Goal: Information Seeking & Learning: Learn about a topic

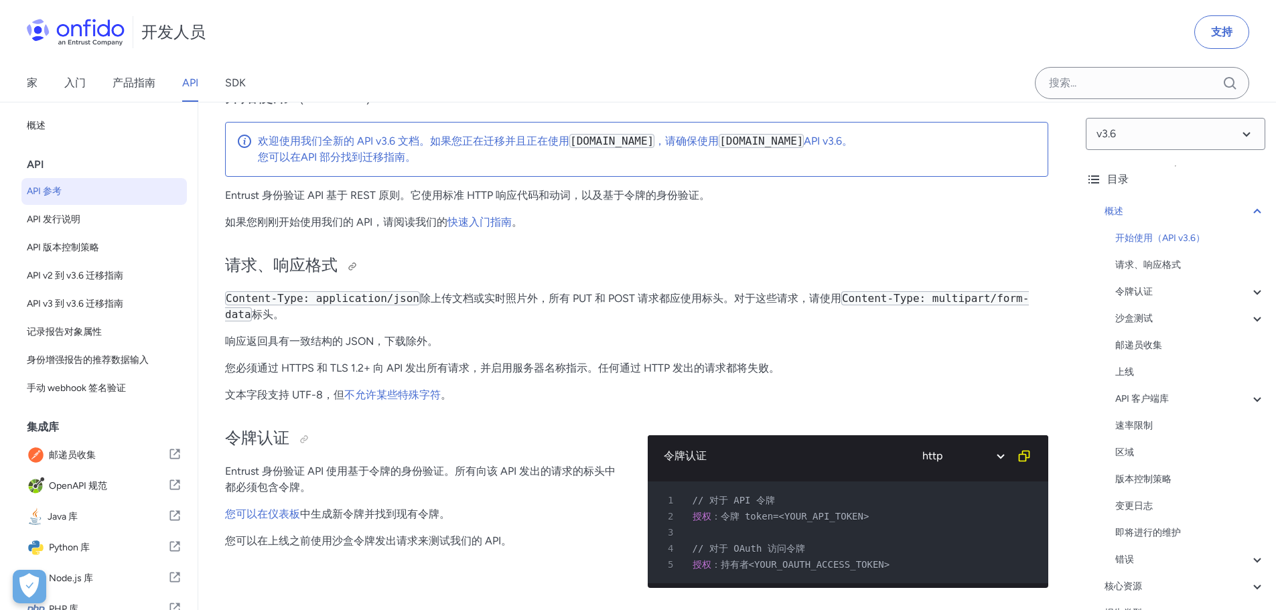
click at [596, 275] on h2 "请求、响应格式" at bounding box center [636, 266] width 823 height 23
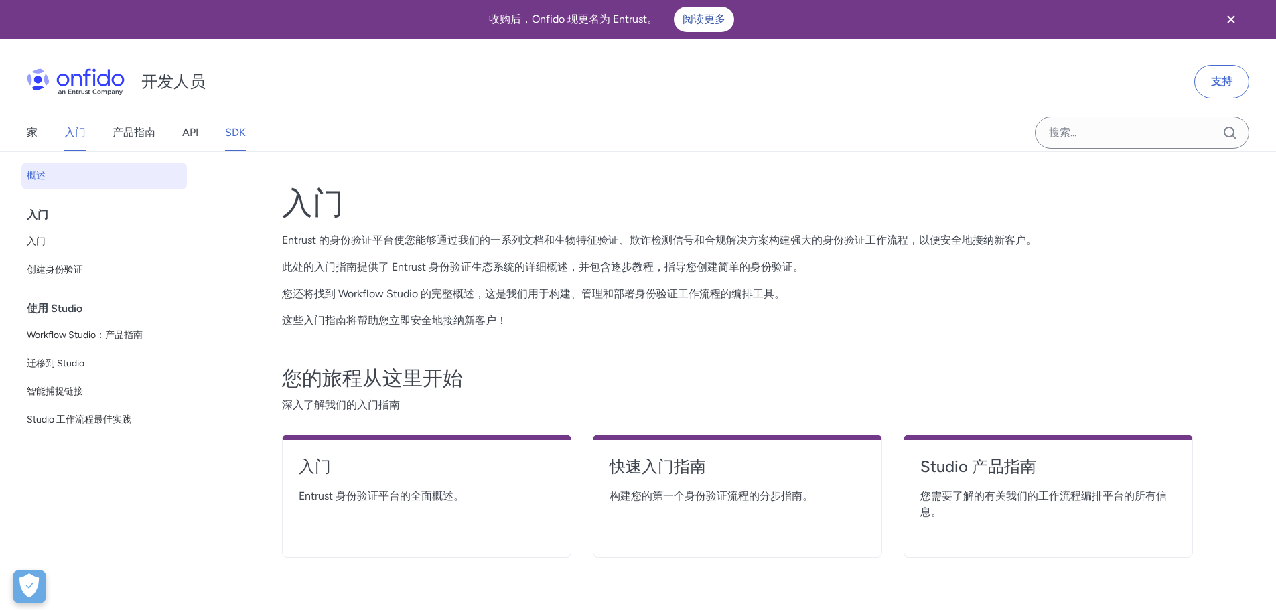
click at [232, 136] on font "SDK" at bounding box center [235, 132] width 21 height 13
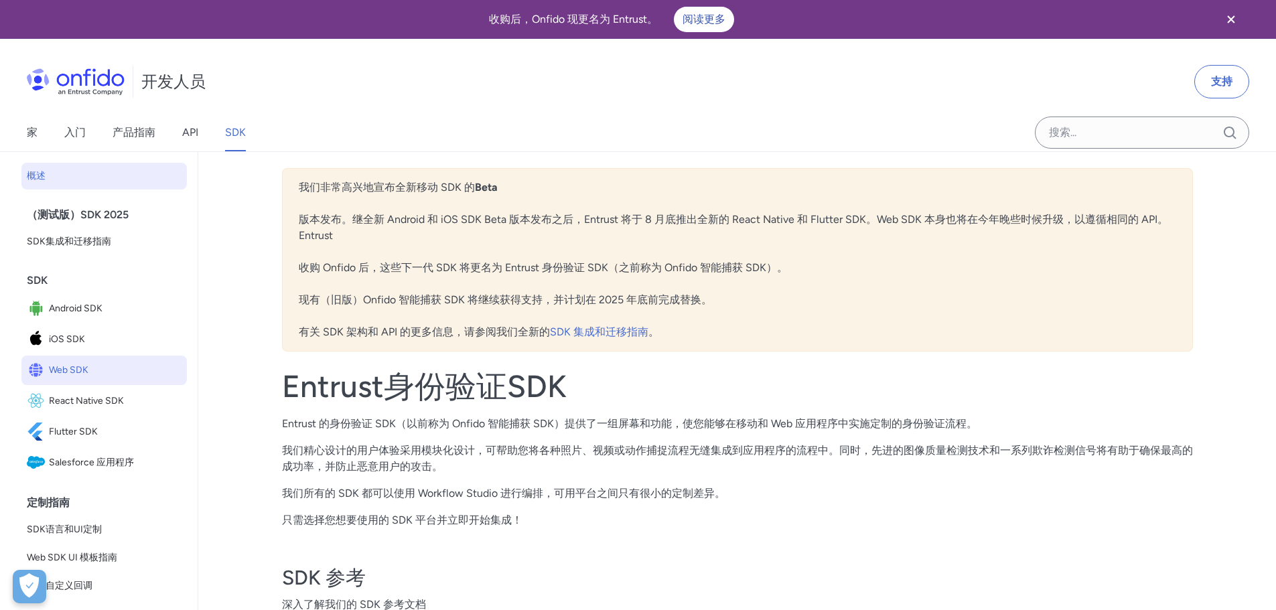
click at [84, 366] on font "Web SDK" at bounding box center [69, 369] width 40 height 11
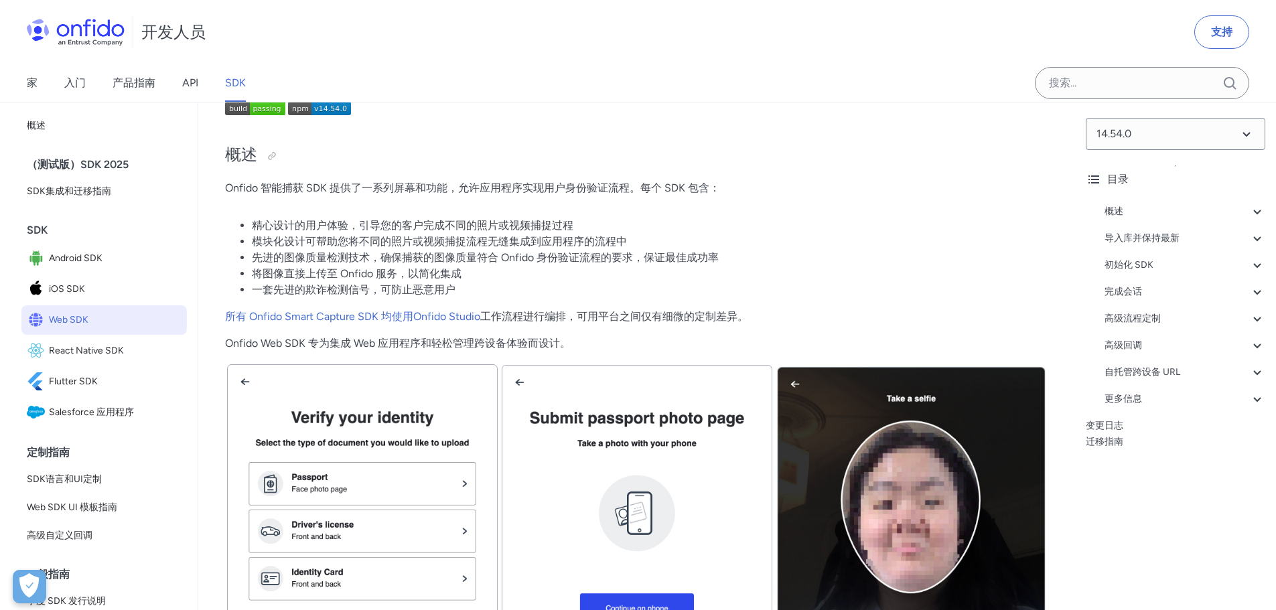
scroll to position [134, 0]
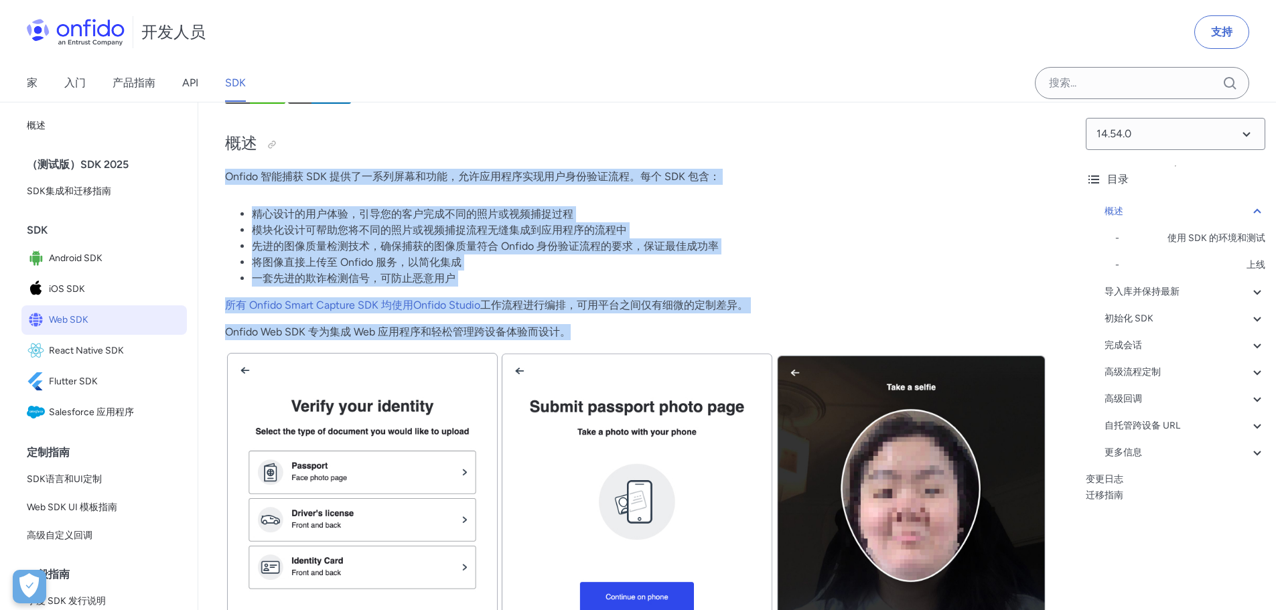
drag, startPoint x: 224, startPoint y: 176, endPoint x: 674, endPoint y: 321, distance: 472.8
click at [785, 243] on li "先进的图像质量检测技术，确保捕获的图像质量符合 Onfido 身份验证流程的要求，保证最佳成功率" at bounding box center [650, 246] width 796 height 16
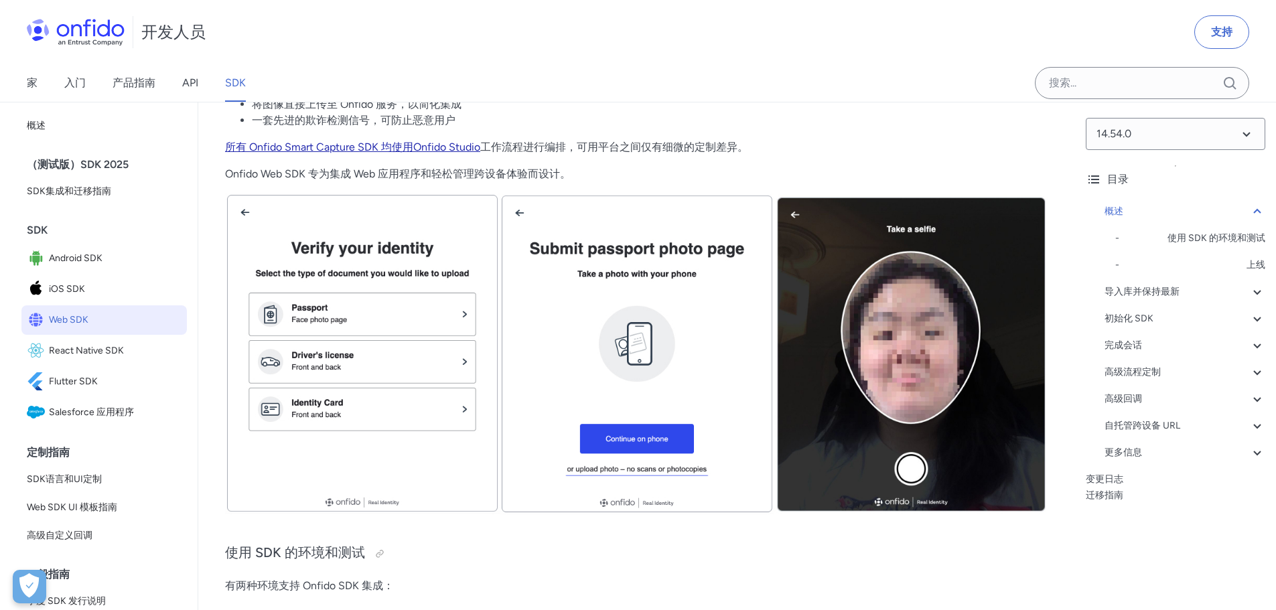
scroll to position [268, 0]
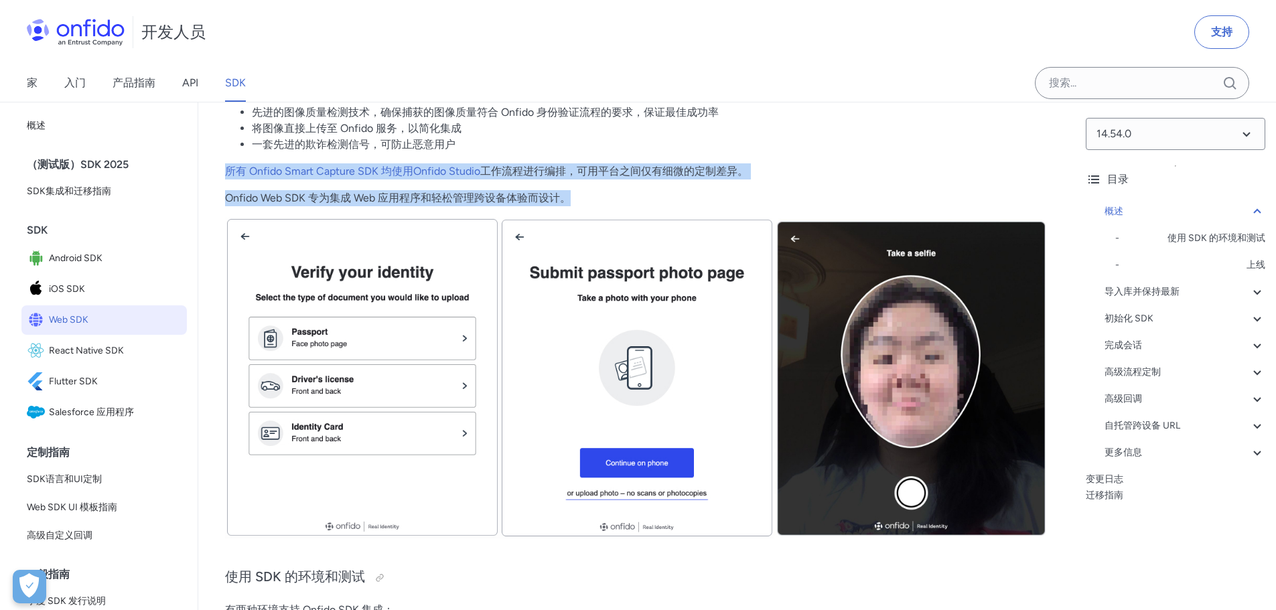
drag, startPoint x: 211, startPoint y: 167, endPoint x: 694, endPoint y: 204, distance: 484.3
click at [677, 202] on p "Onfido Web SDK 专为集成 Web 应用程序和轻松管理跨设备体验而设计。" at bounding box center [636, 198] width 823 height 16
click at [596, 171] on font "可用平台之间仅有细微的定制差异。" at bounding box center [662, 171] width 171 height 13
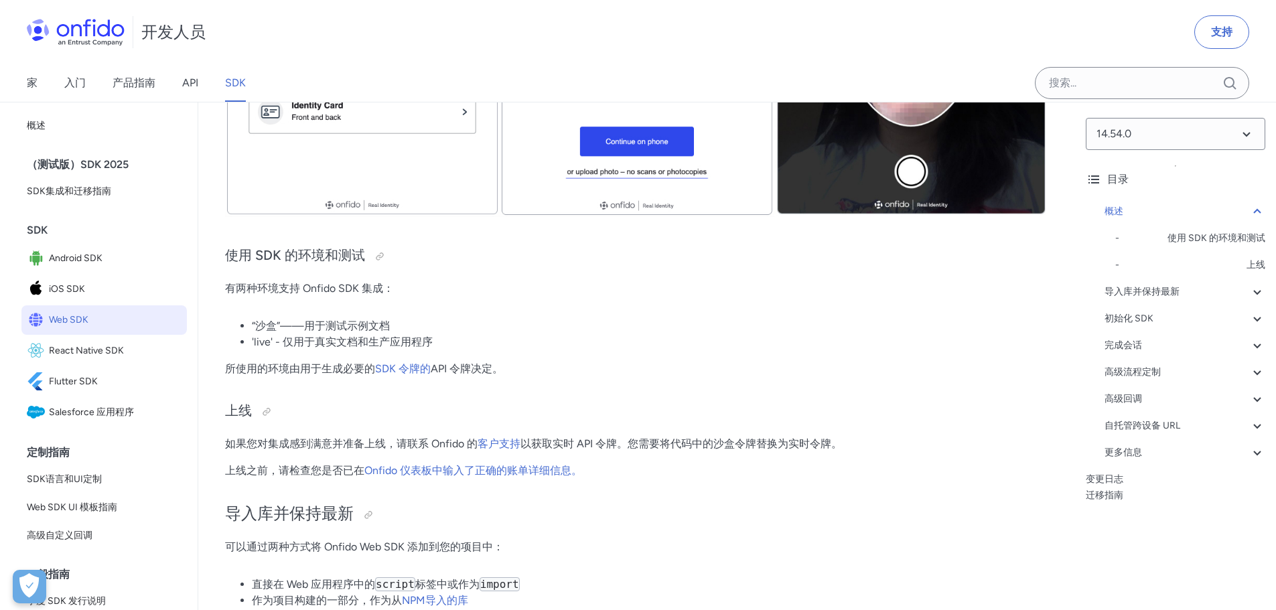
scroll to position [603, 0]
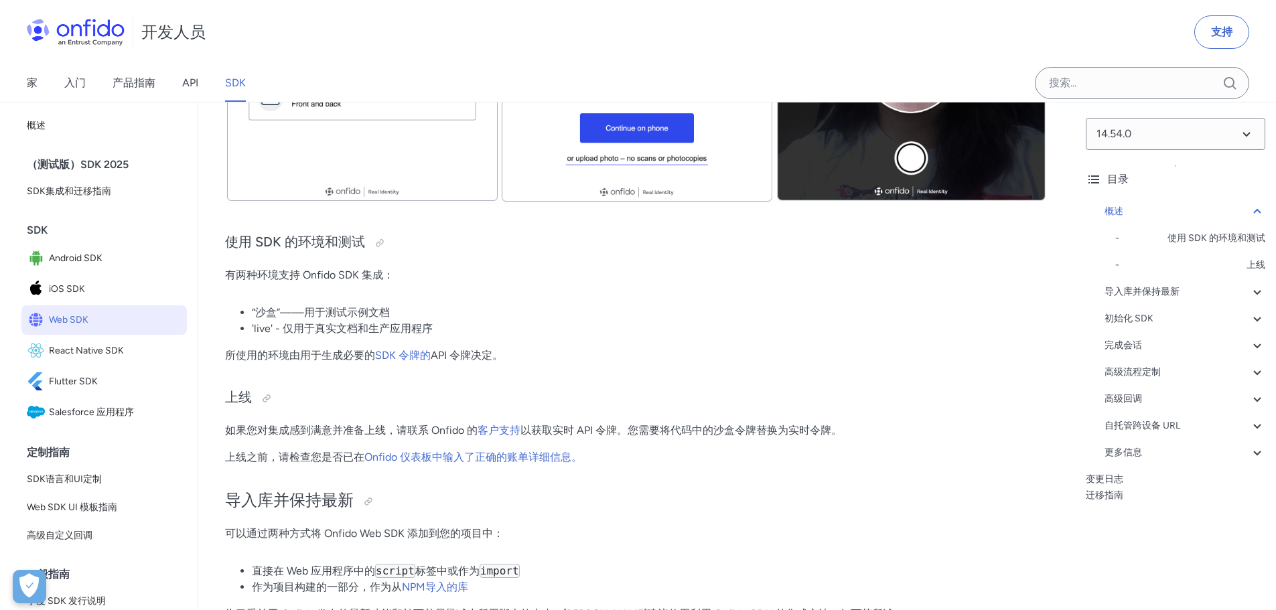
click at [604, 314] on li "“沙盒”——用于测试示例文档" at bounding box center [650, 313] width 796 height 16
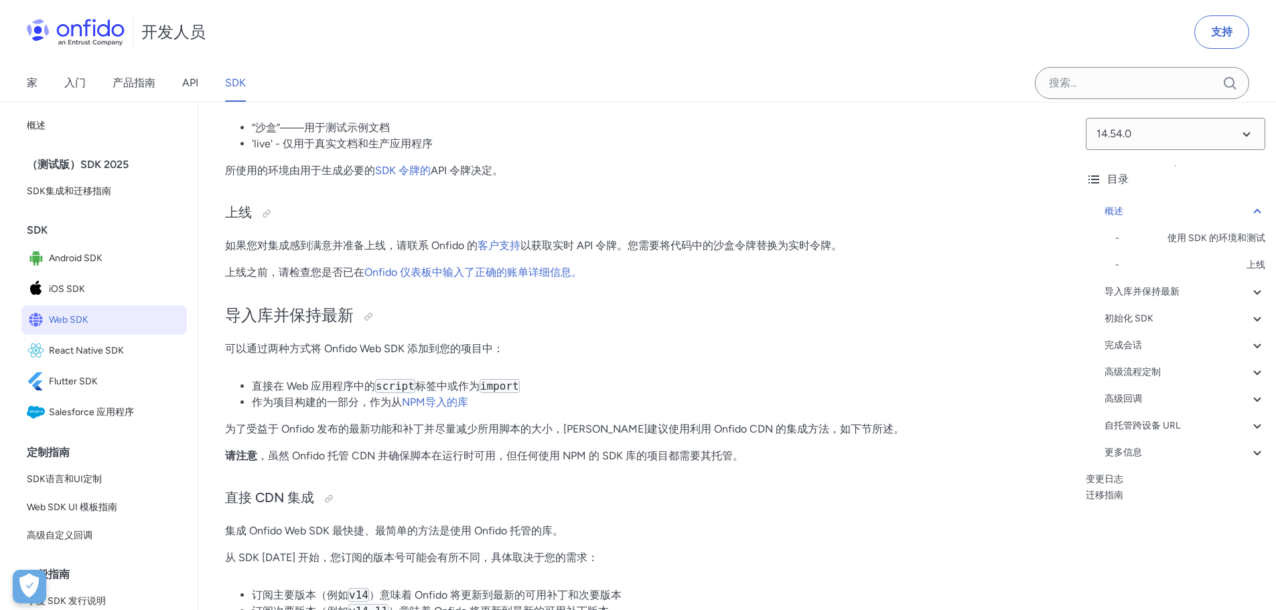
scroll to position [804, 0]
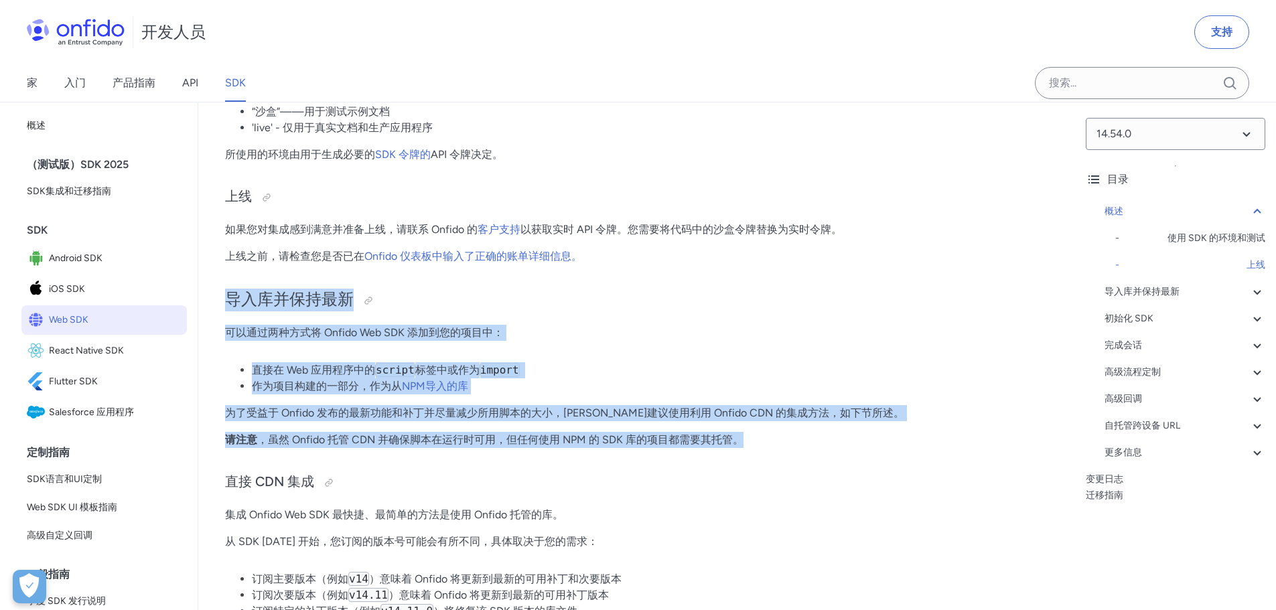
drag, startPoint x: 225, startPoint y: 292, endPoint x: 741, endPoint y: 444, distance: 537.7
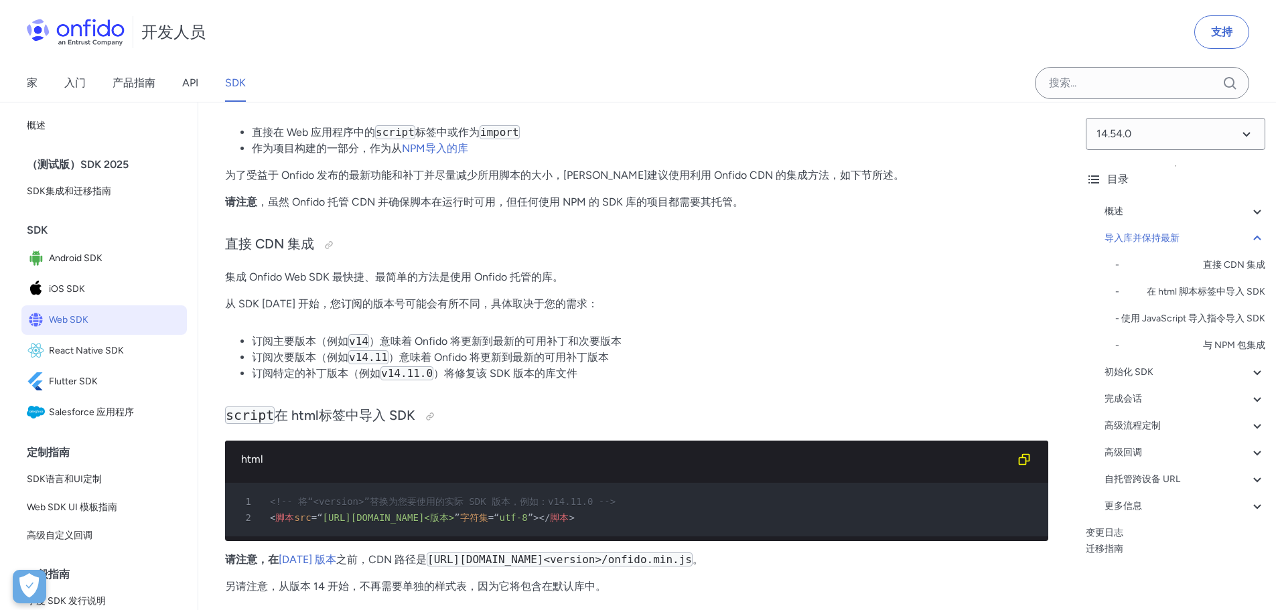
scroll to position [1206, 0]
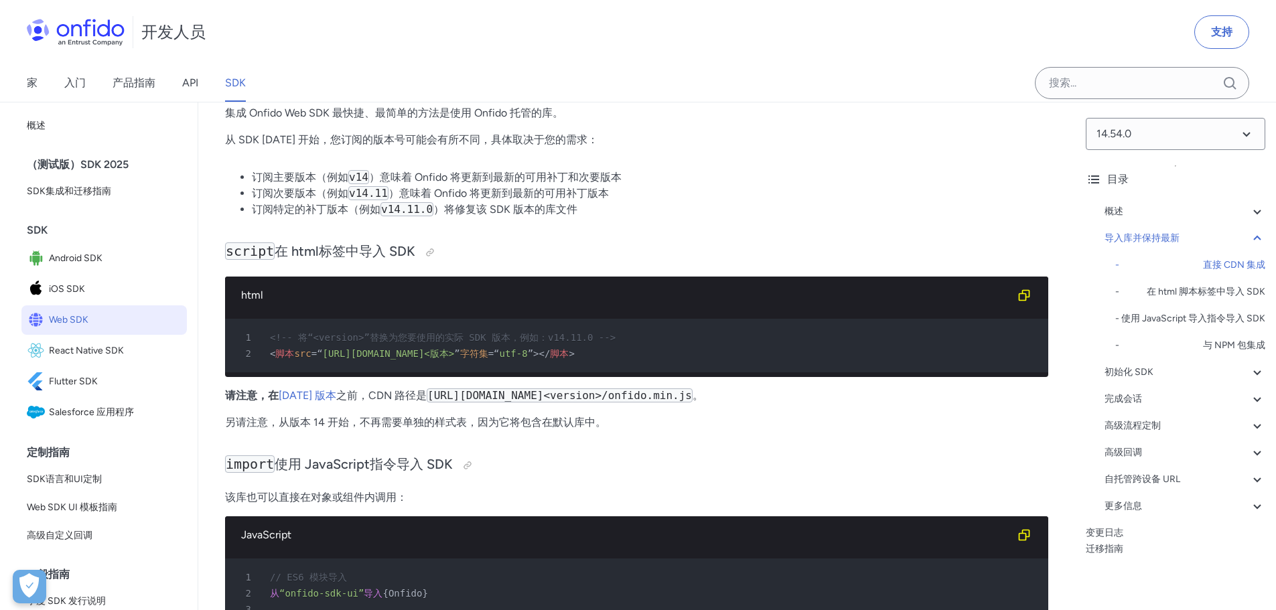
click at [679, 216] on li "订阅特定的补丁版本（例如 v14.11.0 ）将修复该 SDK 版本的库文件" at bounding box center [650, 210] width 796 height 16
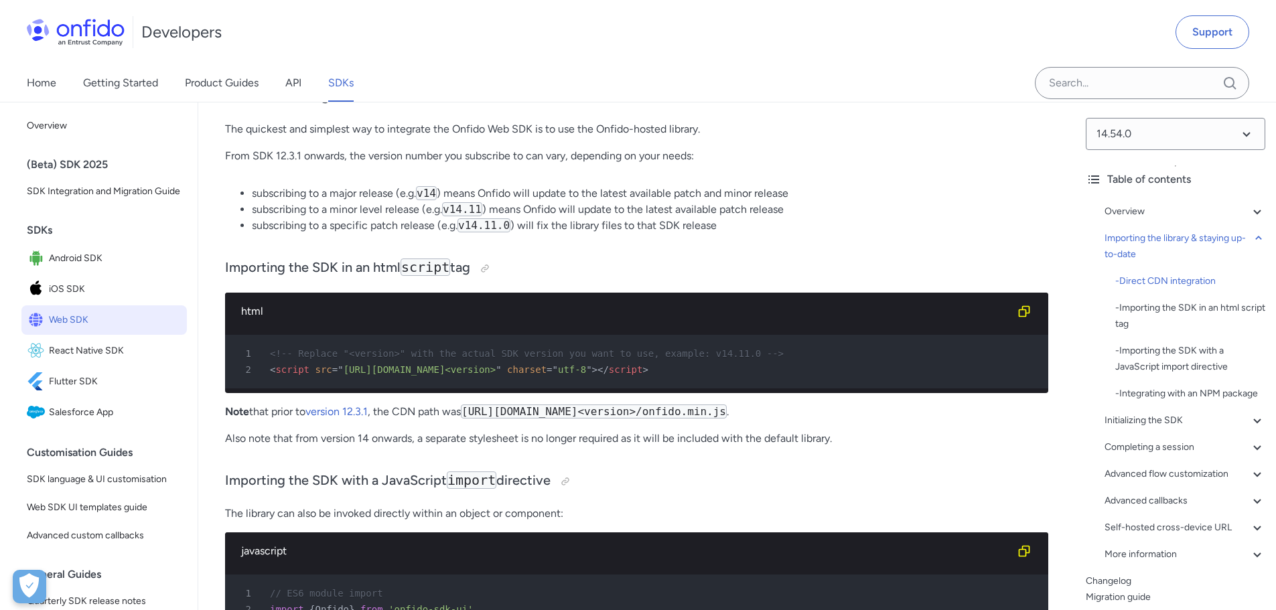
click at [653, 216] on li "subscribing to a minor level release (e.g. v14.11 ) means Onfido will update to…" at bounding box center [650, 210] width 796 height 16
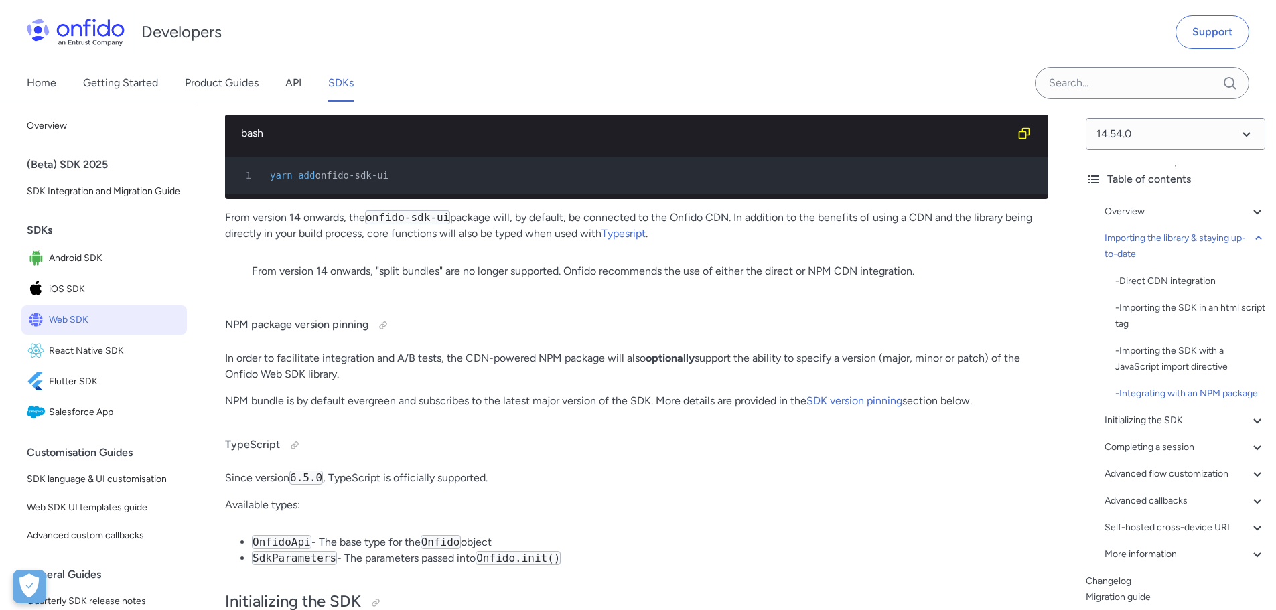
scroll to position [2242, 0]
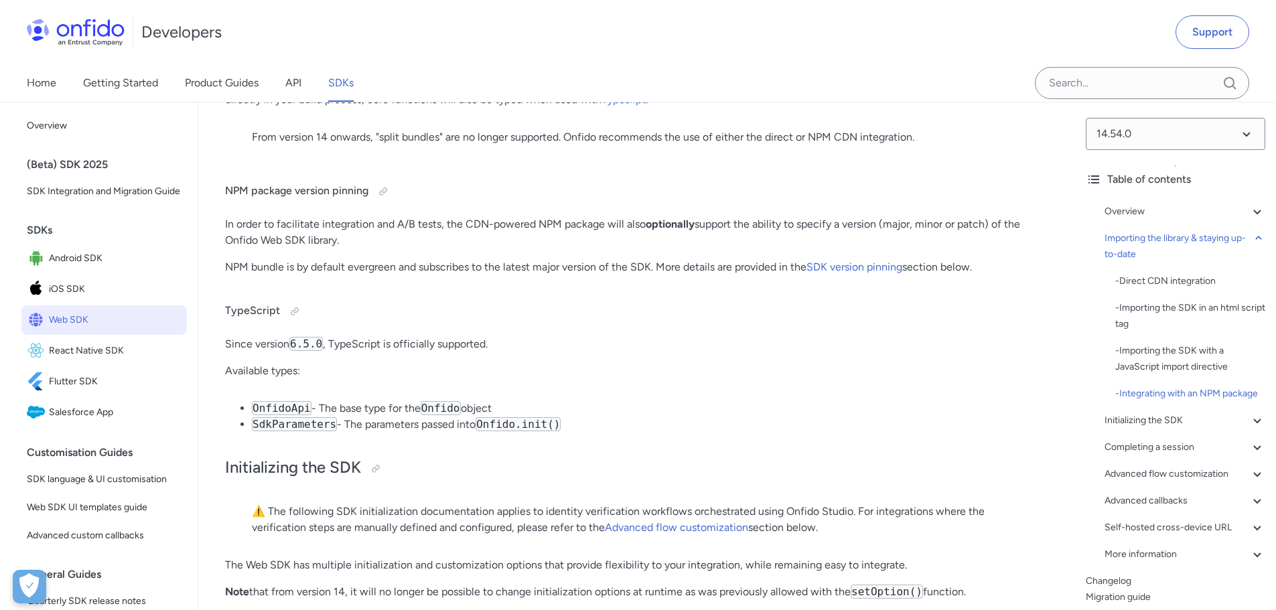
drag, startPoint x: 219, startPoint y: 231, endPoint x: 995, endPoint y: 311, distance: 780.4
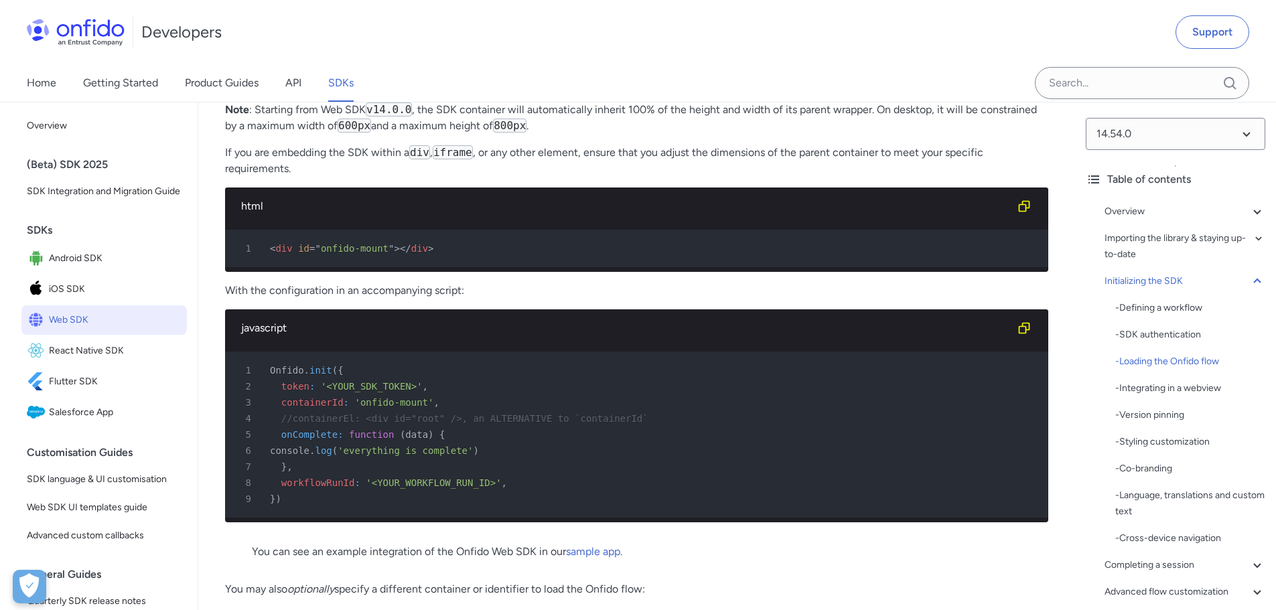
scroll to position [3247, 0]
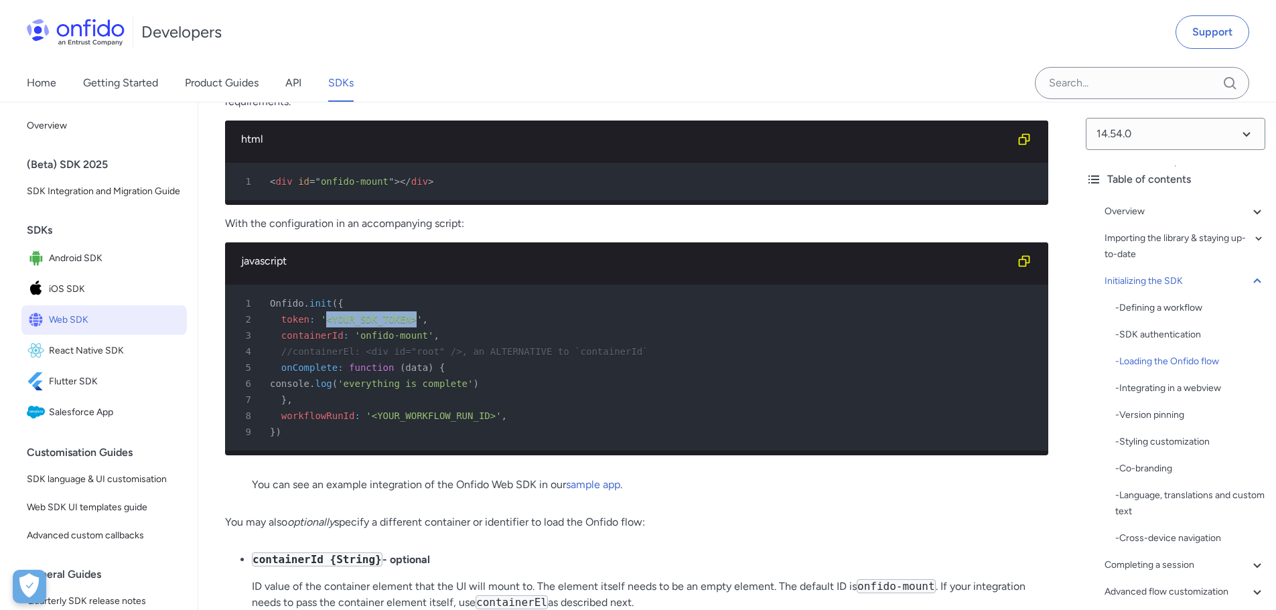
drag, startPoint x: 336, startPoint y: 361, endPoint x: 405, endPoint y: 363, distance: 69.7
click at [405, 325] on span "'<YOUR_SDK_TOKEN>'" at bounding box center [372, 319] width 102 height 11
click at [496, 328] on div "2 token : '<YOUR_SDK_TOKEN>' ," at bounding box center [629, 319] width 799 height 16
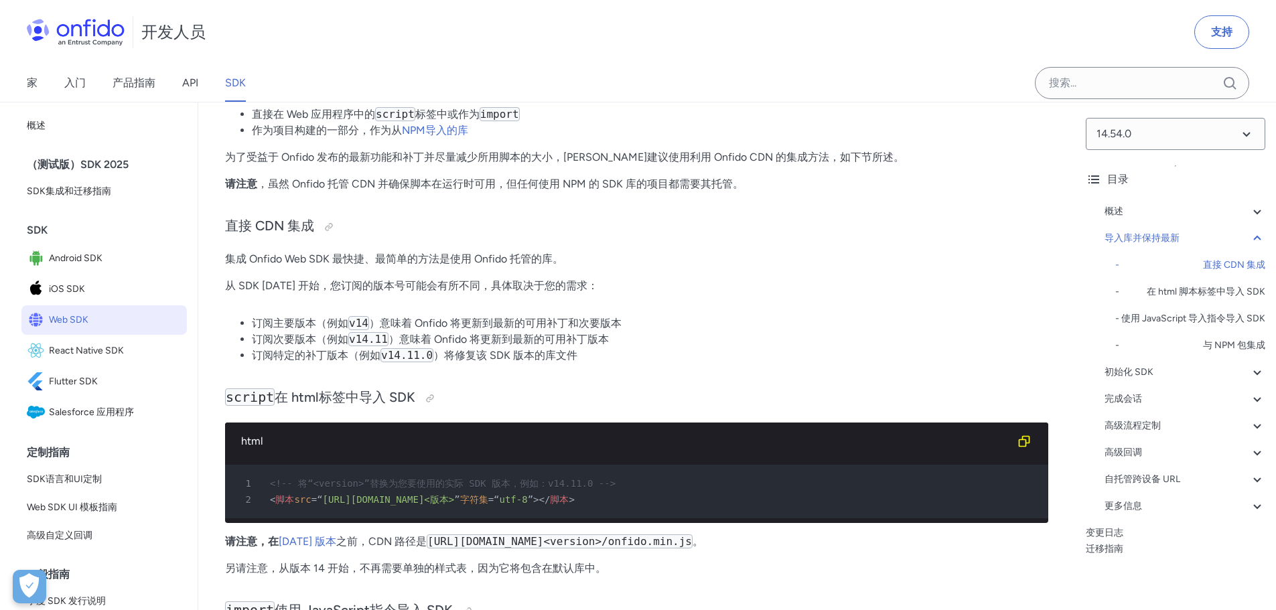
scroll to position [792, 0]
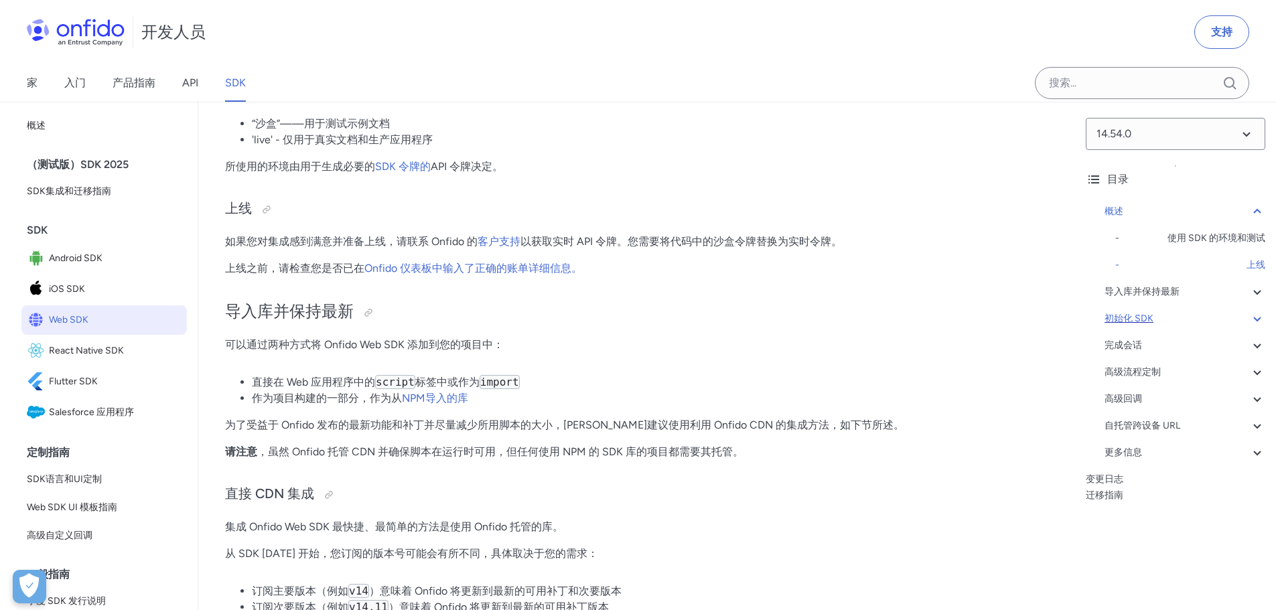
click at [1153, 316] on font "初始化 SDK" at bounding box center [1128, 318] width 49 height 11
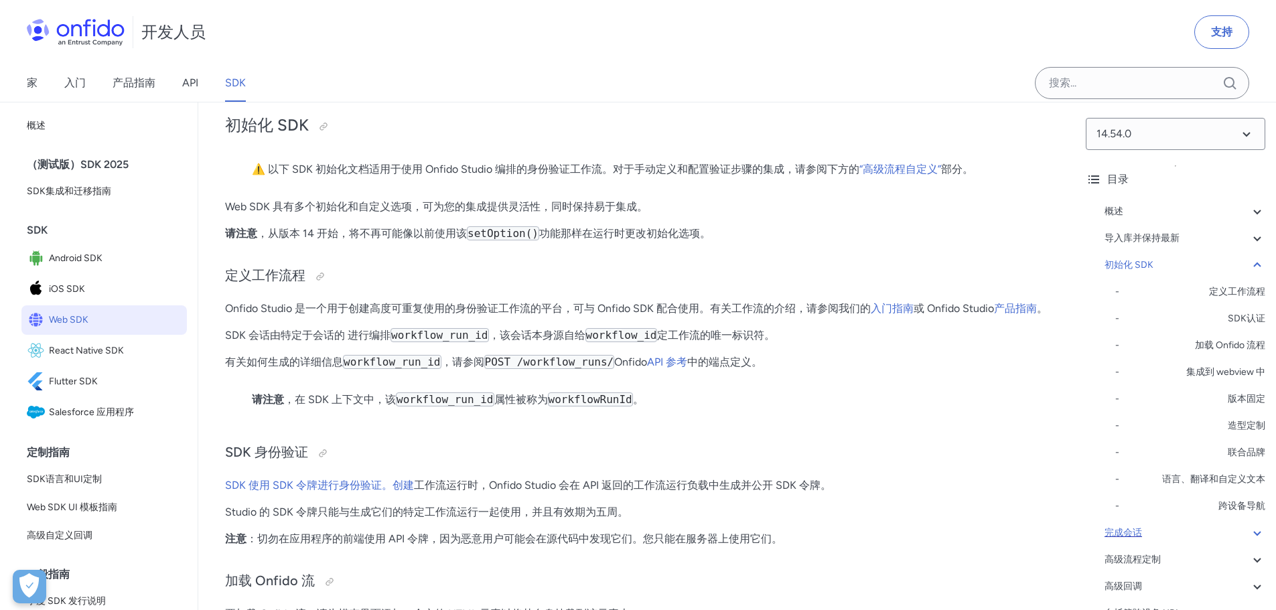
click at [1135, 528] on font "完成会话" at bounding box center [1123, 532] width 38 height 11
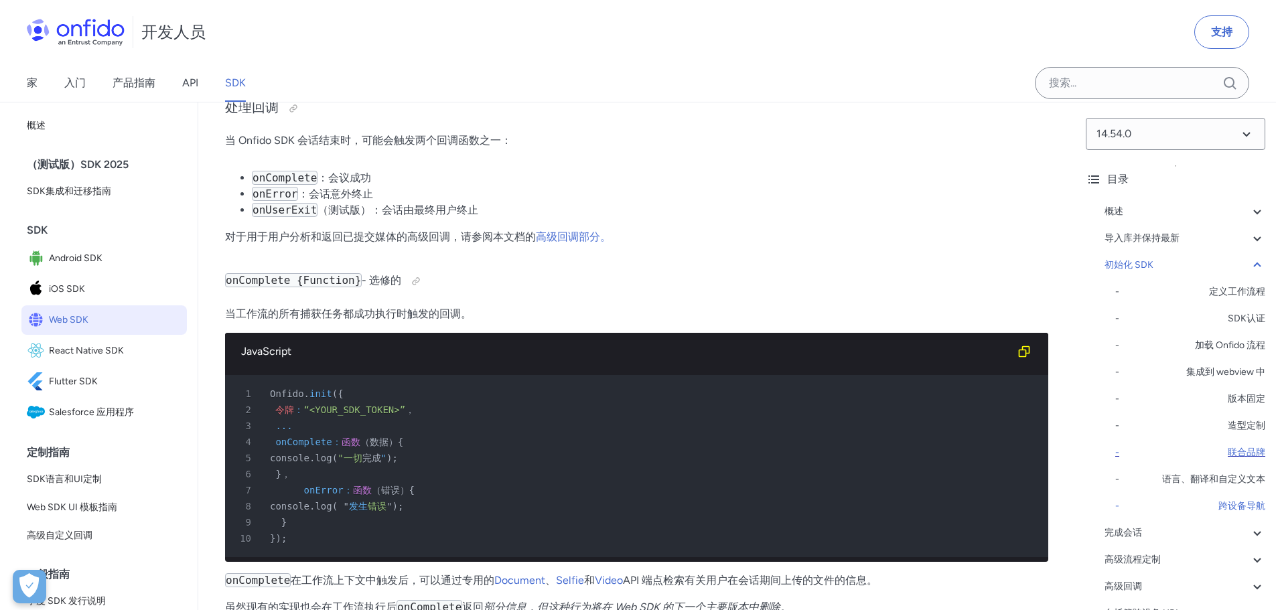
scroll to position [134, 0]
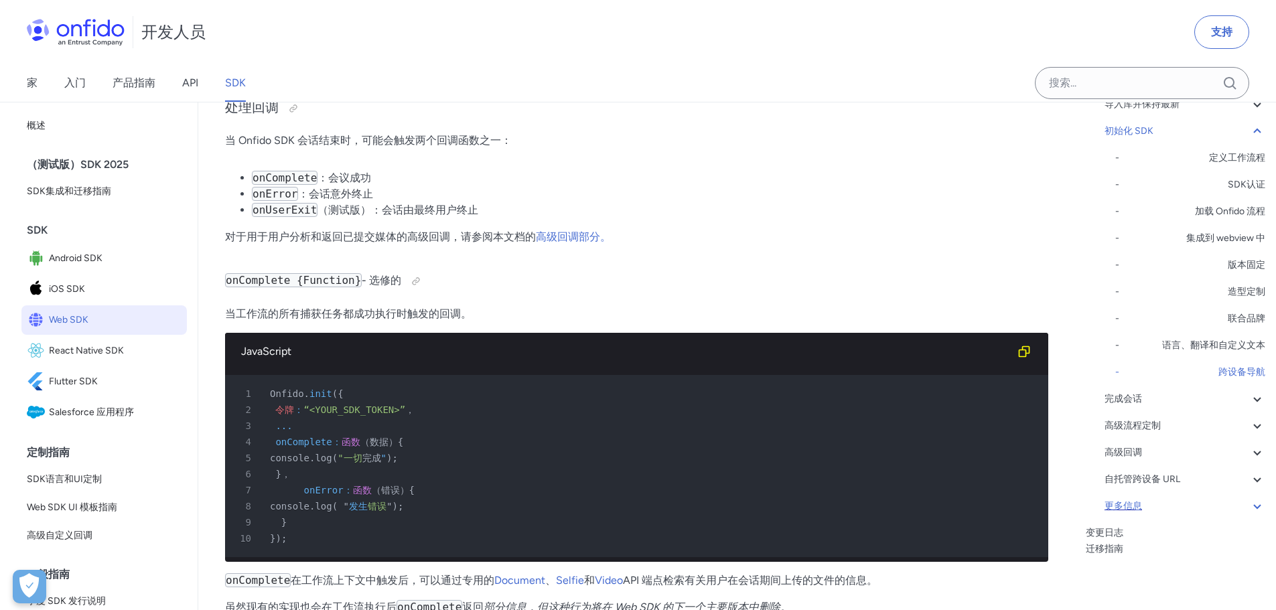
click at [1131, 499] on font "更多信息" at bounding box center [1123, 506] width 38 height 16
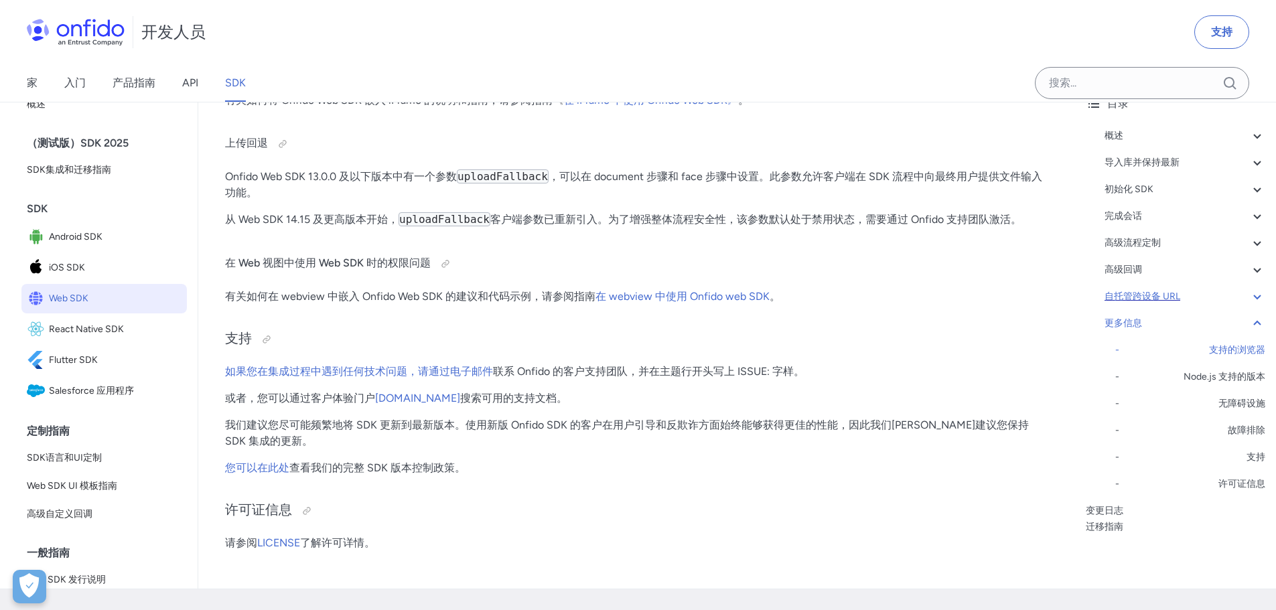
click at [1188, 305] on div "自托管跨设备 URL" at bounding box center [1184, 297] width 161 height 16
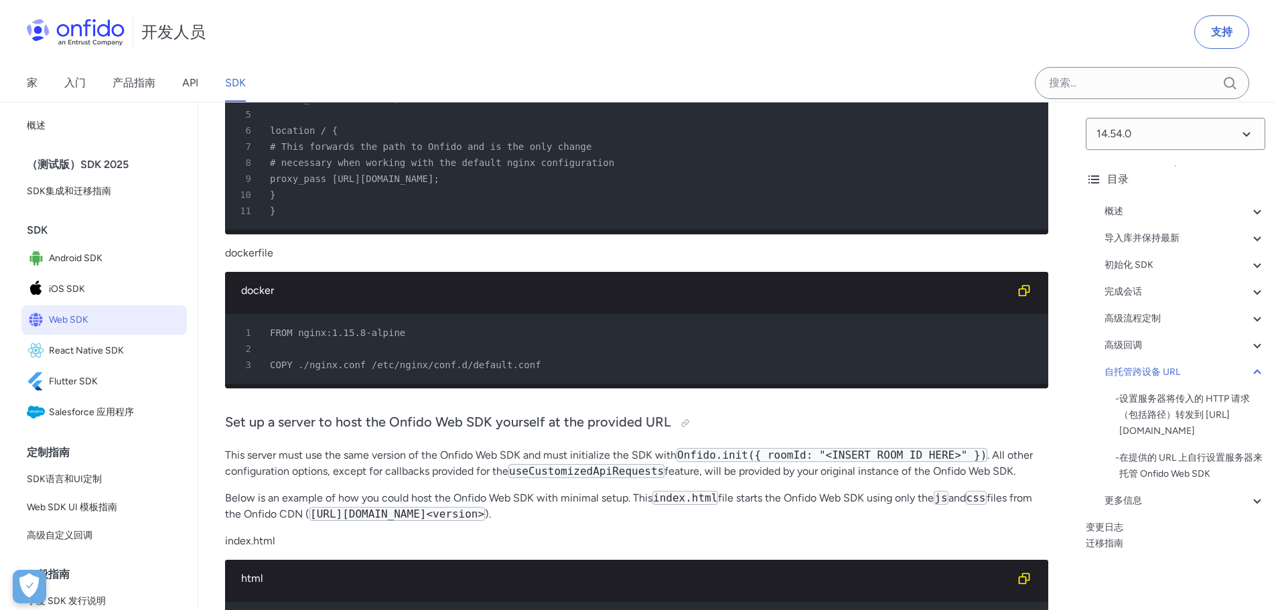
scroll to position [34522, 0]
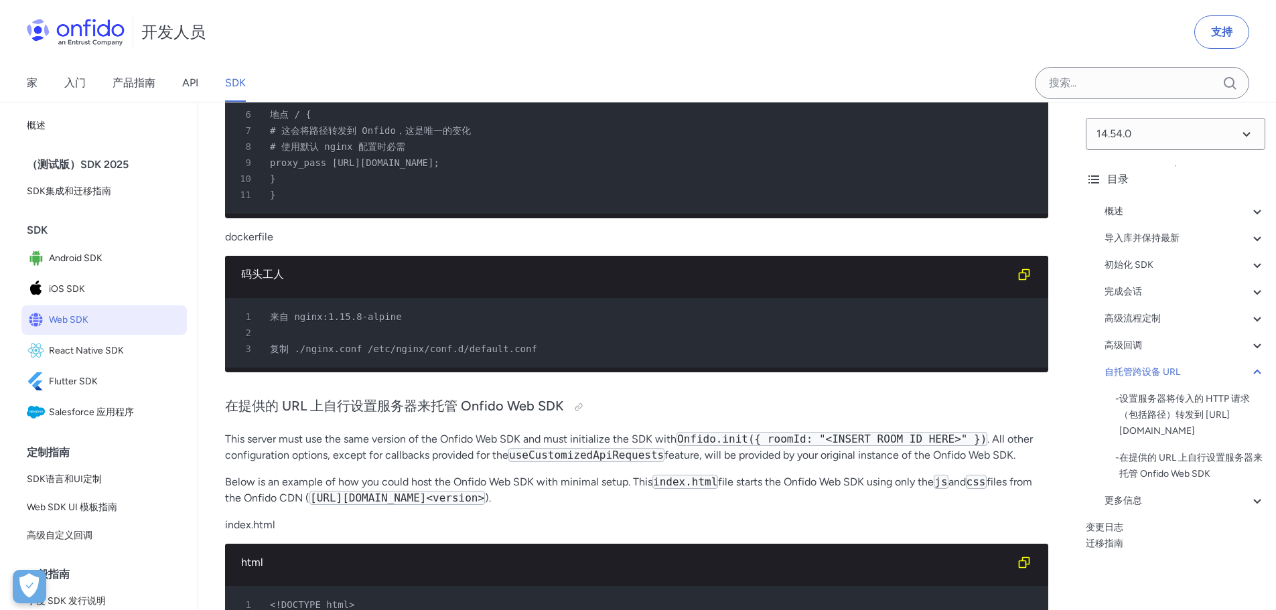
drag, startPoint x: 222, startPoint y: 152, endPoint x: 335, endPoint y: 255, distance: 153.1
click at [1146, 341] on div "高级回调" at bounding box center [1184, 346] width 161 height 16
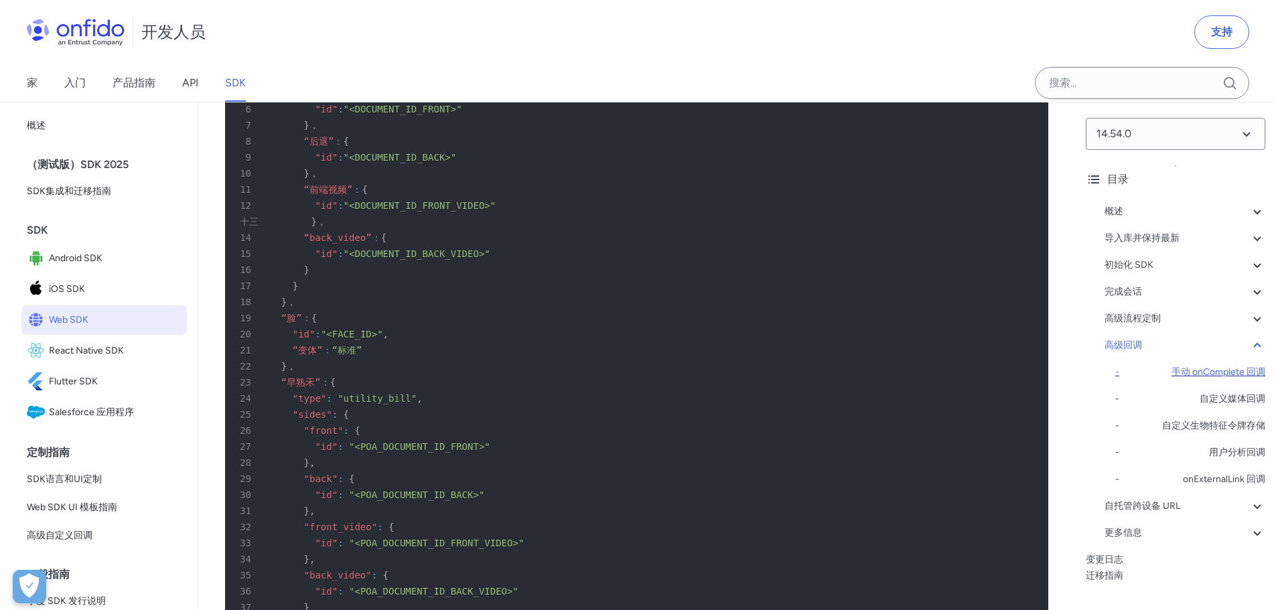
click at [1192, 372] on font "手动 onComplete 回调" at bounding box center [1218, 371] width 94 height 11
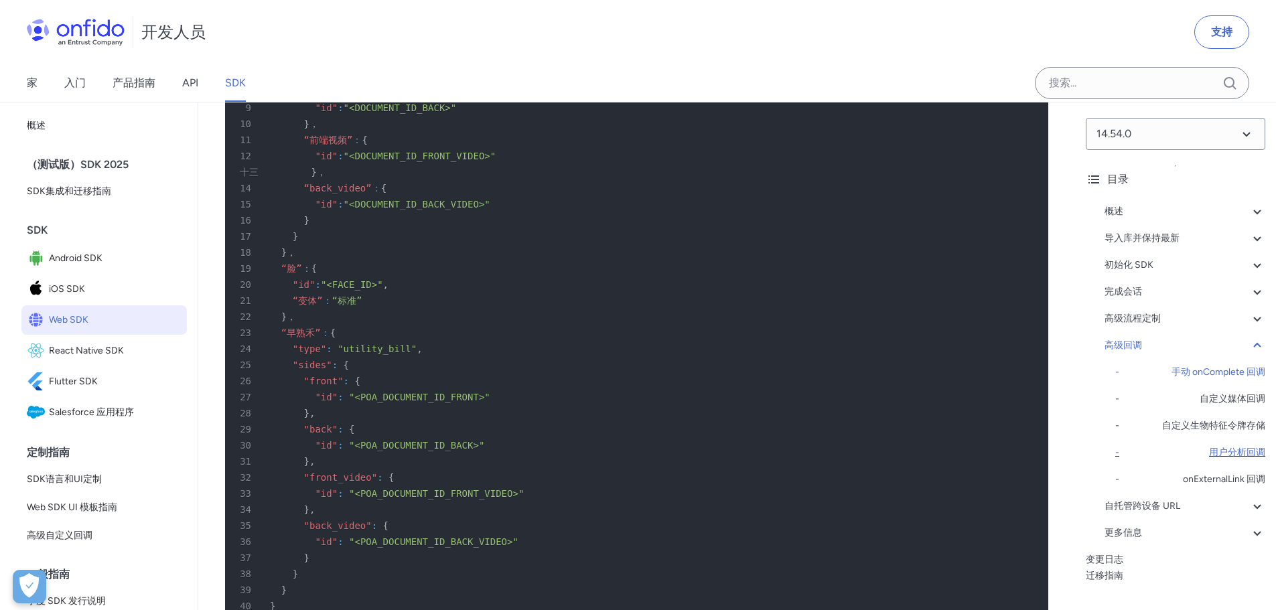
click at [1209, 449] on font "用户分析回调" at bounding box center [1237, 452] width 56 height 11
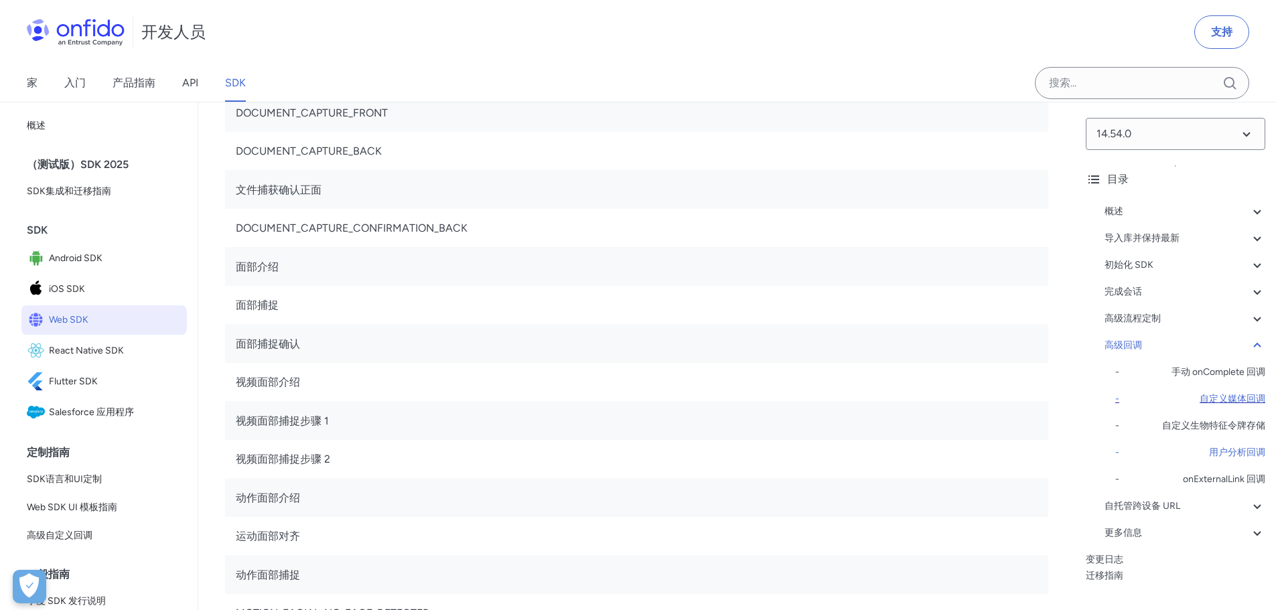
click at [1212, 395] on font "自定义媒体回调" at bounding box center [1233, 398] width 66 height 11
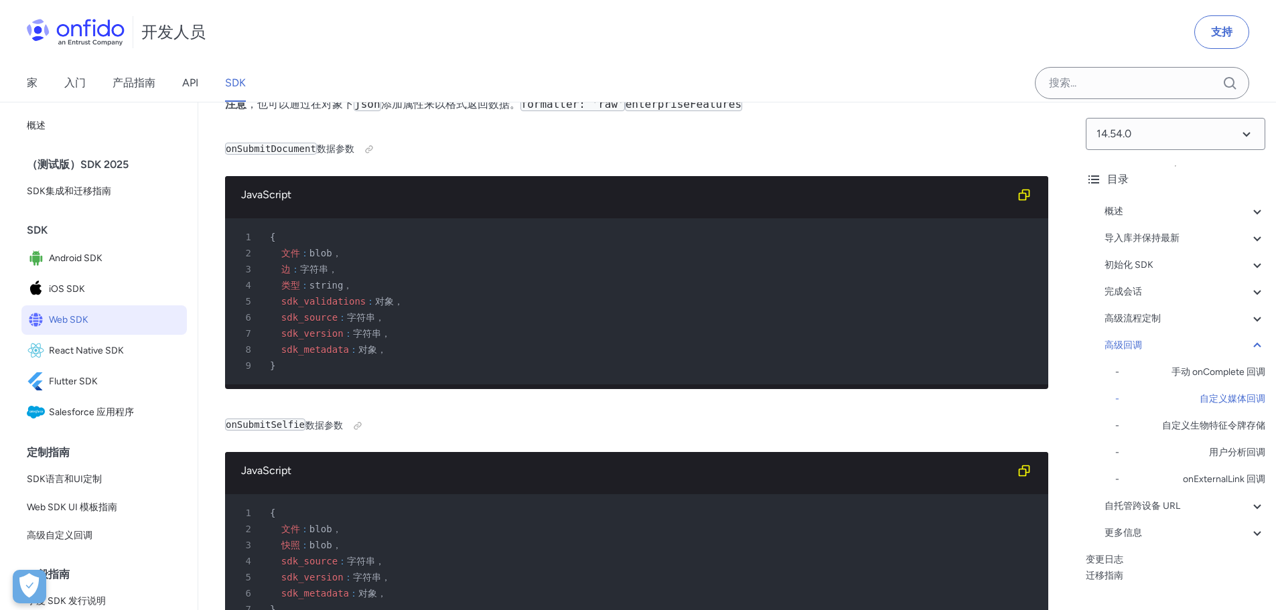
drag, startPoint x: 301, startPoint y: 486, endPoint x: 449, endPoint y: 486, distance: 148.7
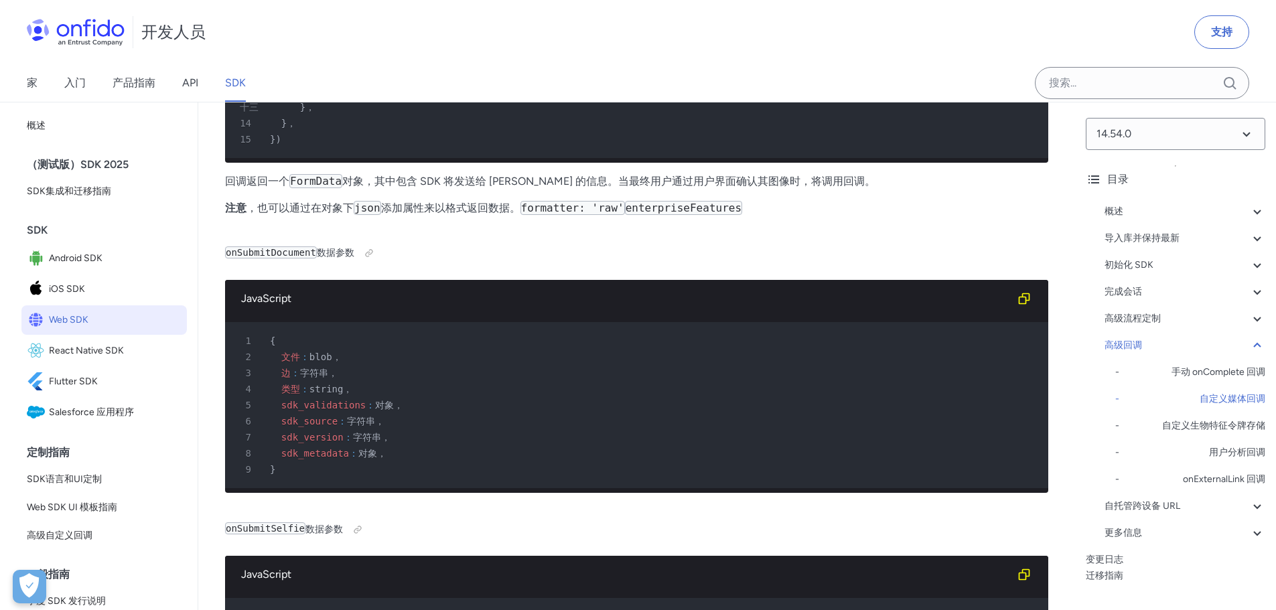
scroll to position [25479, 0]
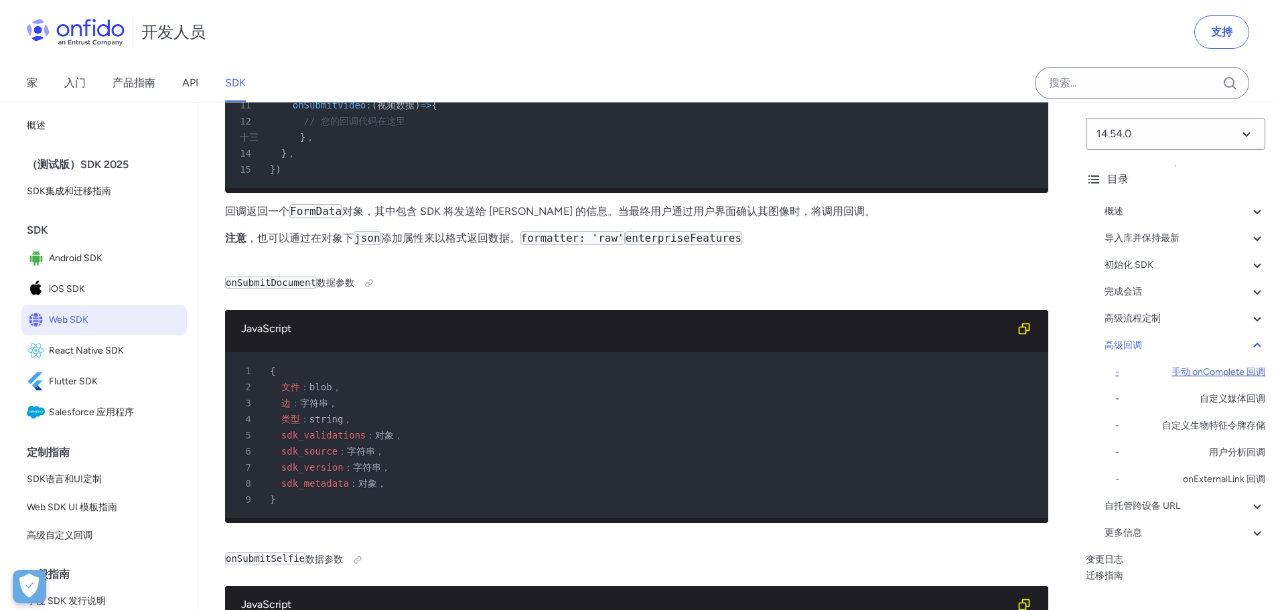
click at [1226, 369] on font "手动 onComplete 回调" at bounding box center [1218, 371] width 94 height 11
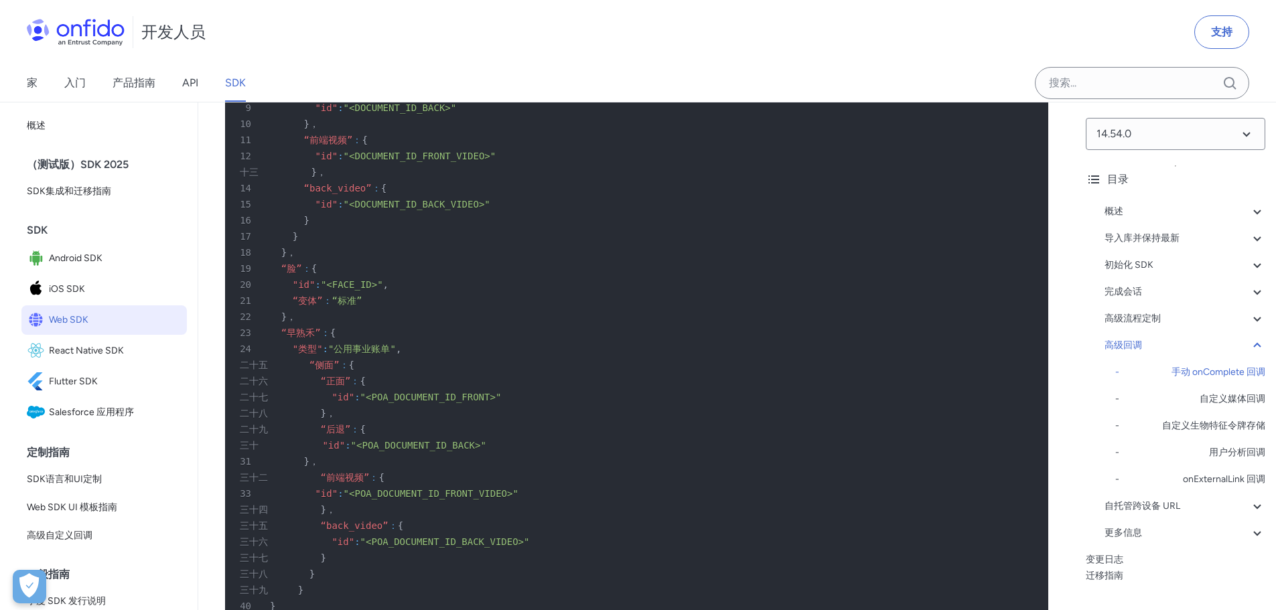
drag, startPoint x: 224, startPoint y: 150, endPoint x: 865, endPoint y: 202, distance: 643.8
click at [1132, 314] on font "高级流程定制" at bounding box center [1132, 318] width 56 height 11
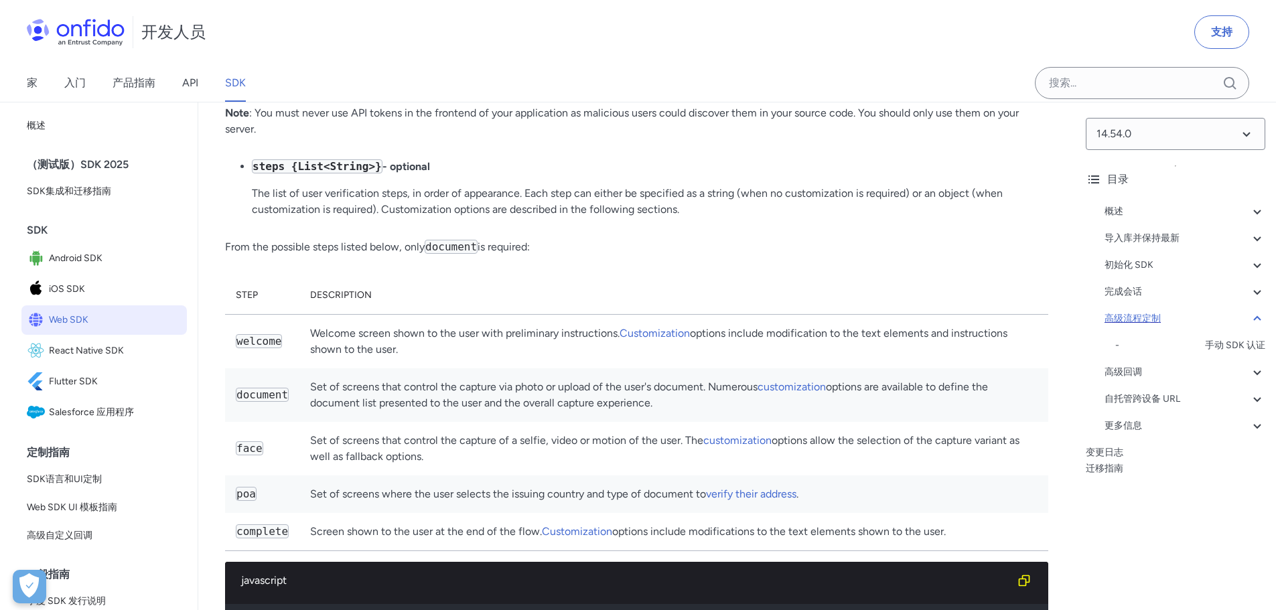
scroll to position [17466, 0]
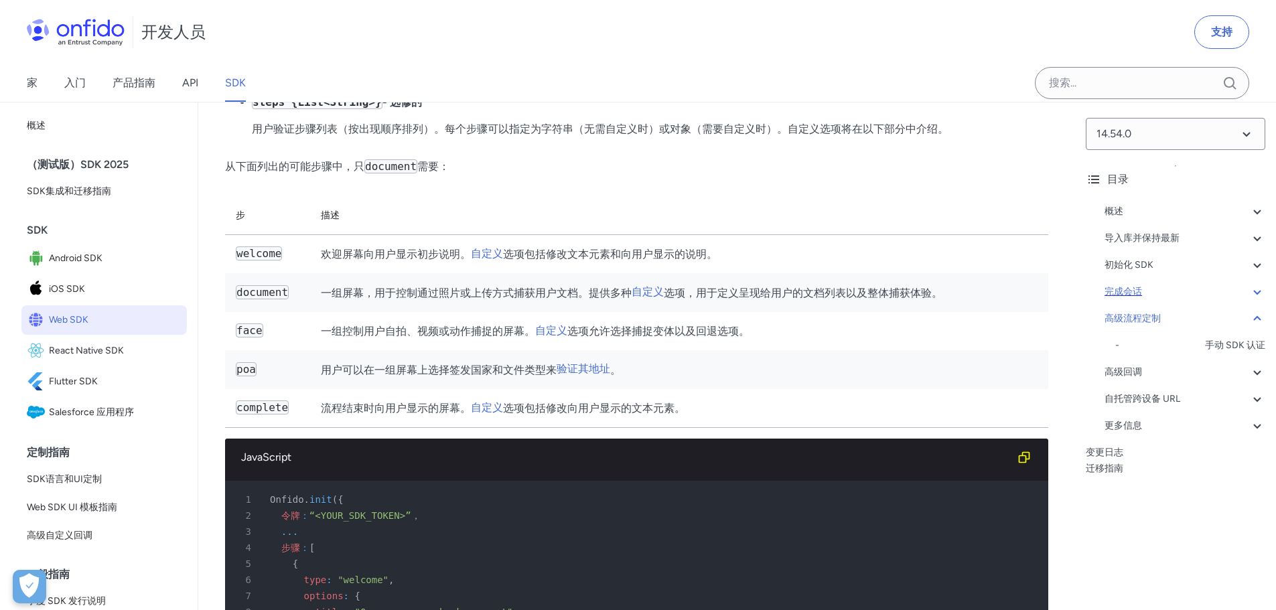
click at [1132, 288] on font "完成会话" at bounding box center [1123, 291] width 38 height 11
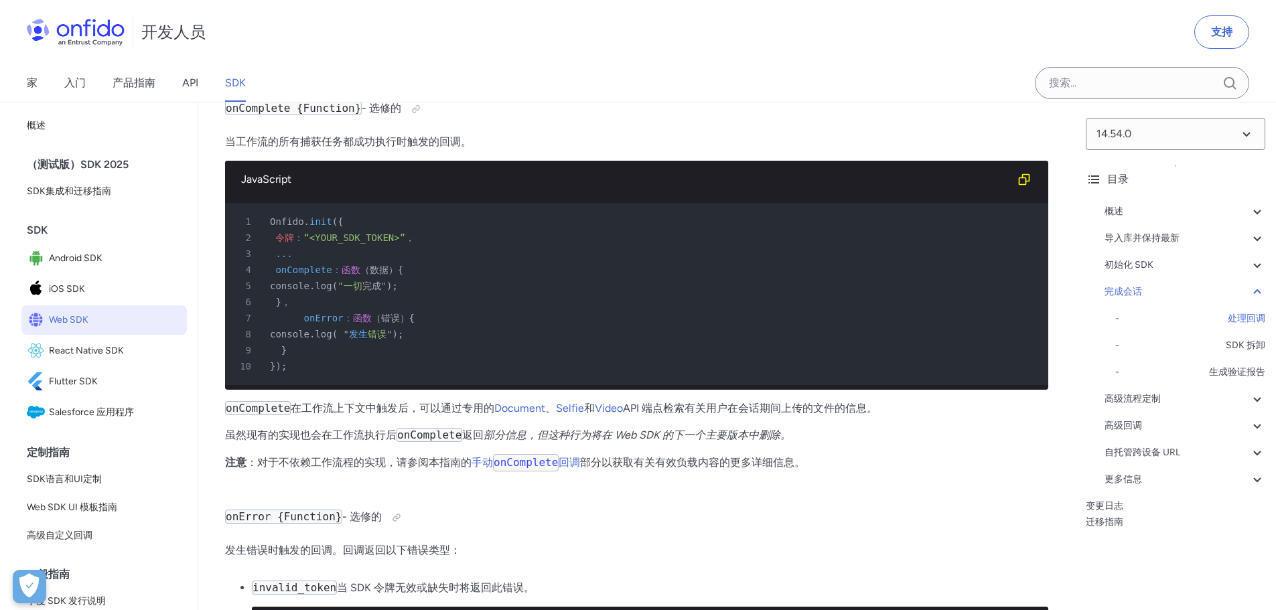
scroll to position [13232, 0]
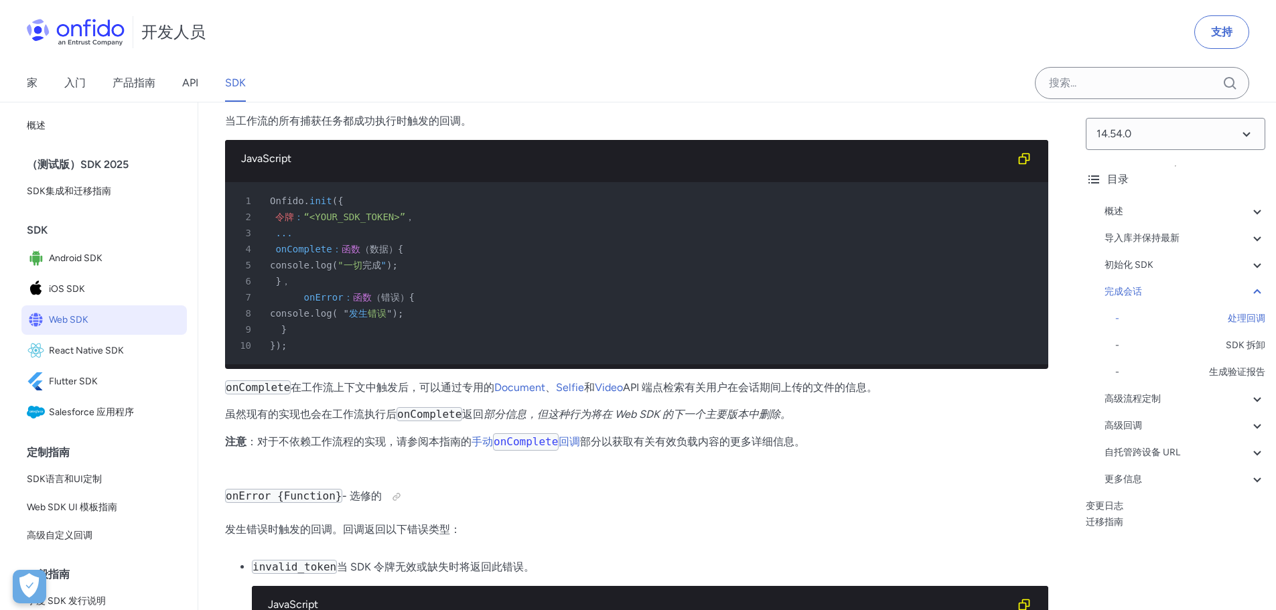
click at [569, 50] on font "高级回调部分。" at bounding box center [573, 44] width 75 height 13
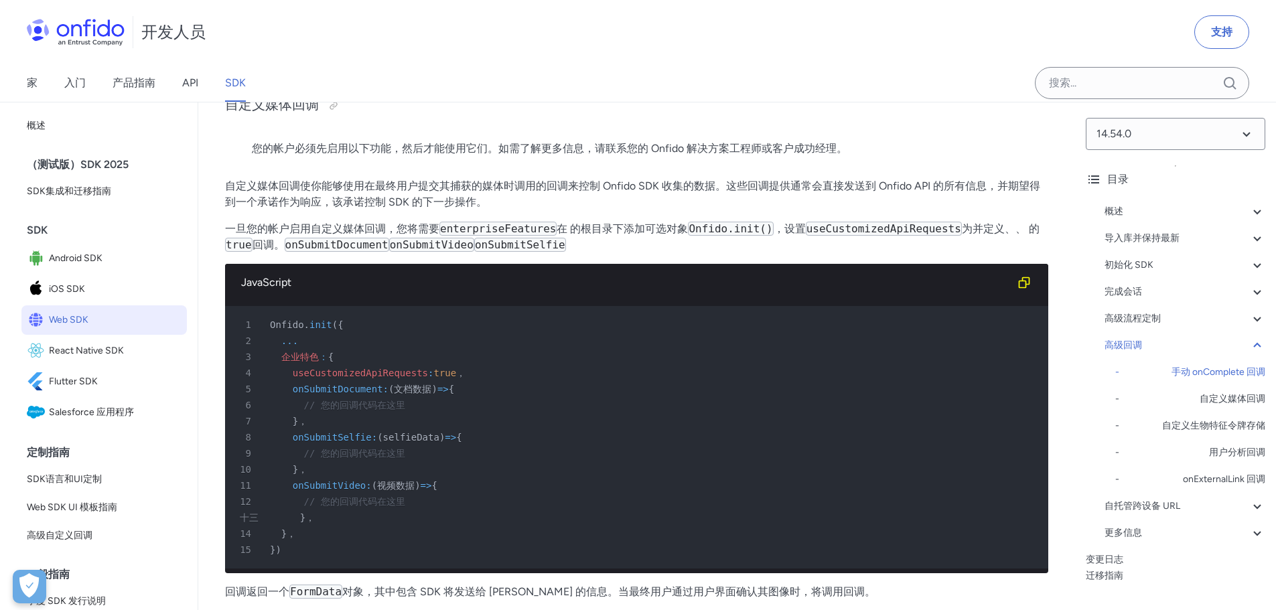
scroll to position [25005, 0]
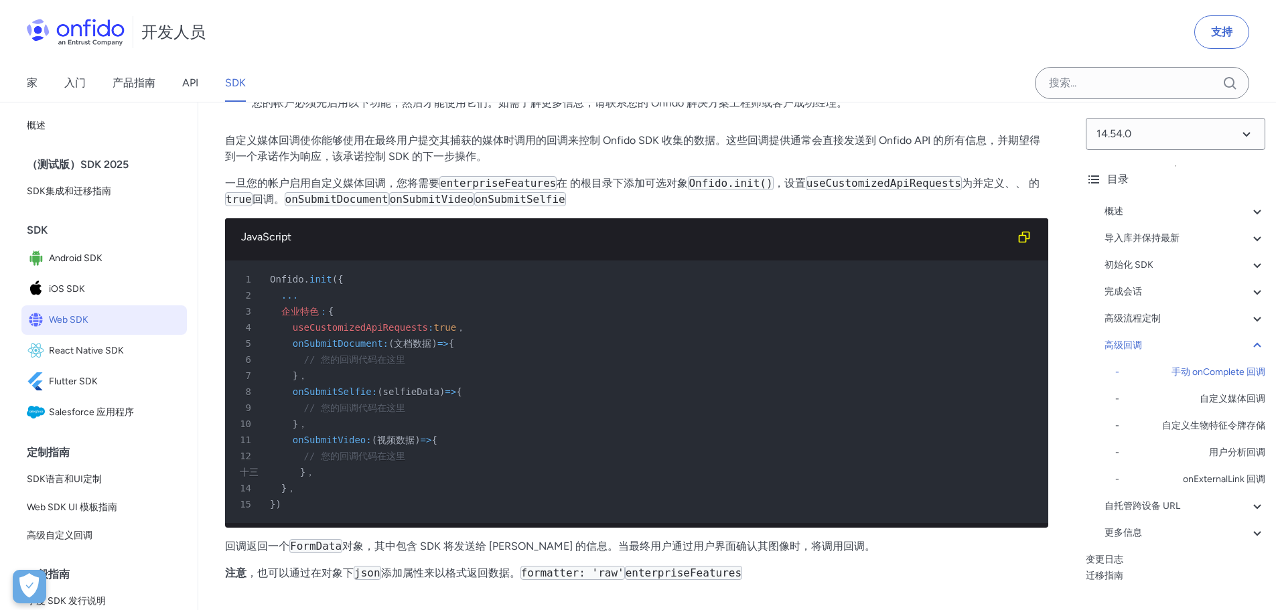
drag, startPoint x: 215, startPoint y: 437, endPoint x: 752, endPoint y: 551, distance: 548.5
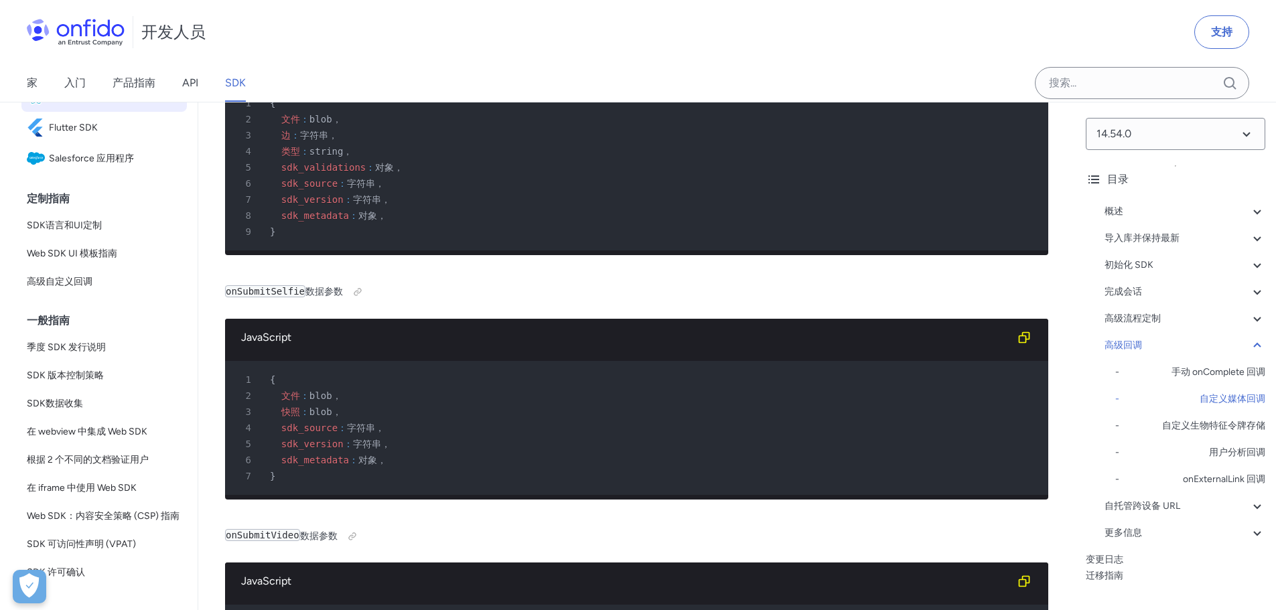
scroll to position [268, 0]
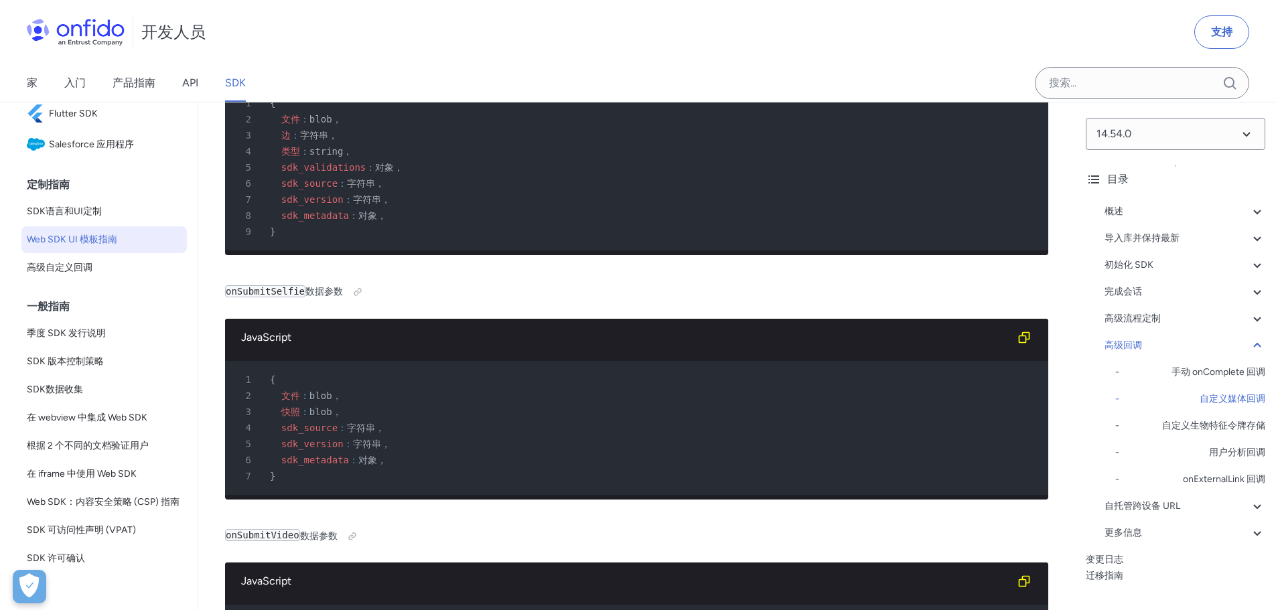
click at [100, 247] on font "Web SDK UI 模板指南" at bounding box center [72, 240] width 90 height 16
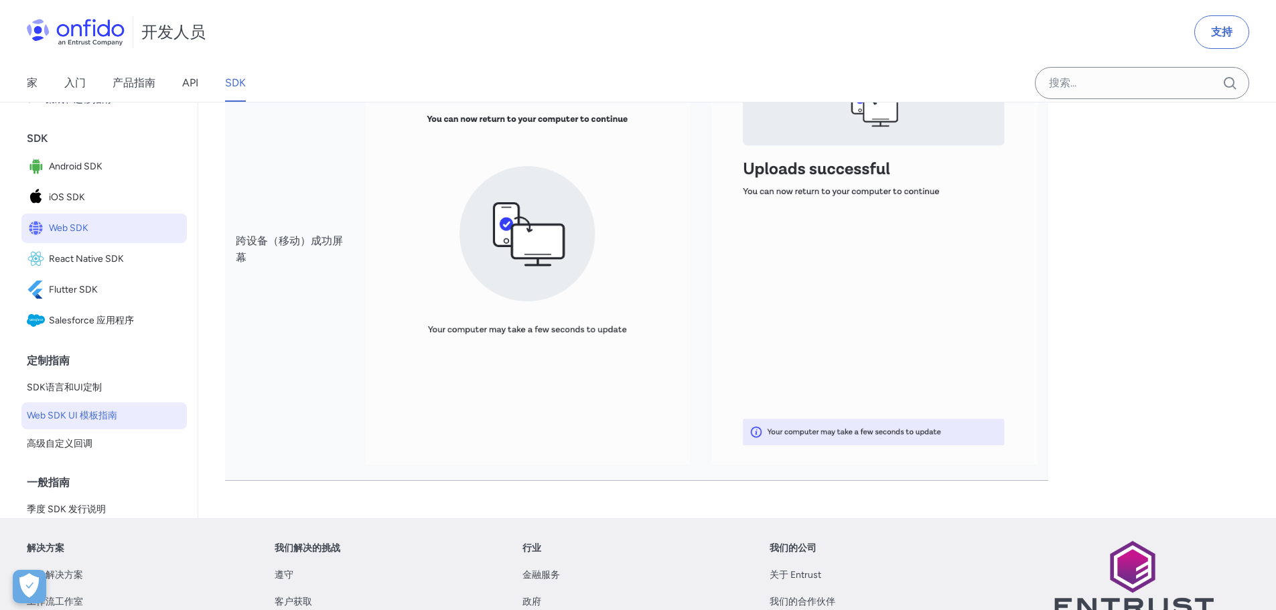
scroll to position [6631, 0]
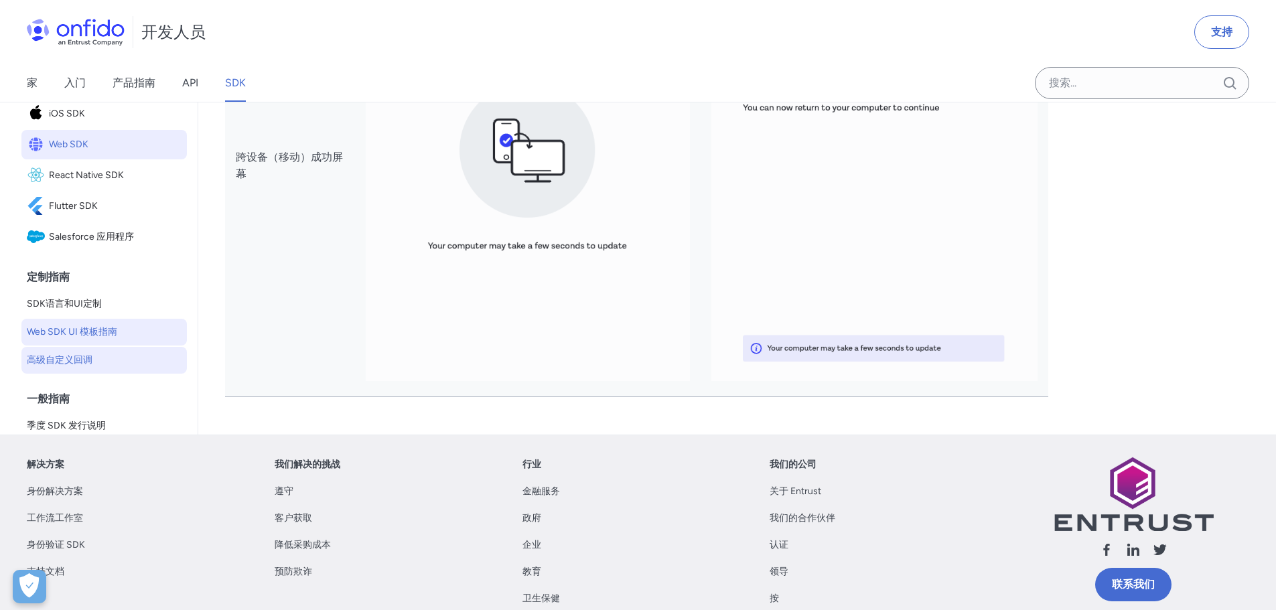
click at [50, 361] on font "高级自定义回调" at bounding box center [60, 359] width 66 height 11
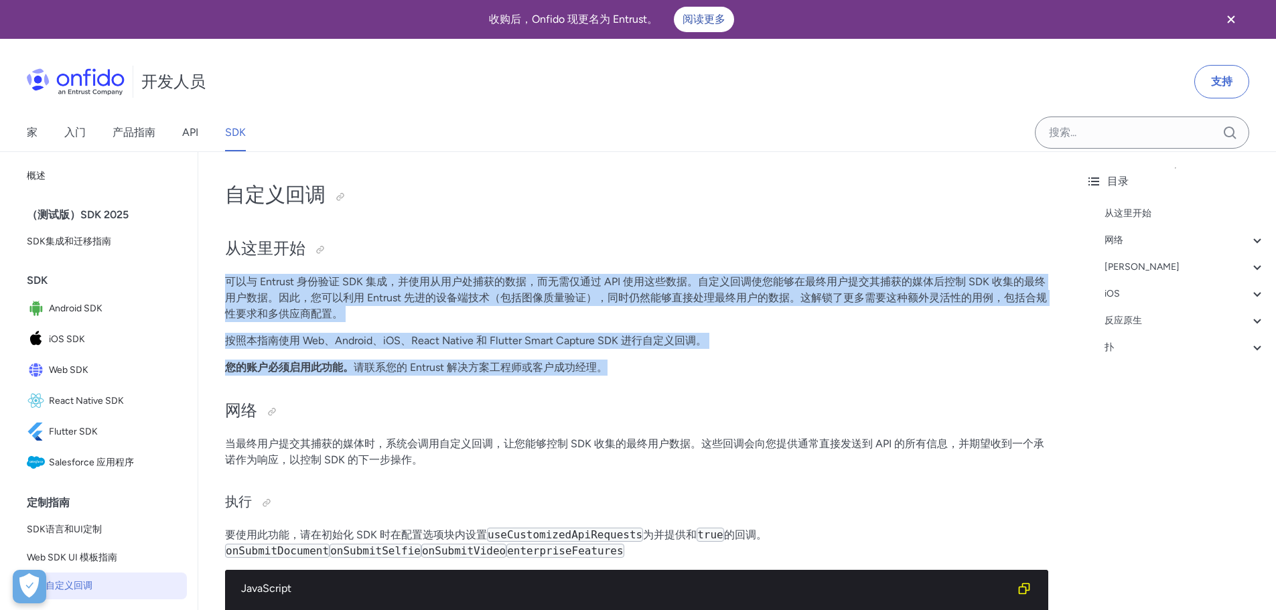
drag, startPoint x: 221, startPoint y: 277, endPoint x: 760, endPoint y: 371, distance: 546.7
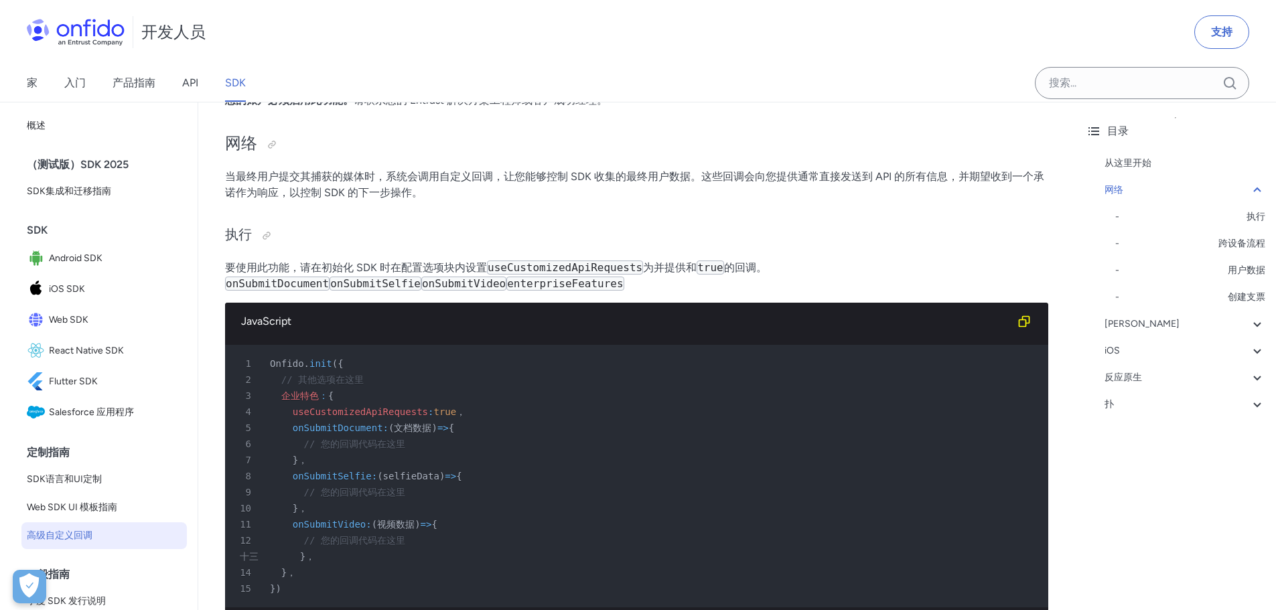
scroll to position [402, 0]
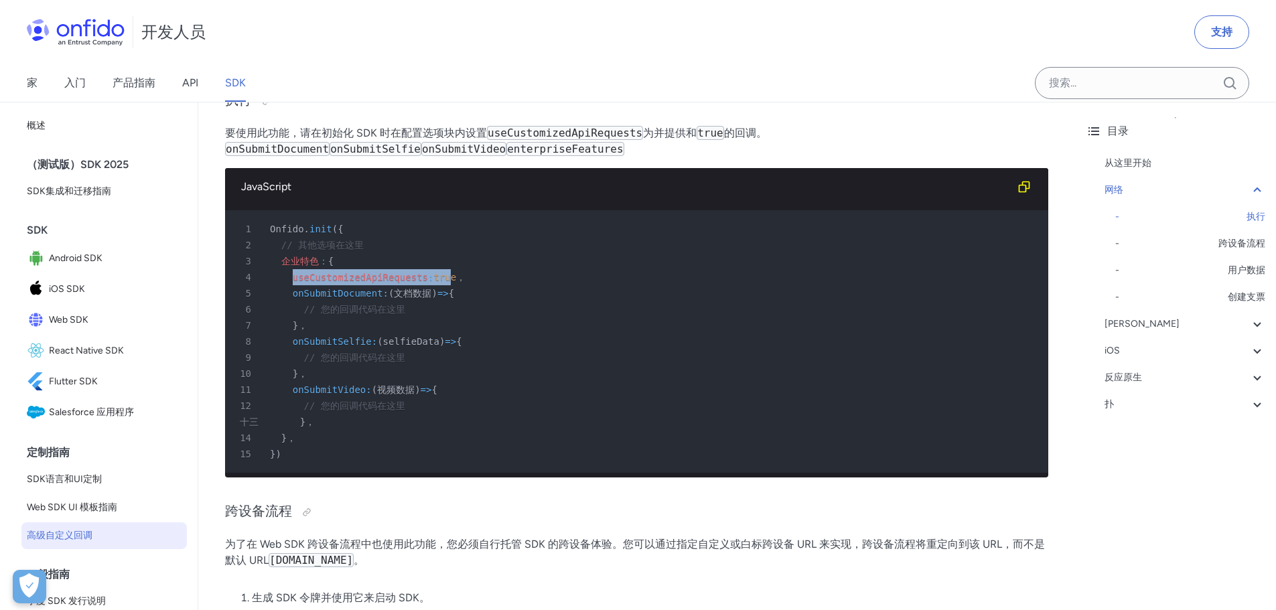
drag, startPoint x: 290, startPoint y: 278, endPoint x: 443, endPoint y: 279, distance: 152.7
click at [443, 279] on div "4 useCustomizedApiRequests : true ，" at bounding box center [629, 277] width 799 height 16
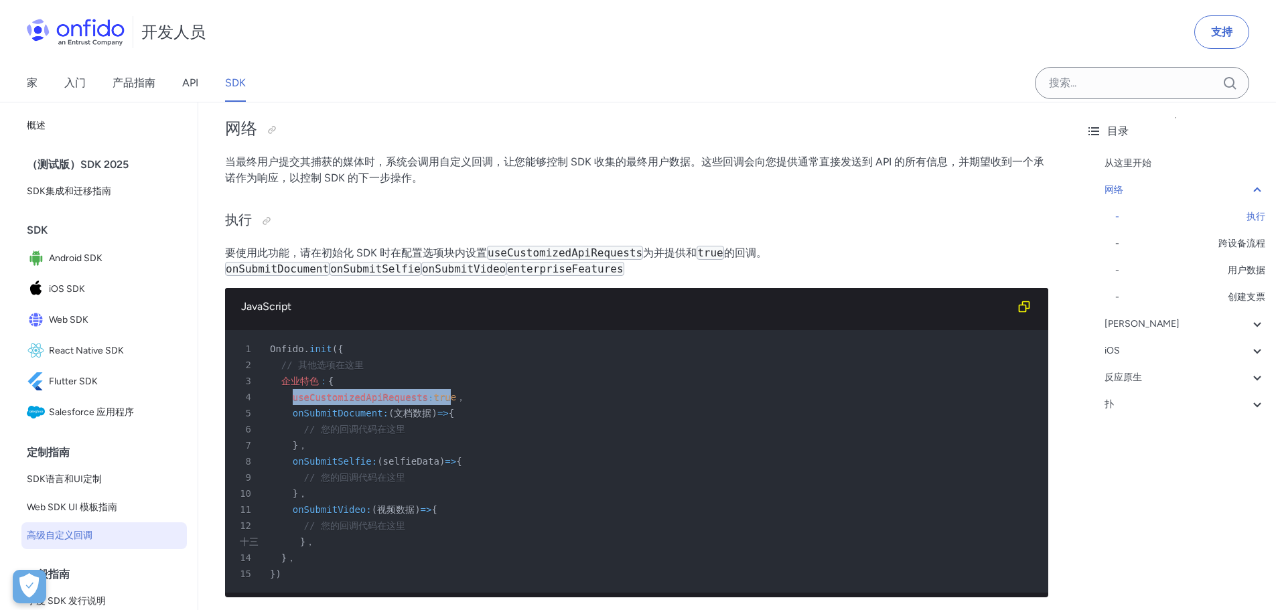
scroll to position [268, 0]
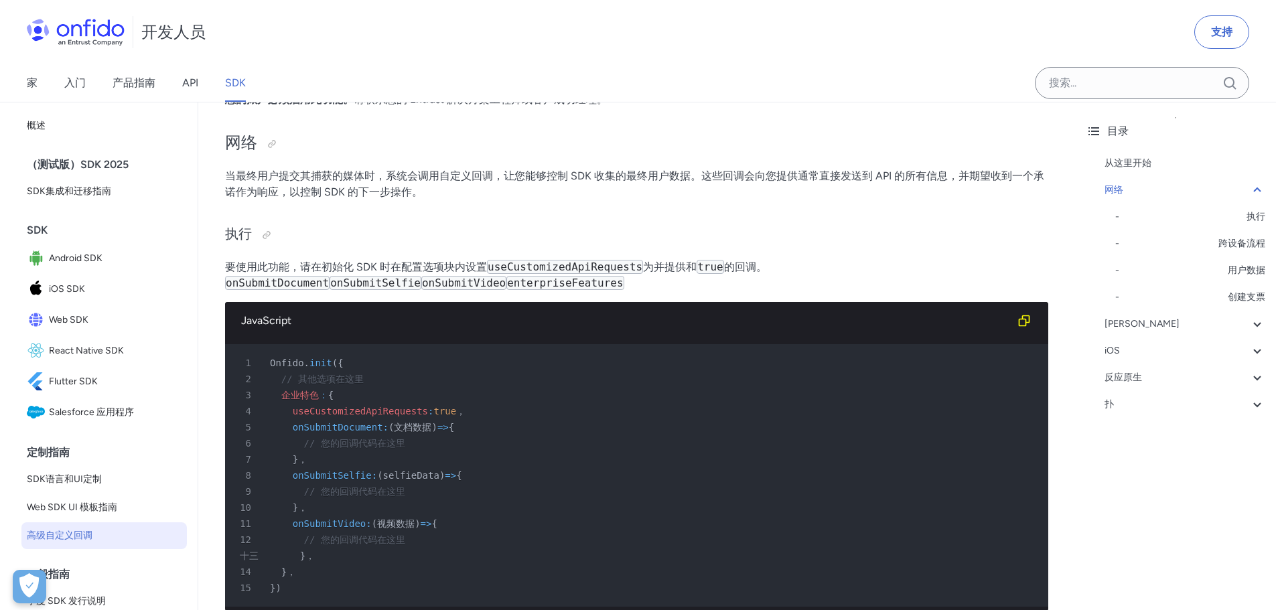
click at [506, 171] on font "当最终用户提交其捕获的媒体时，系统会调用自定义回调，让您能够控制 SDK 收集的最终用户数据。这些回调会向您提供通常直接发送到 API 的所有信息，并期望收到…" at bounding box center [634, 183] width 819 height 29
drag, startPoint x: 502, startPoint y: 174, endPoint x: 697, endPoint y: 175, distance: 194.9
click at [697, 175] on font "当最终用户提交其捕获的媒体时，系统会调用自定义回调，让您能够控制 SDK 收集的最终用户数据。这些回调会向您提供通常直接发送到 API 的所有信息，并期望收到…" at bounding box center [634, 183] width 819 height 29
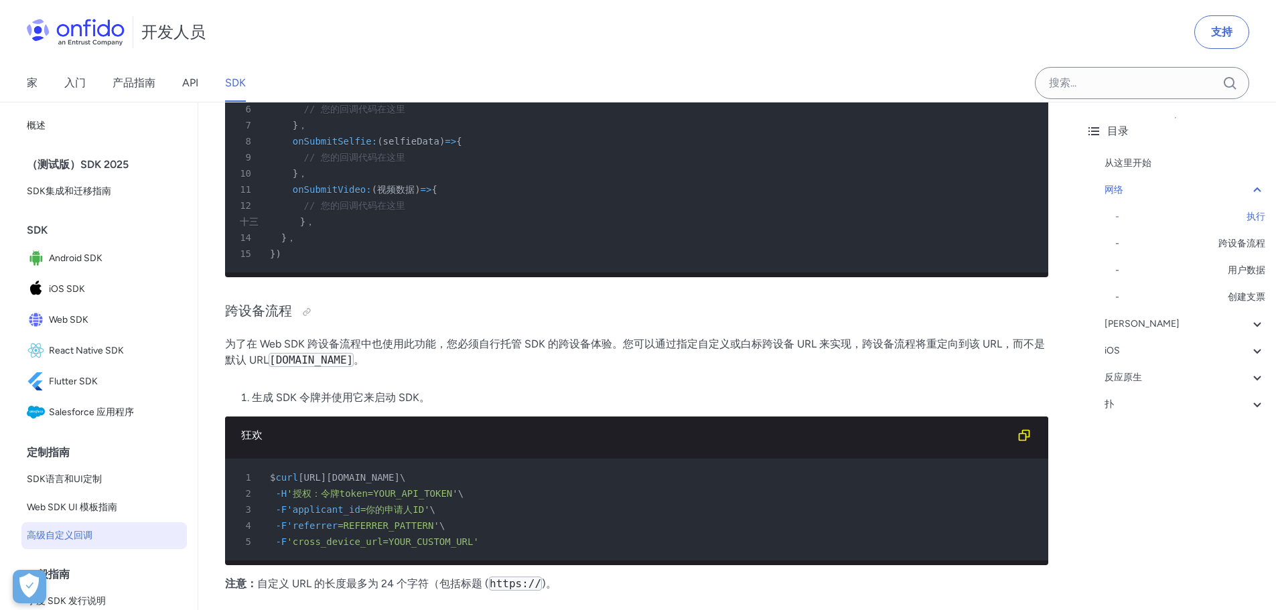
scroll to position [603, 0]
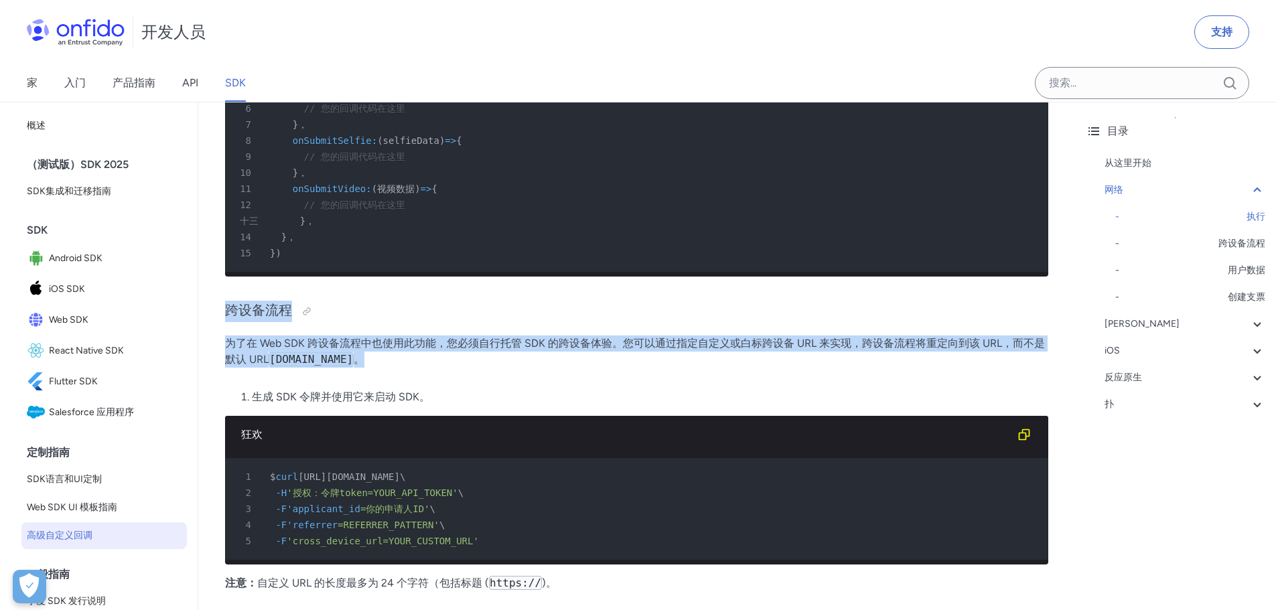
drag, startPoint x: 224, startPoint y: 322, endPoint x: 397, endPoint y: 372, distance: 180.4
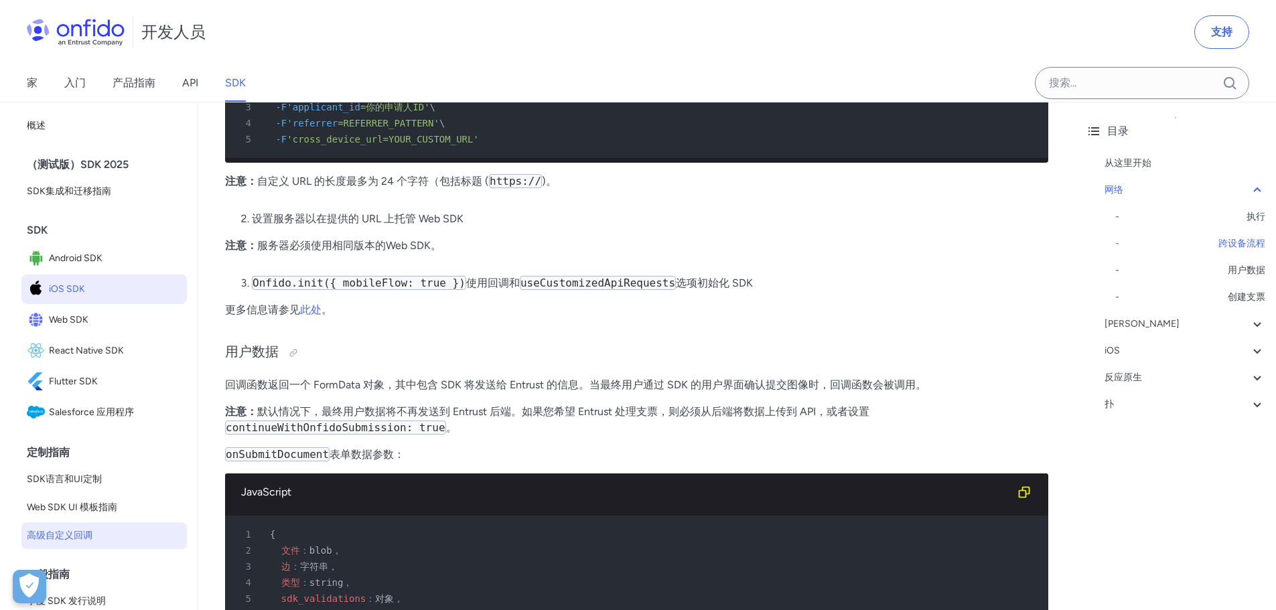
scroll to position [804, 0]
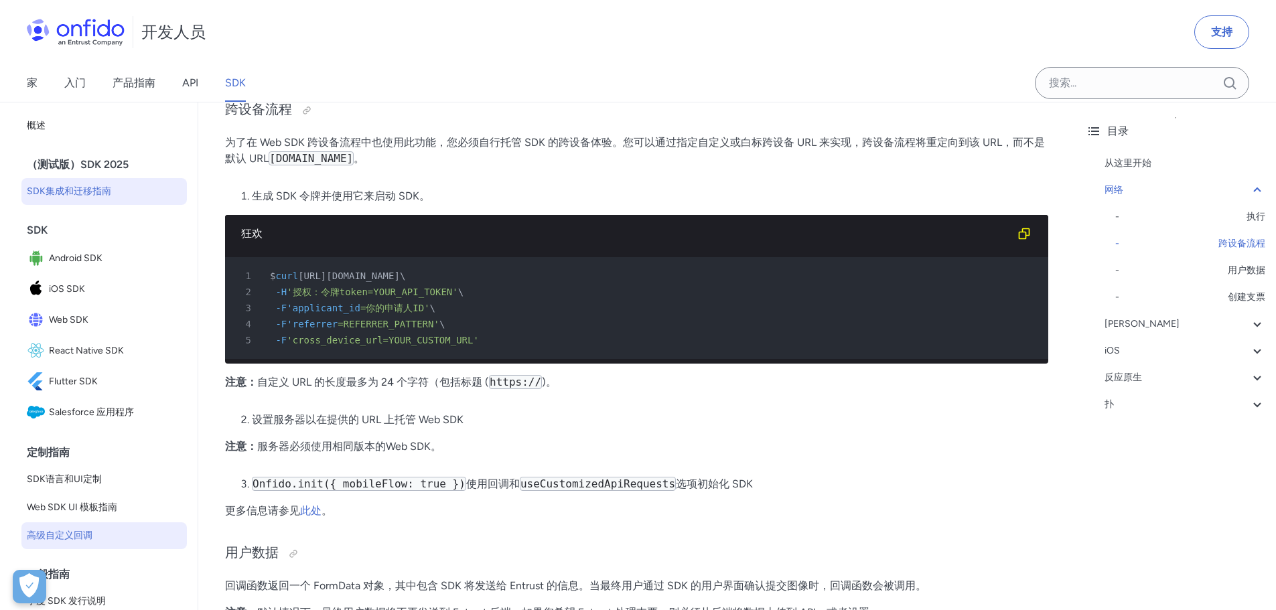
click at [102, 180] on link "SDK集成和迁移指南" at bounding box center [103, 191] width 165 height 27
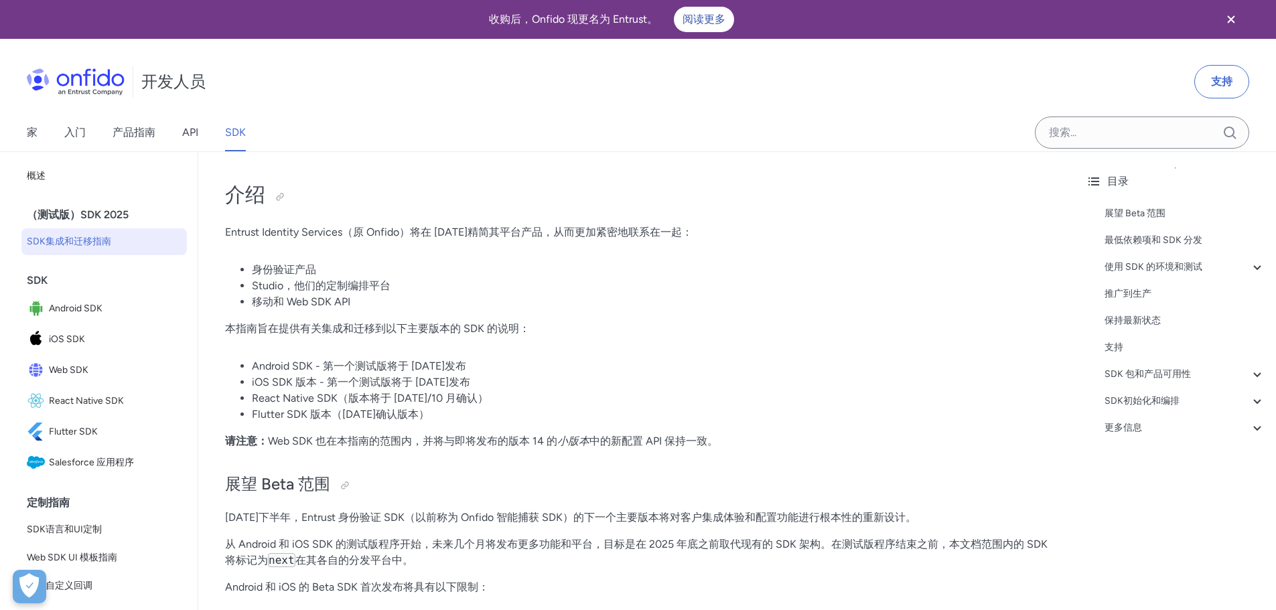
click at [109, 213] on font "（测试版）SDK 2025" at bounding box center [78, 214] width 102 height 13
click at [90, 213] on font "（测试版）SDK 2025" at bounding box center [78, 214] width 102 height 13
drag, startPoint x: 252, startPoint y: 394, endPoint x: 616, endPoint y: 397, distance: 364.4
click at [616, 397] on li "React Native SDK（版本将于 2025 年 9 月/10 月确认）" at bounding box center [650, 398] width 796 height 16
click at [522, 423] on li "Flutter SDK 版本（2025 年 10 月确认版本）" at bounding box center [650, 415] width 796 height 16
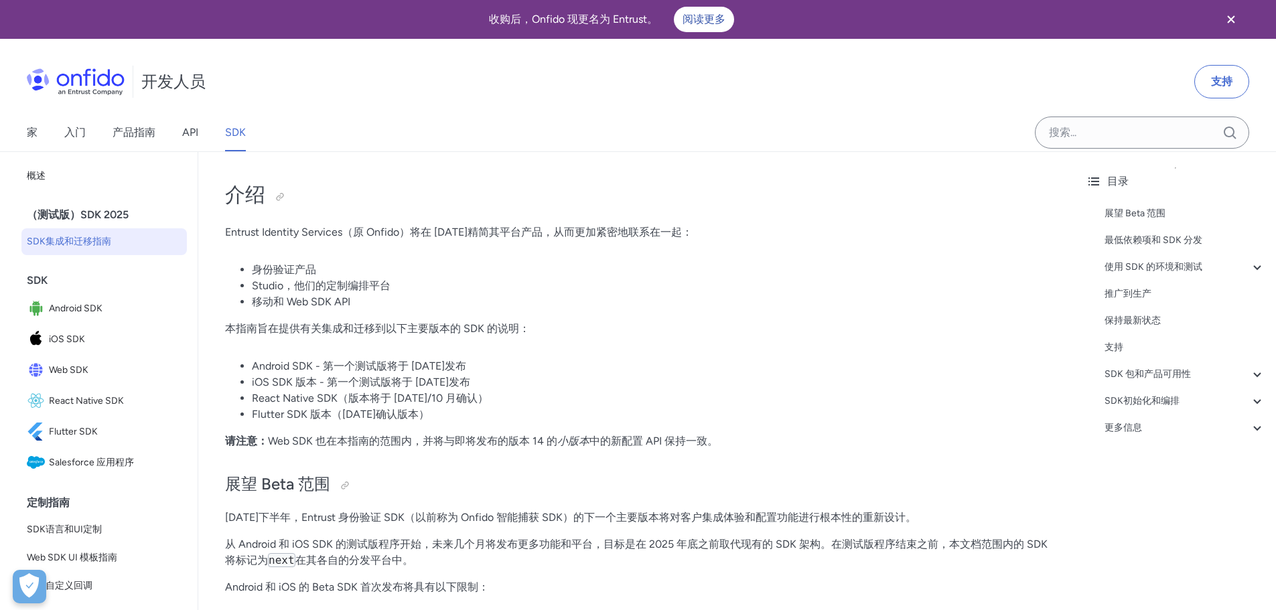
scroll to position [201, 0]
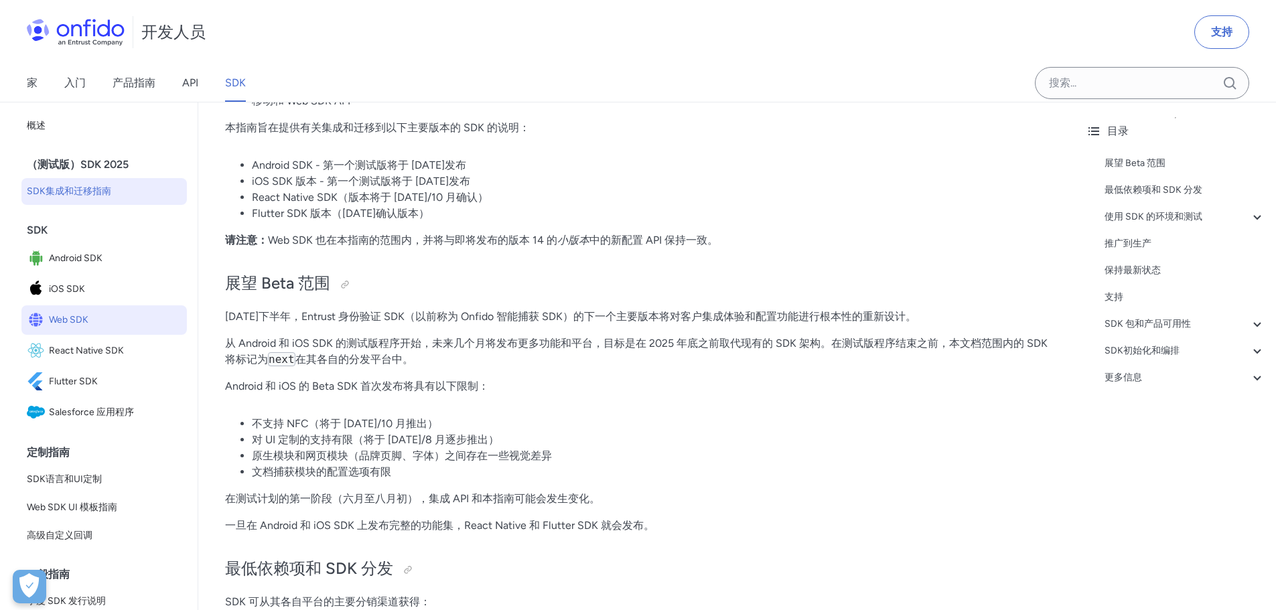
click at [62, 313] on font "Web SDK" at bounding box center [69, 320] width 40 height 16
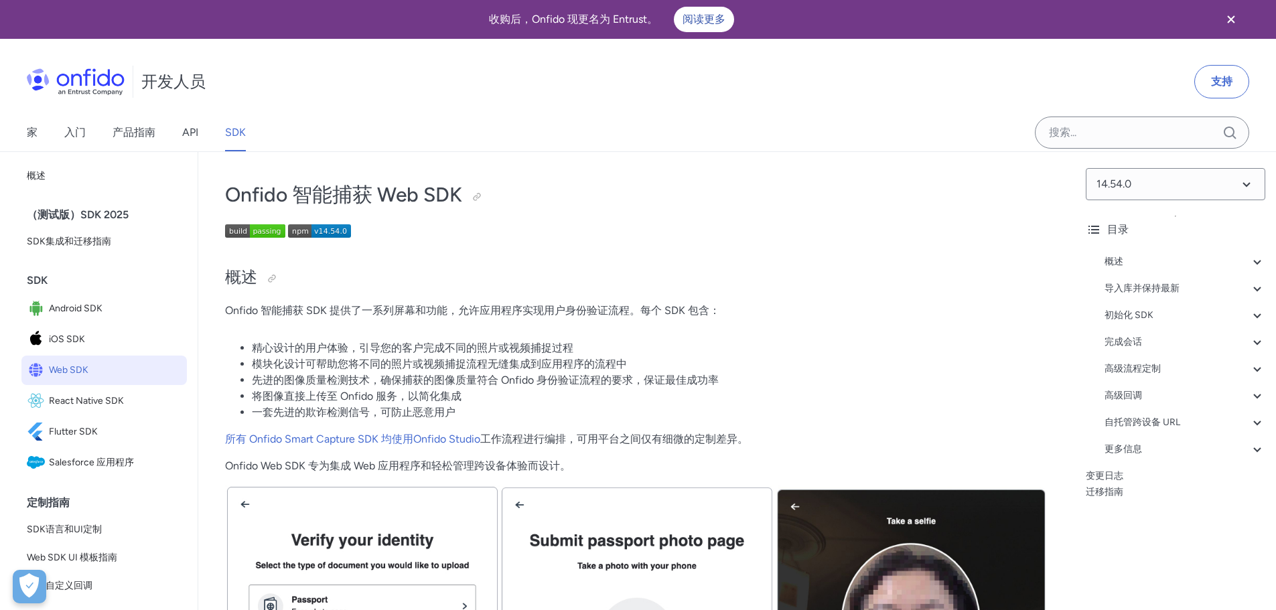
scroll to position [67, 0]
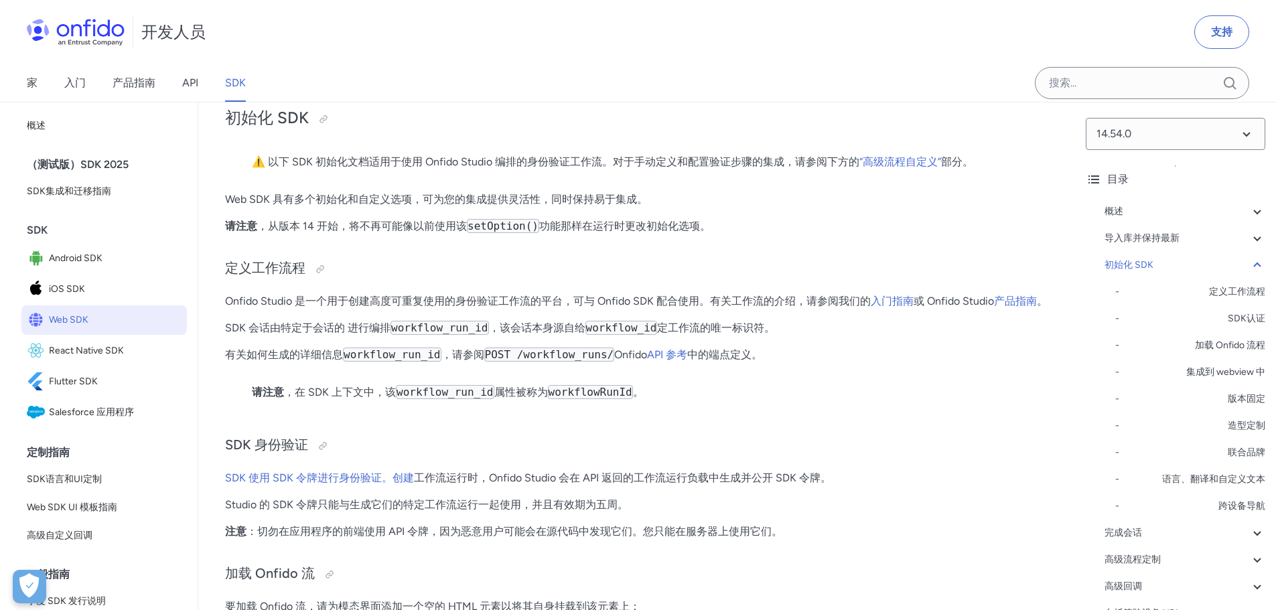
scroll to position [2583, 0]
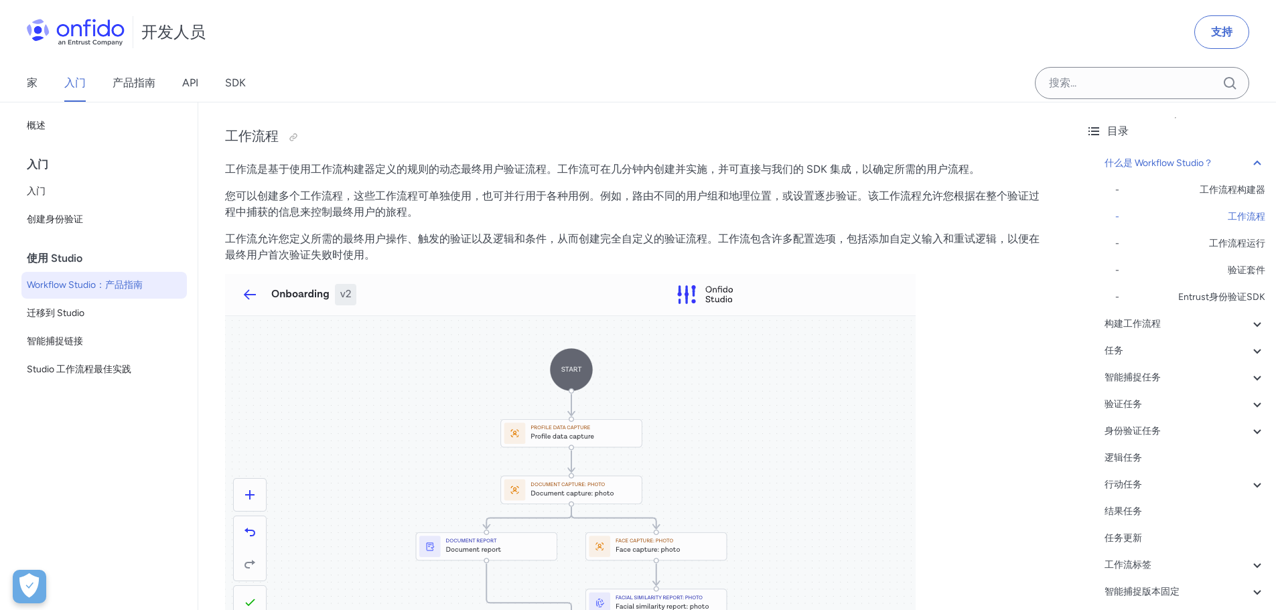
scroll to position [268, 0]
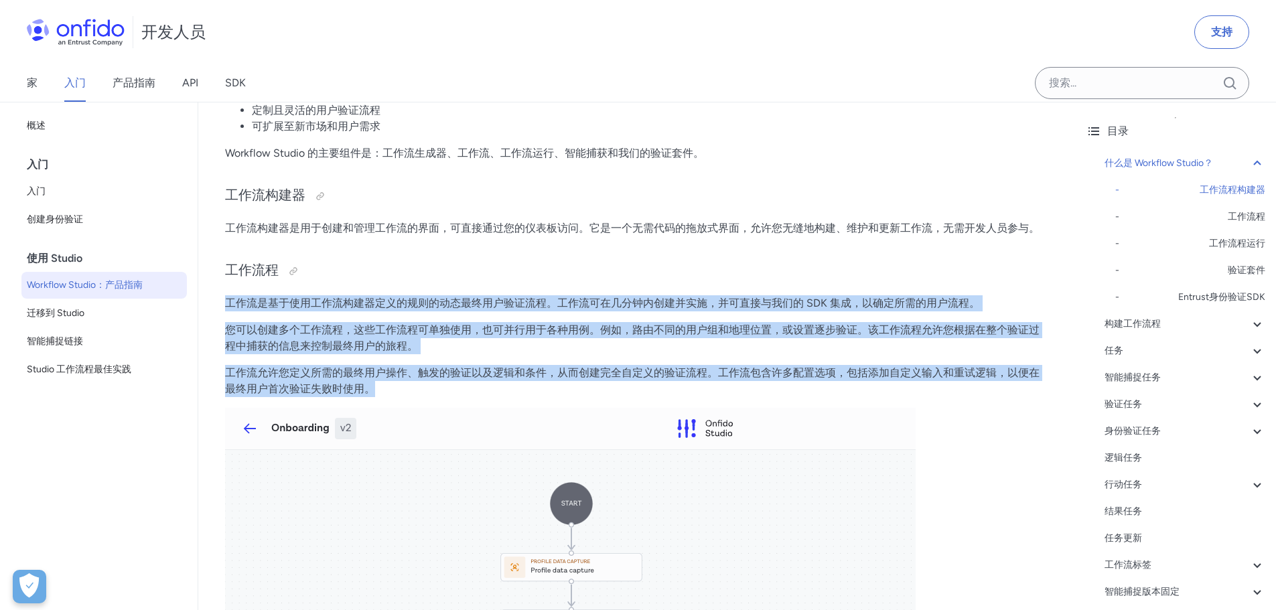
drag, startPoint x: 225, startPoint y: 295, endPoint x: 894, endPoint y: 390, distance: 675.1
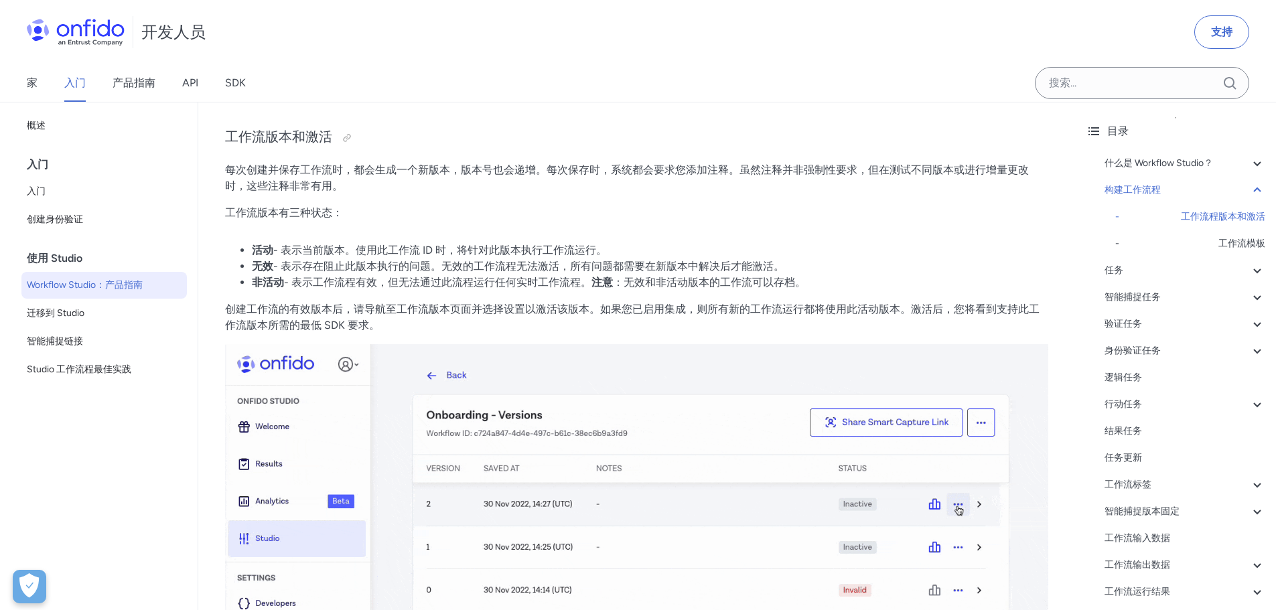
scroll to position [2344, 0]
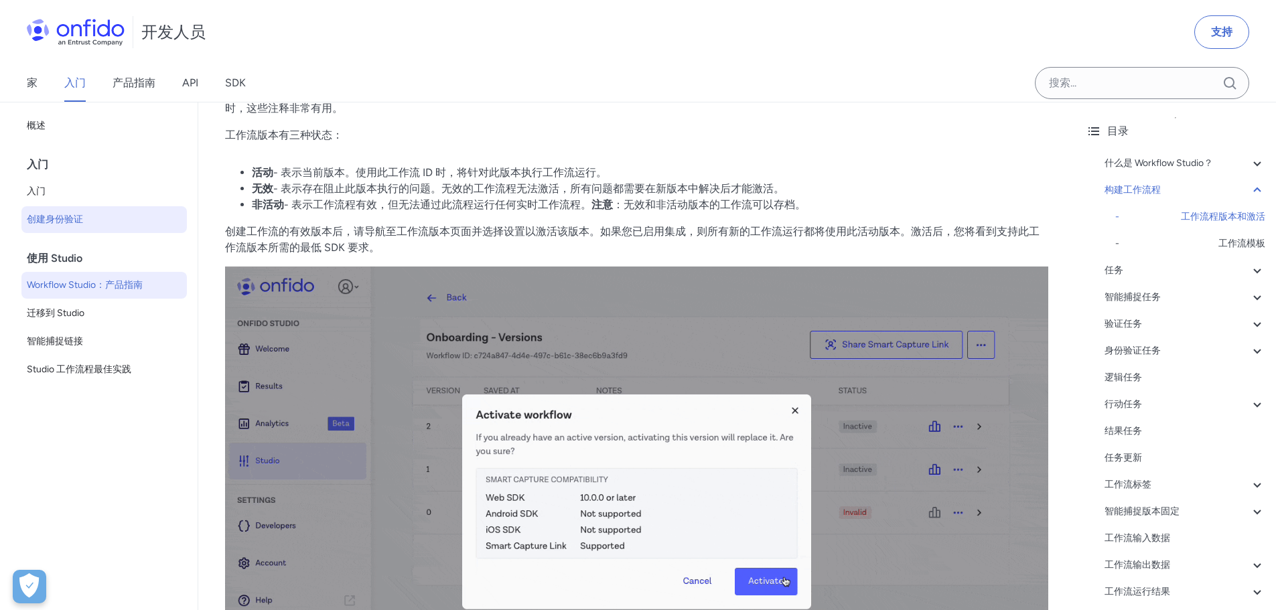
click at [58, 219] on font "创建身份验证" at bounding box center [55, 219] width 56 height 11
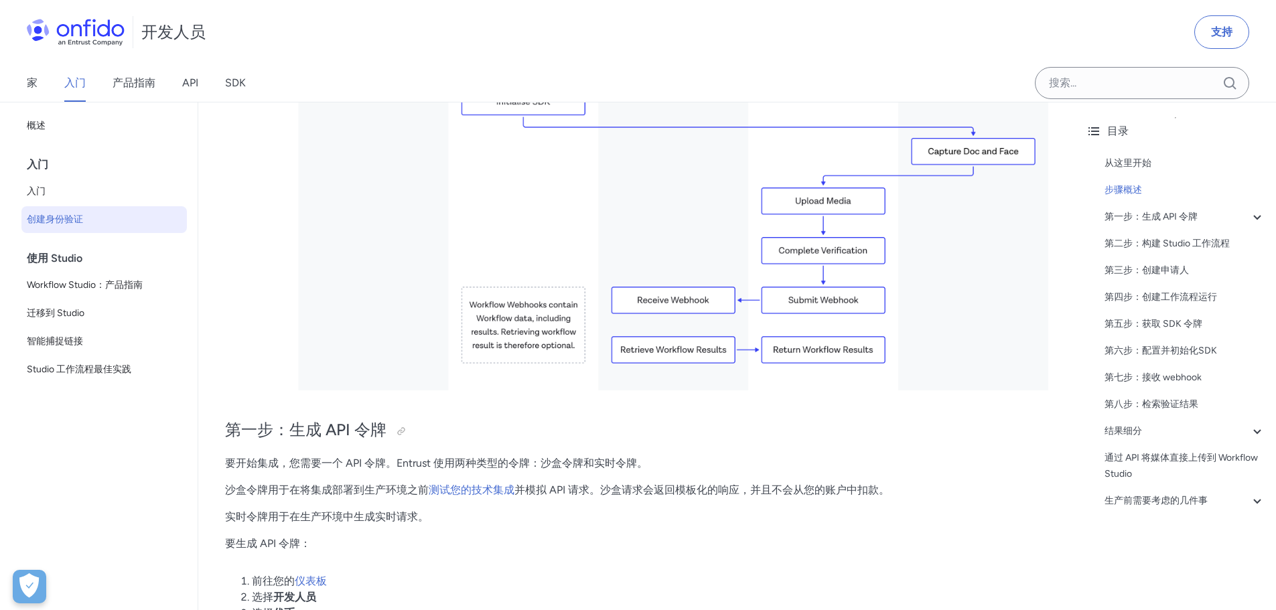
scroll to position [603, 0]
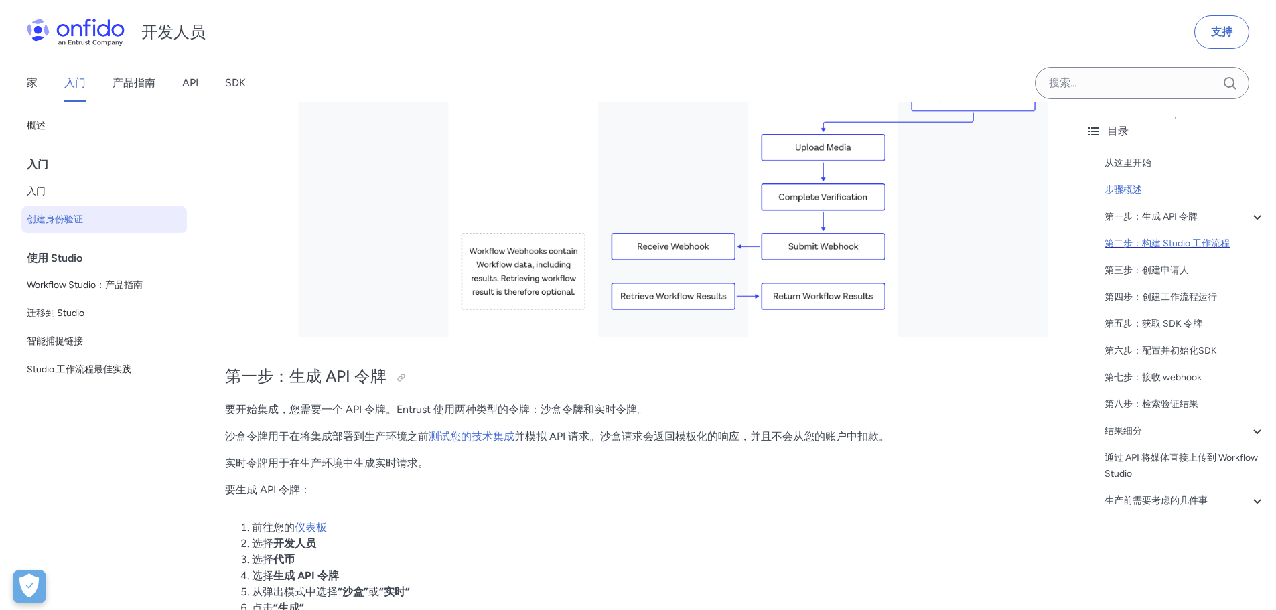
click at [1165, 244] on font "第二步：构建 Studio 工作流程" at bounding box center [1166, 243] width 125 height 11
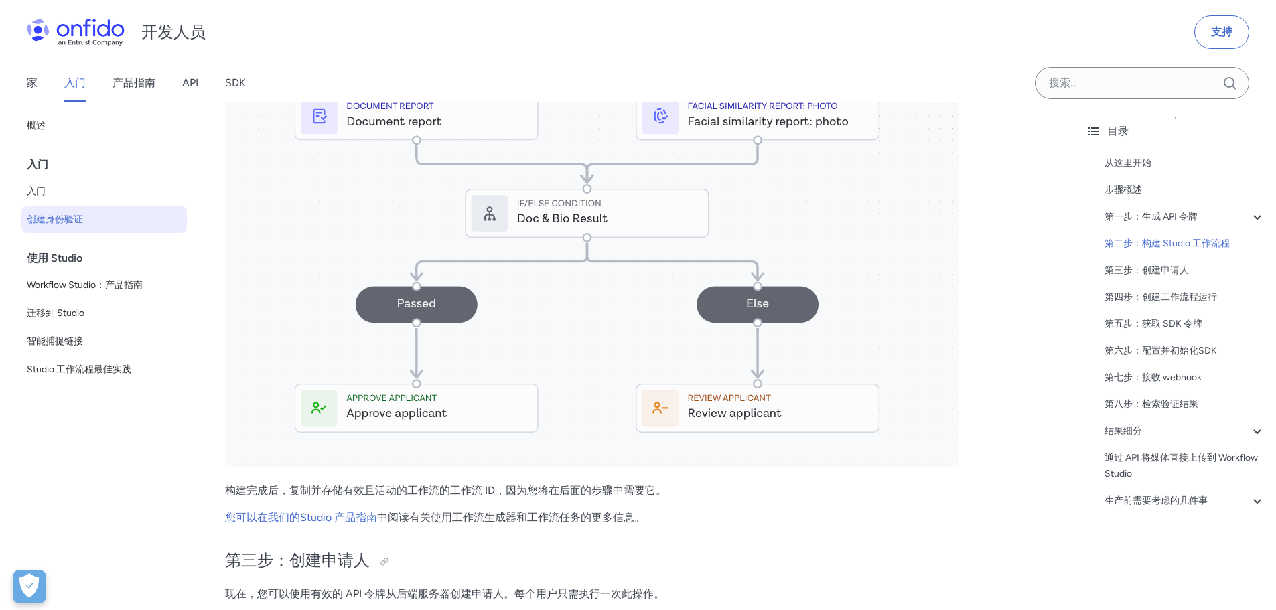
scroll to position [1993, 0]
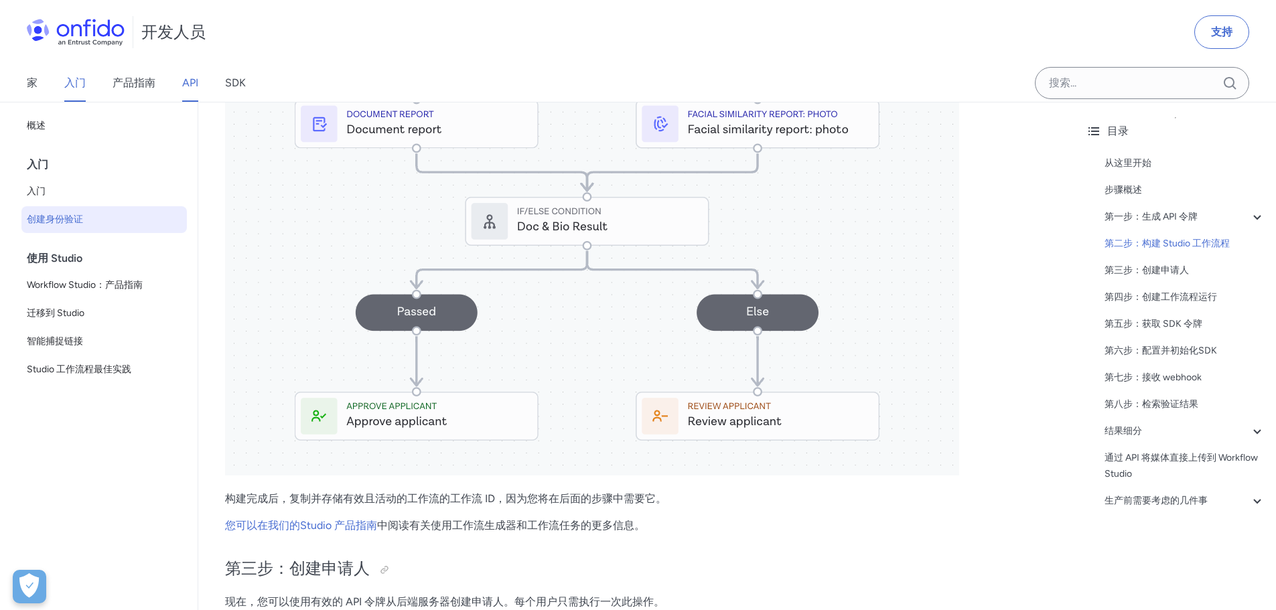
click at [196, 78] on font "API" at bounding box center [190, 82] width 16 height 13
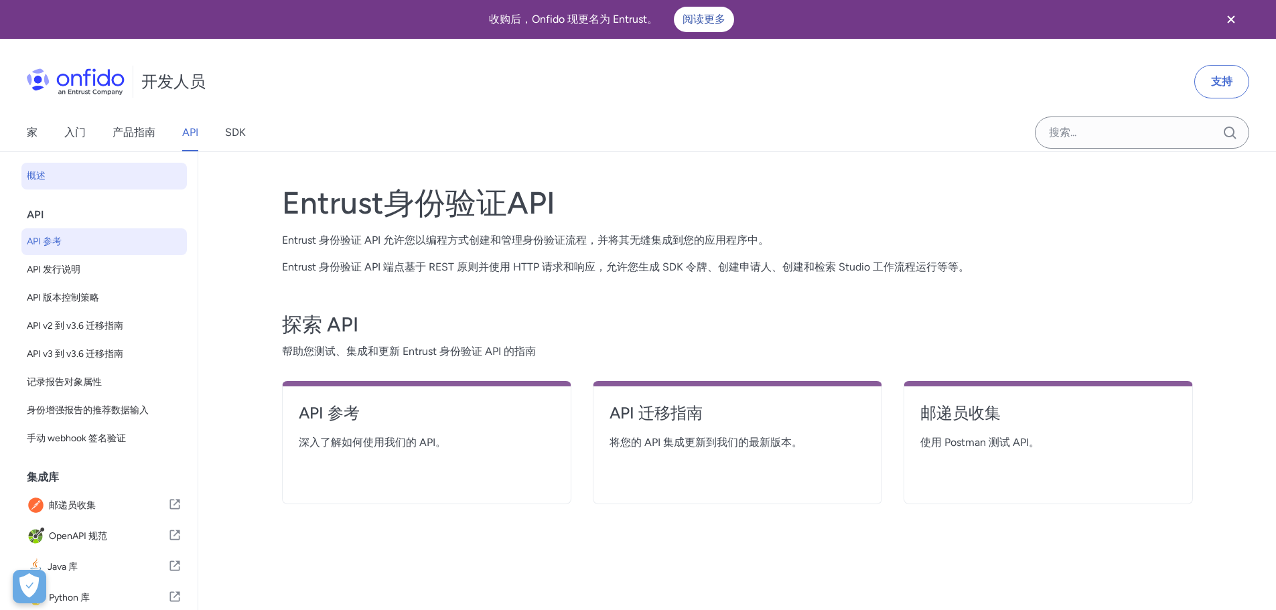
click at [82, 253] on link "API 参考" at bounding box center [103, 241] width 165 height 27
select select "http"
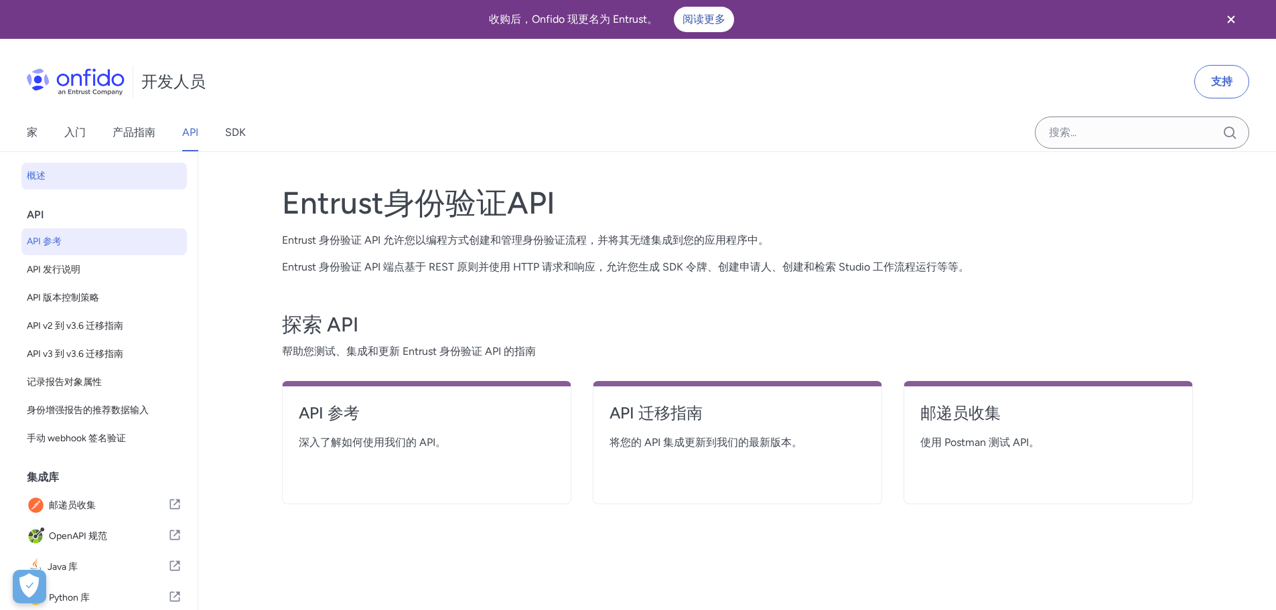
select select "http"
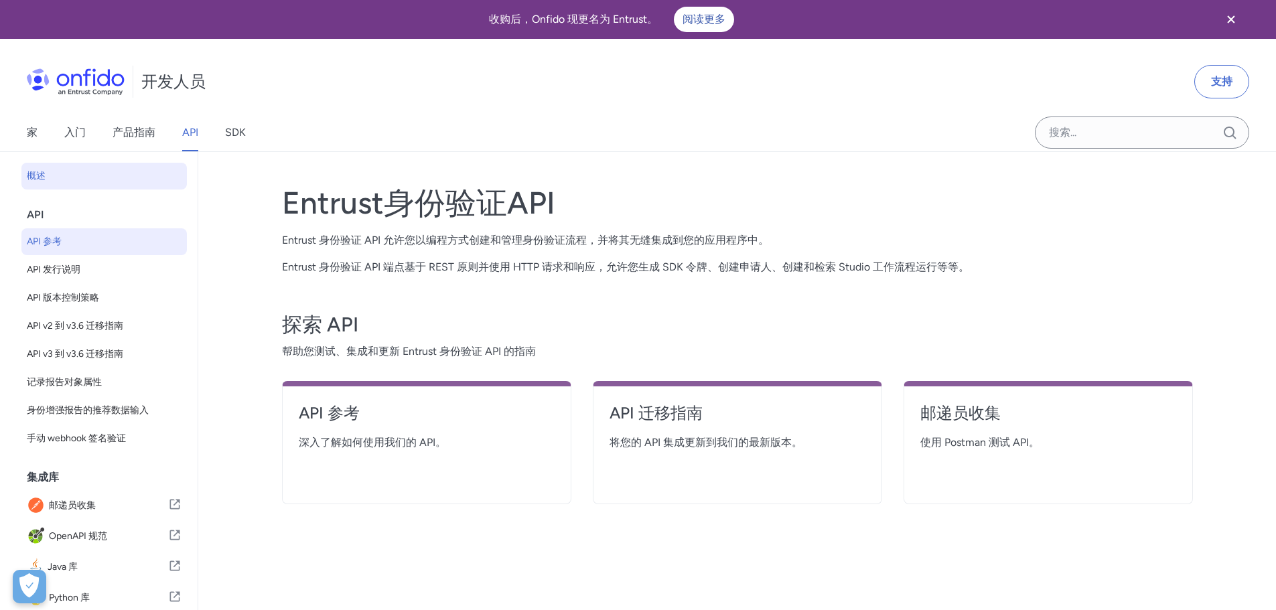
select select "http"
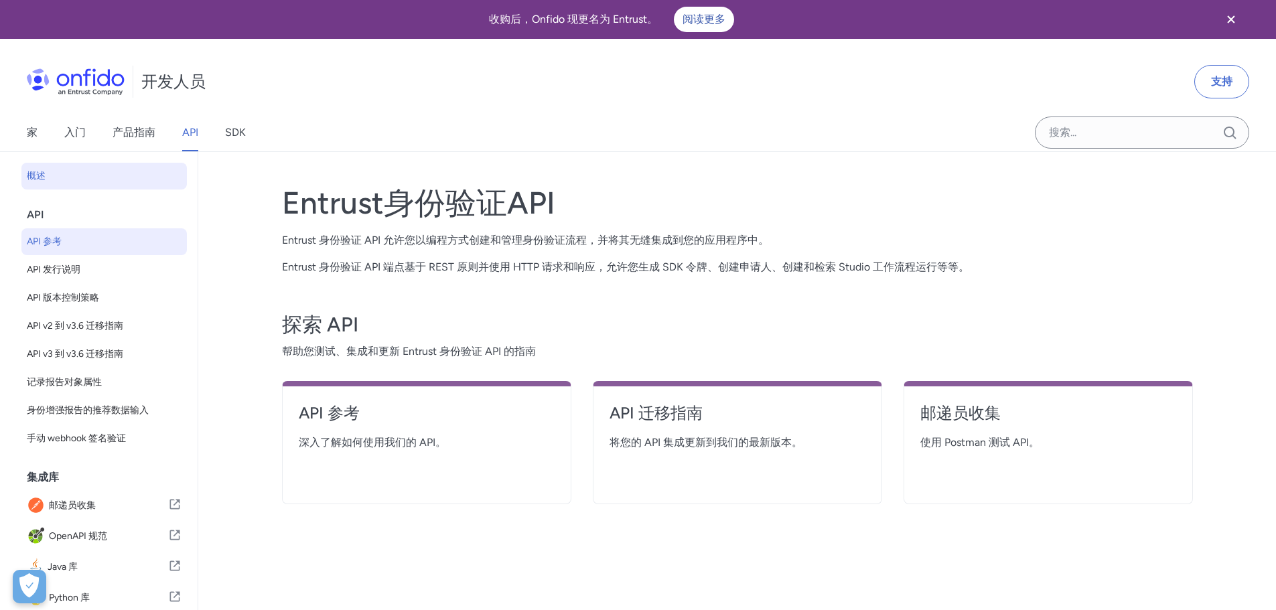
select select "http"
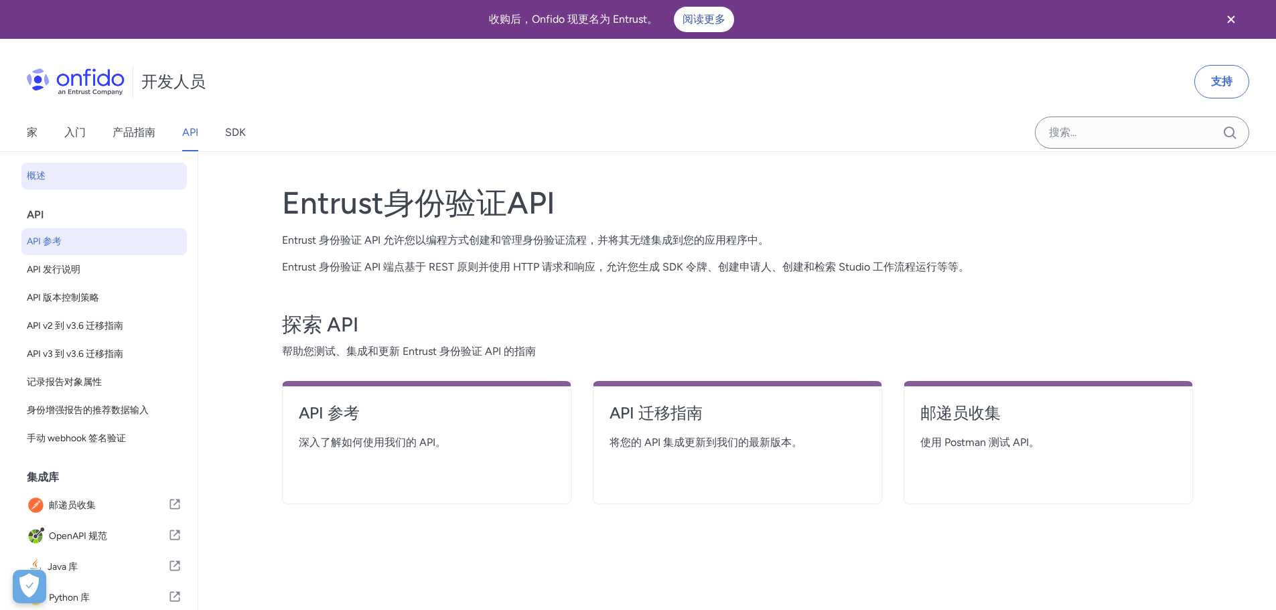
select select "http"
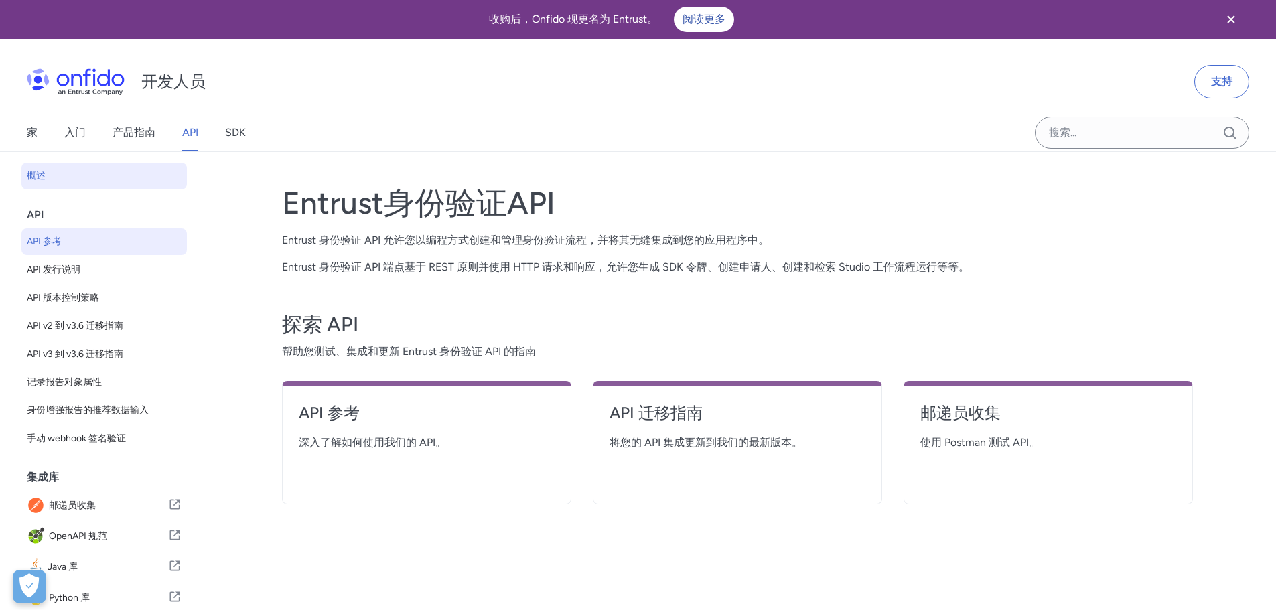
select select "http"
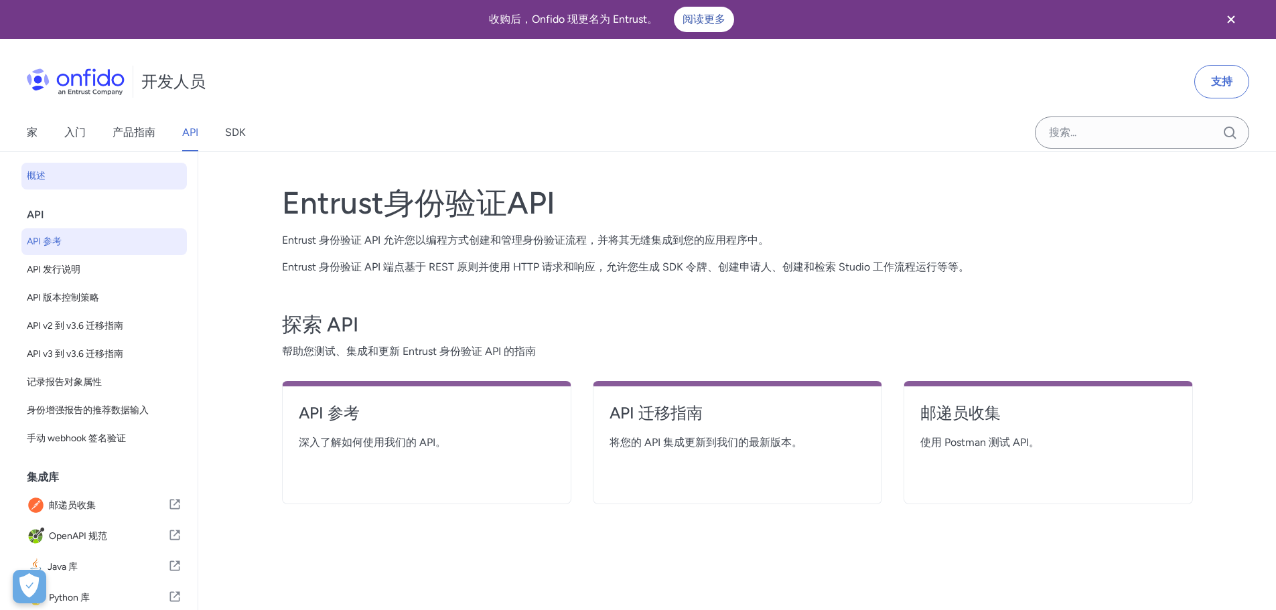
select select "http"
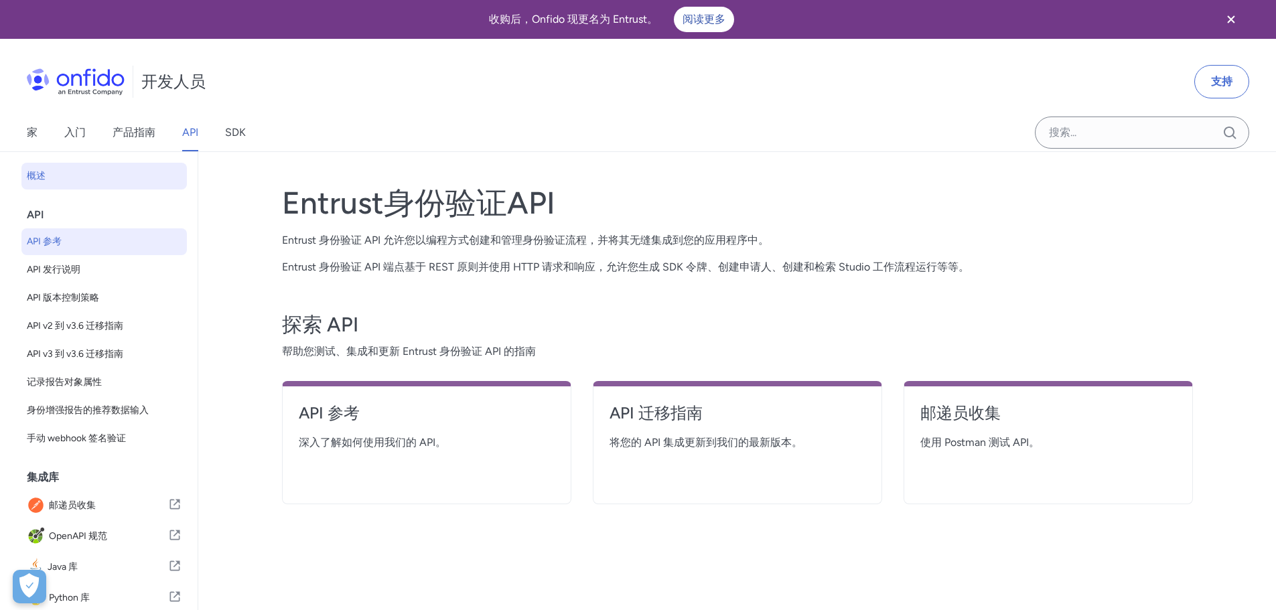
select select "http"
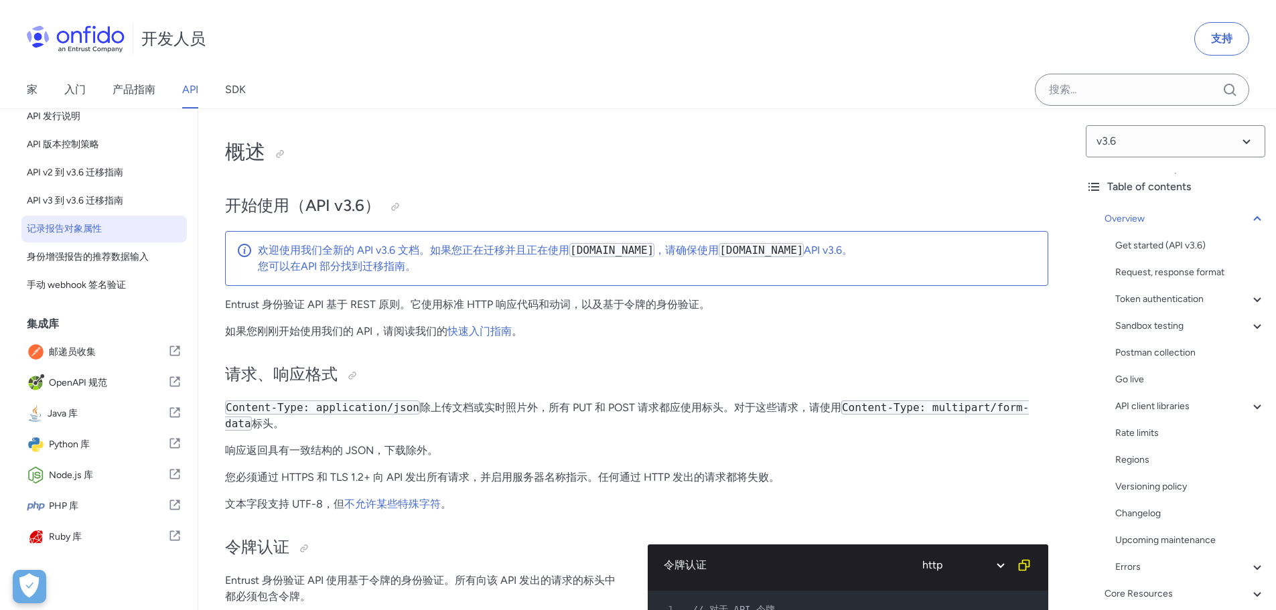
scroll to position [67, 0]
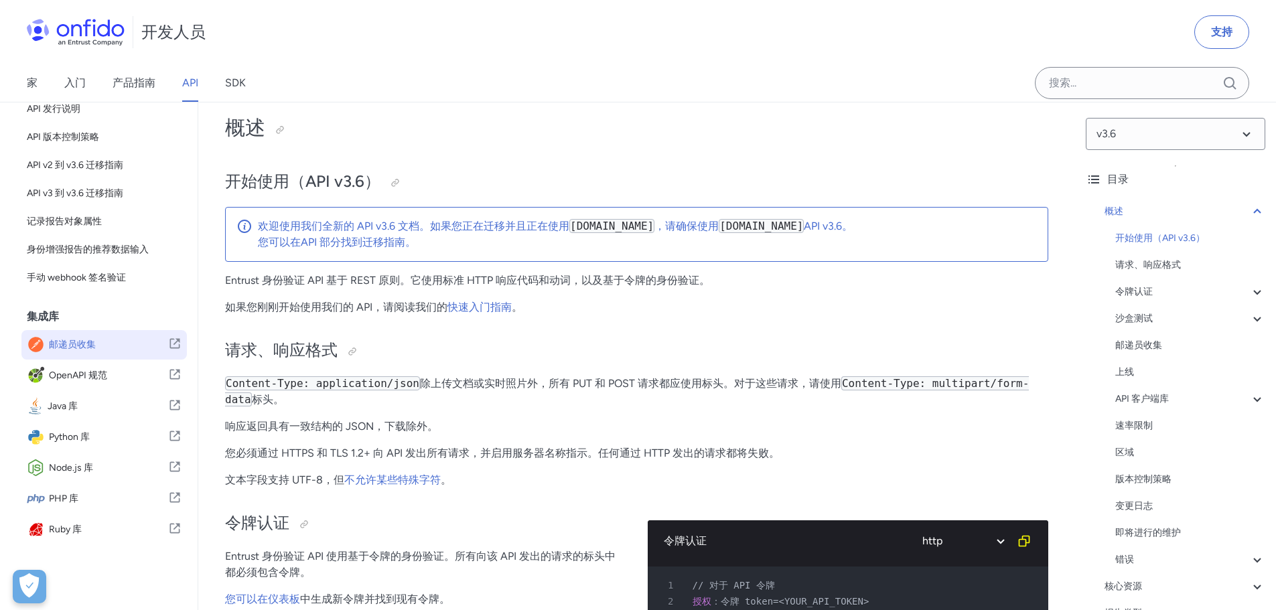
click at [82, 340] on font "邮递员收集" at bounding box center [72, 344] width 47 height 11
click at [88, 371] on font "OpenAPI 规范" at bounding box center [78, 375] width 58 height 11
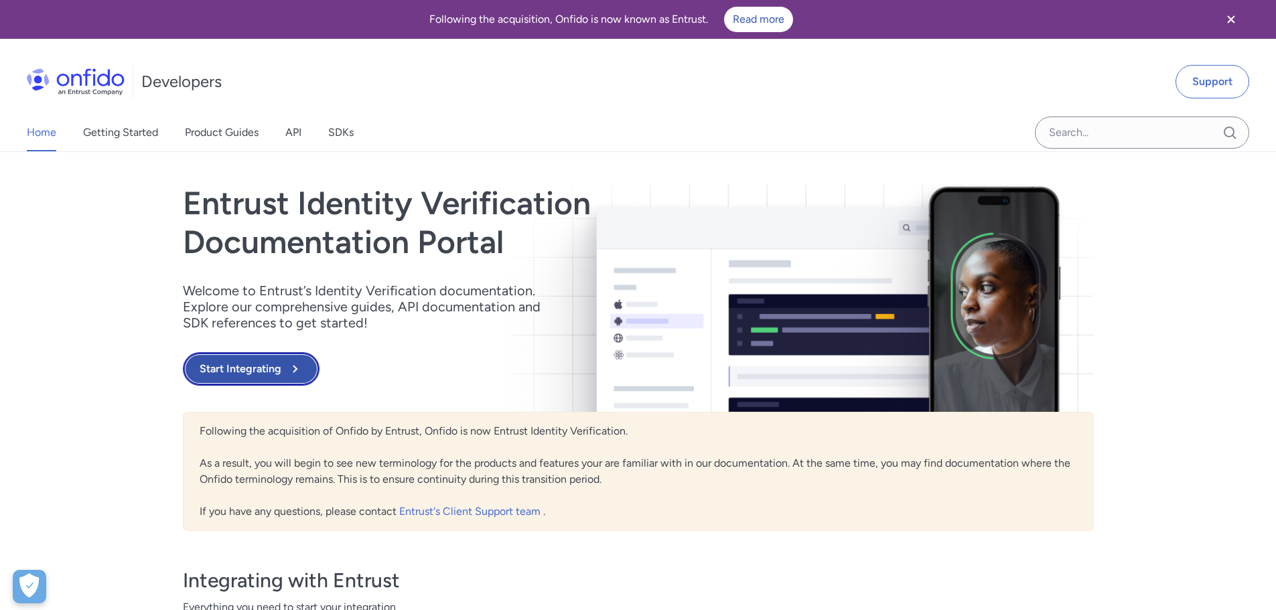
click at [284, 363] on button "Start Integrating" at bounding box center [251, 368] width 137 height 33
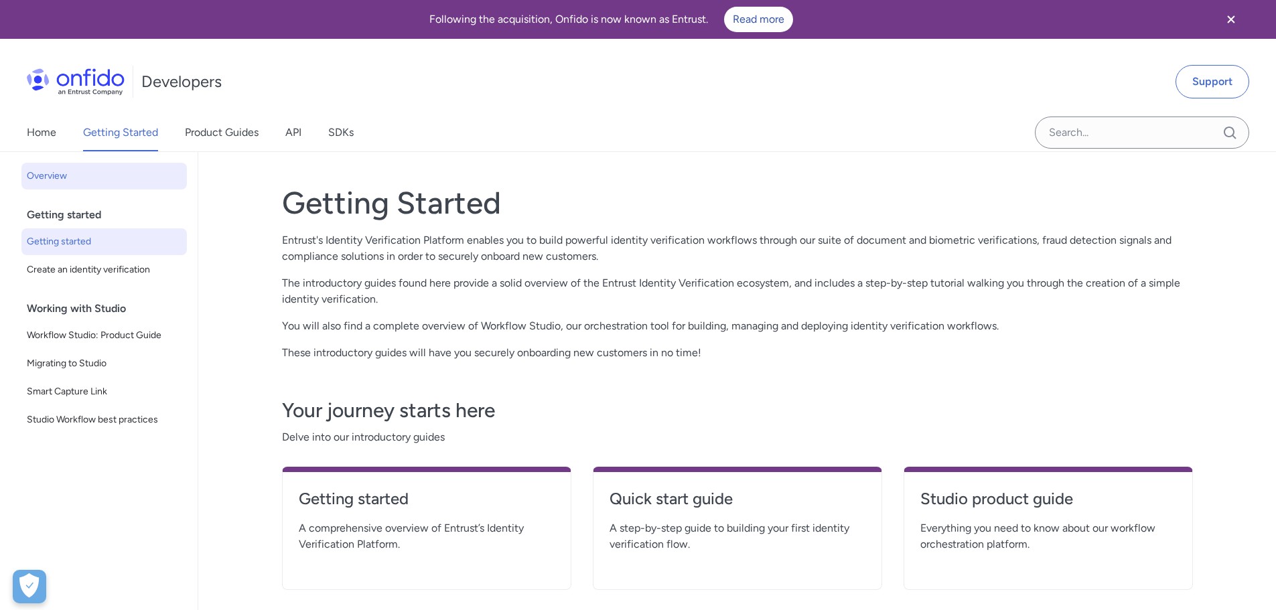
click at [84, 245] on span "Getting started" at bounding box center [104, 242] width 155 height 16
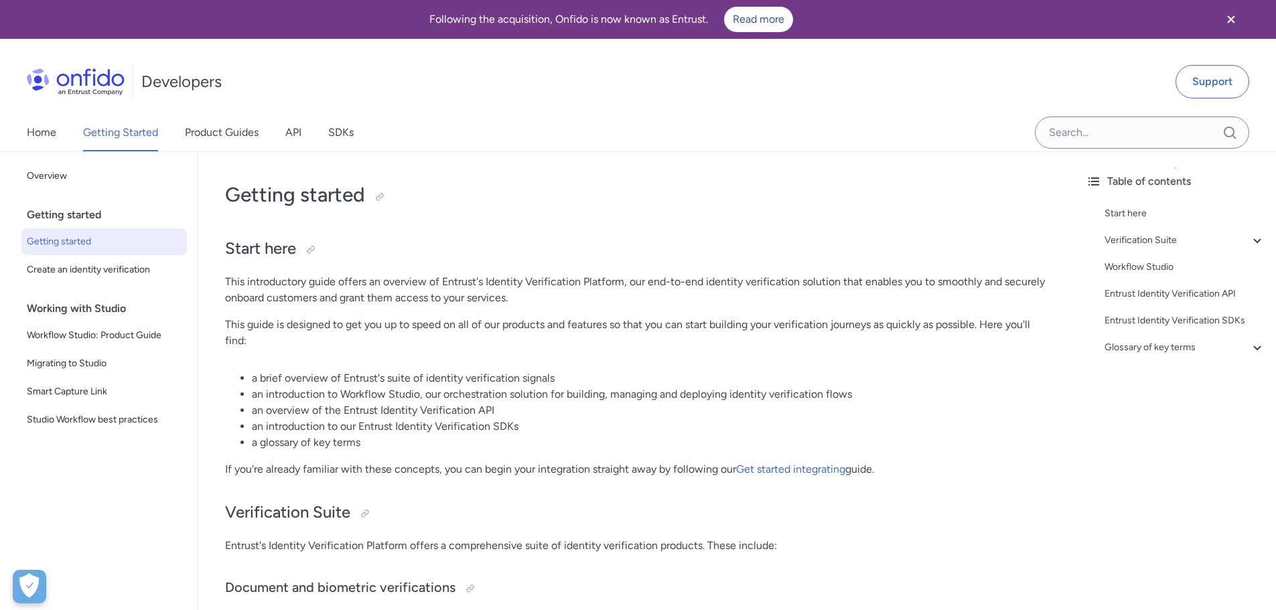
click at [76, 288] on div "Getting started Getting started Create an identity verification" at bounding box center [109, 249] width 165 height 94
click at [98, 271] on span "Create an identity verification" at bounding box center [104, 270] width 155 height 16
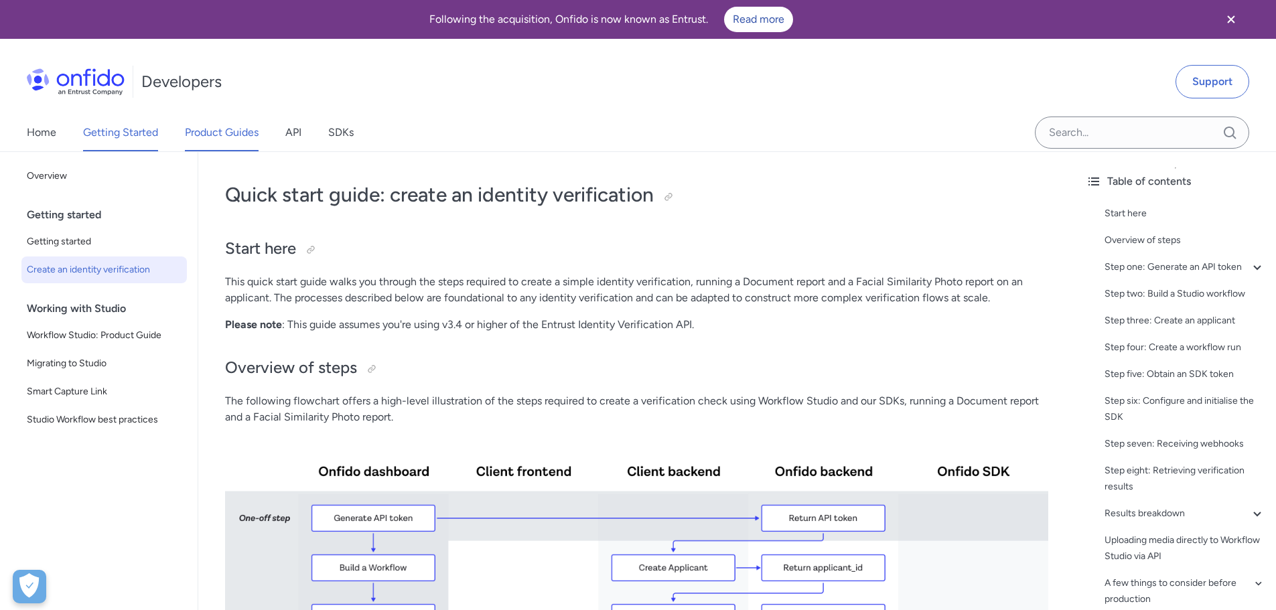
click at [229, 131] on link "Product Guides" at bounding box center [222, 133] width 74 height 38
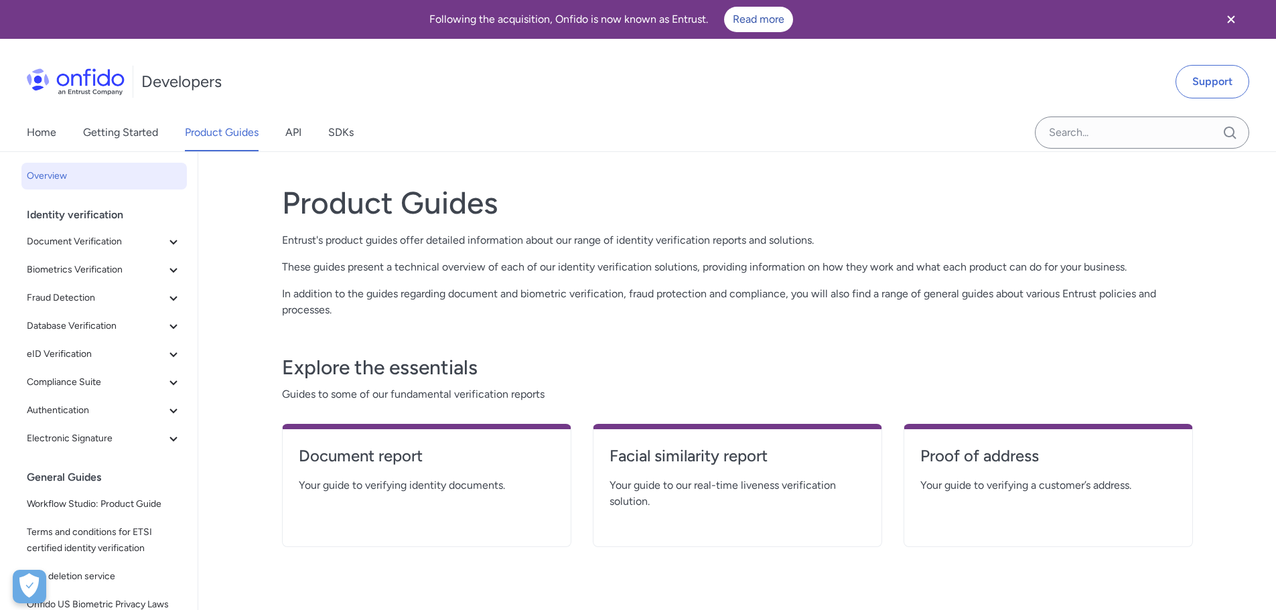
click at [280, 131] on div "Home Getting Started Product Guides API SDKs" at bounding box center [203, 133] width 407 height 38
click at [89, 232] on button "Document Verification" at bounding box center [103, 241] width 165 height 27
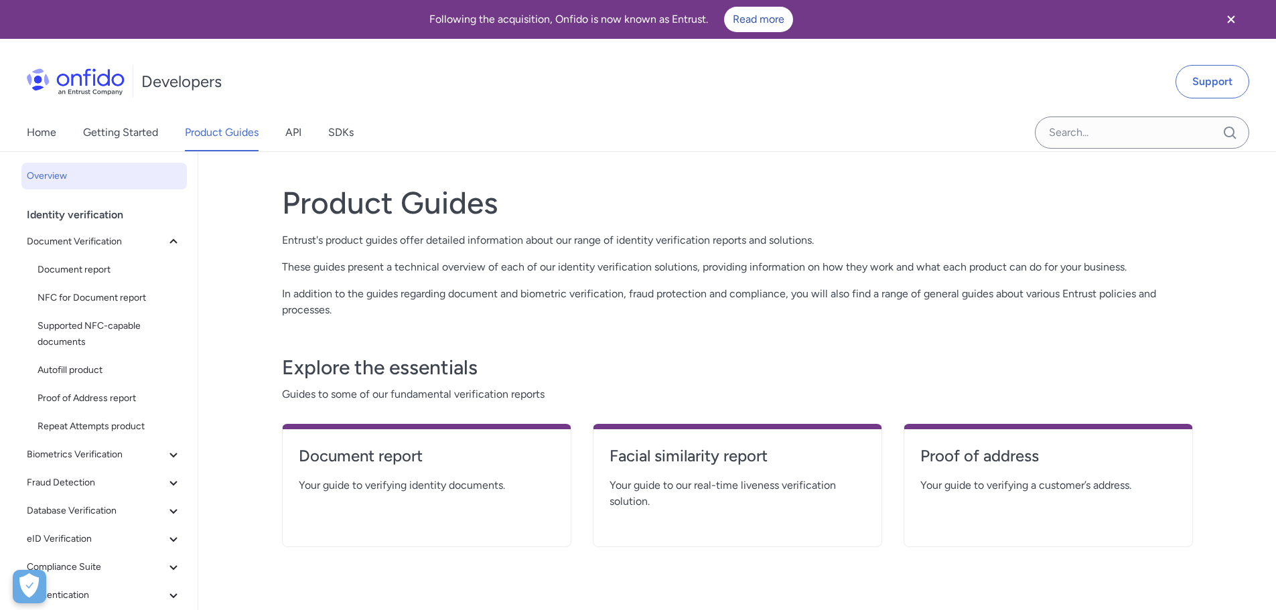
click at [304, 147] on div "Home Getting Started Product Guides API SDKs" at bounding box center [203, 133] width 407 height 38
click at [301, 135] on link "API" at bounding box center [293, 133] width 16 height 38
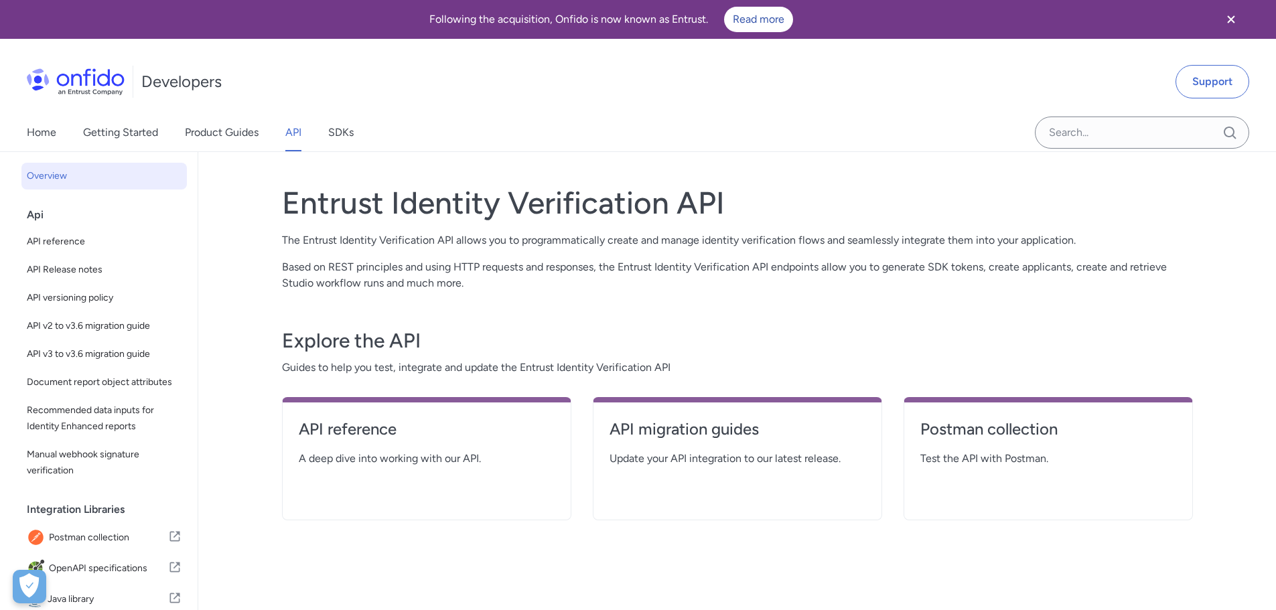
click at [358, 131] on div "Home Getting Started Product Guides API SDKs" at bounding box center [203, 133] width 407 height 38
click at [342, 131] on link "SDKs" at bounding box center [340, 133] width 25 height 38
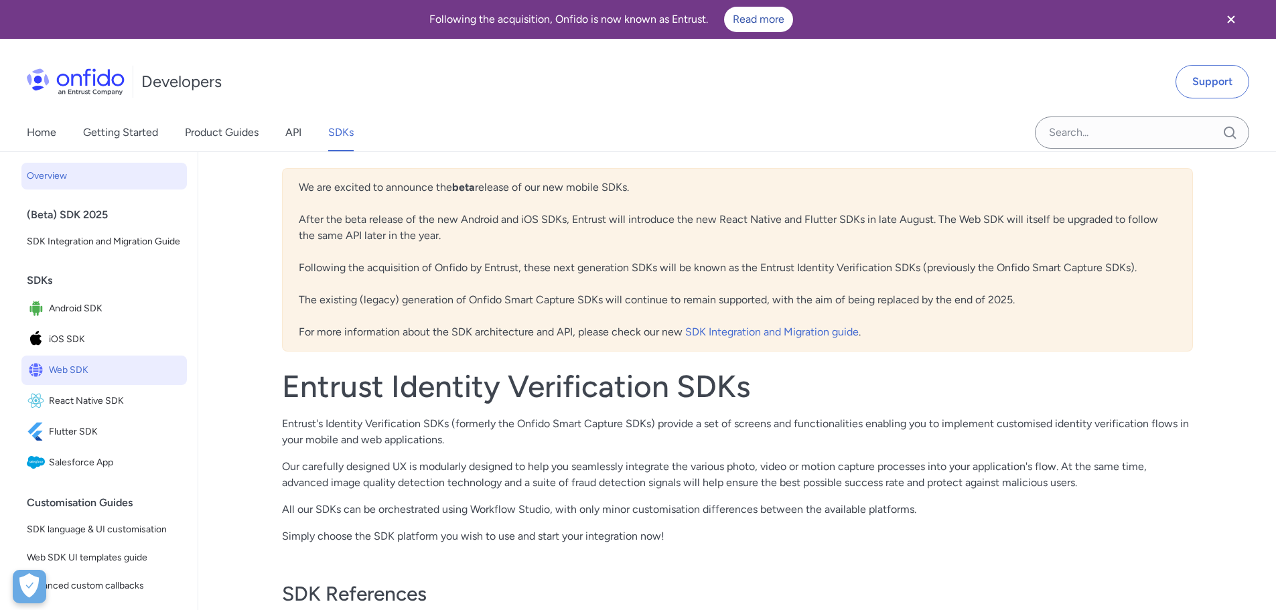
click at [131, 380] on span "Web SDK" at bounding box center [115, 370] width 133 height 19
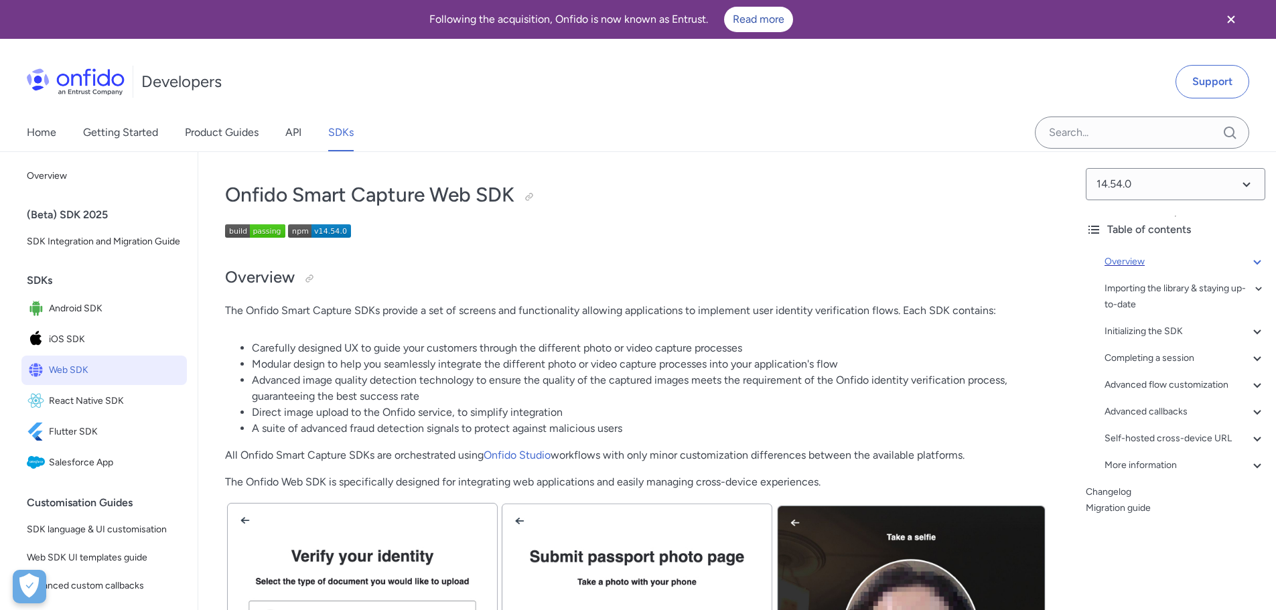
click at [1145, 254] on div "Overview" at bounding box center [1184, 262] width 161 height 16
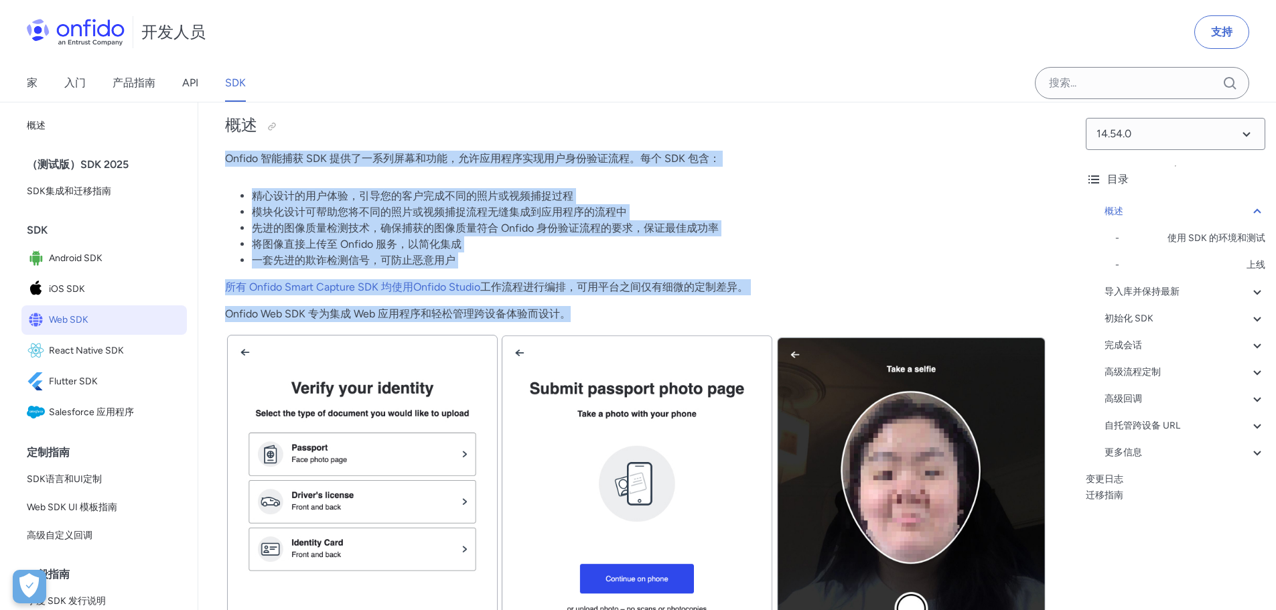
drag, startPoint x: 586, startPoint y: 314, endPoint x: 216, endPoint y: 155, distance: 403.2
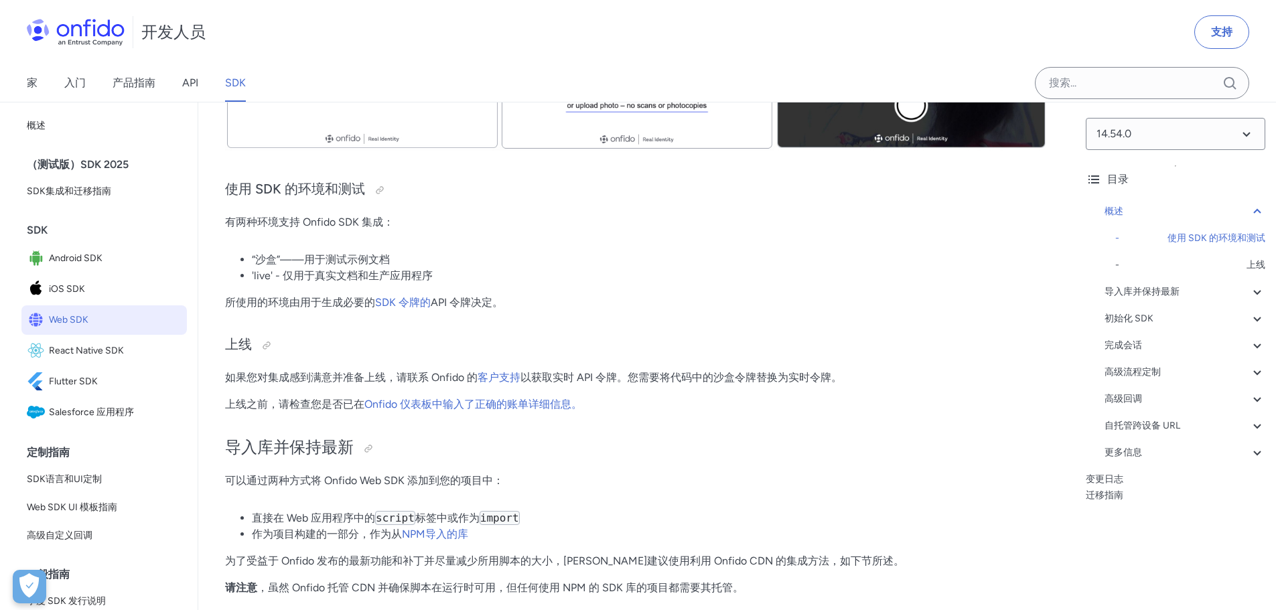
scroll to position [755, 0]
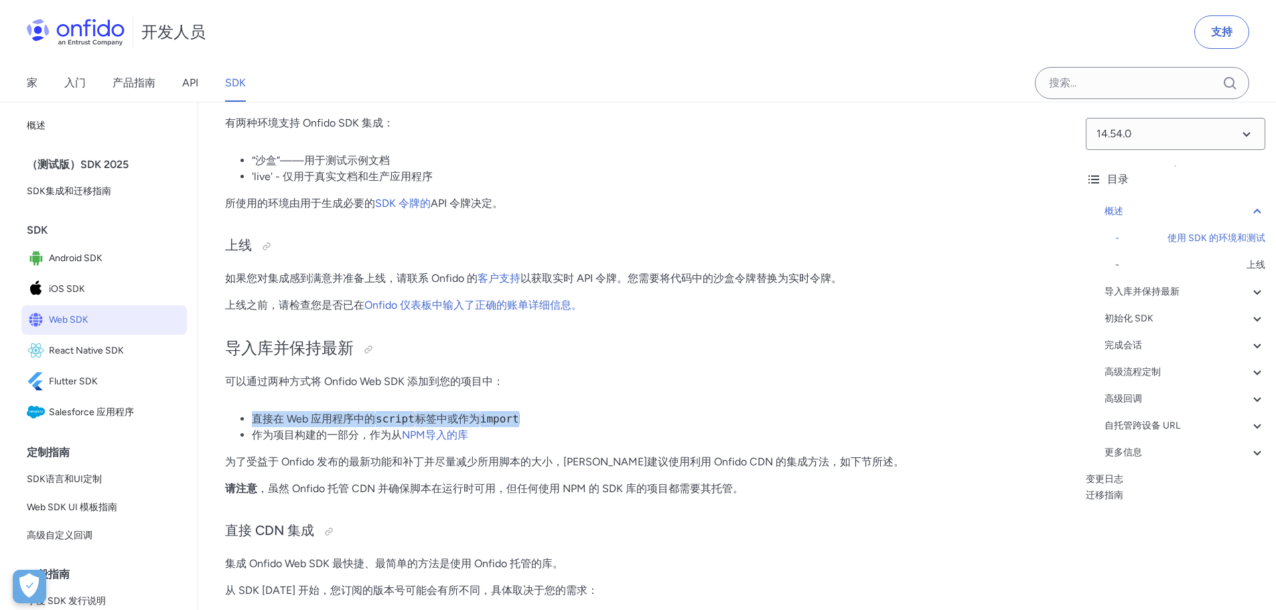
drag, startPoint x: 253, startPoint y: 419, endPoint x: 553, endPoint y: 423, distance: 300.1
click at [553, 423] on li "直接在 Web 应用程序中的 script 标签中或作为 import" at bounding box center [650, 419] width 796 height 16
click at [672, 380] on p "可以通过两种方式将 Onfido Web SDK 添加到您的项目中：" at bounding box center [636, 382] width 823 height 16
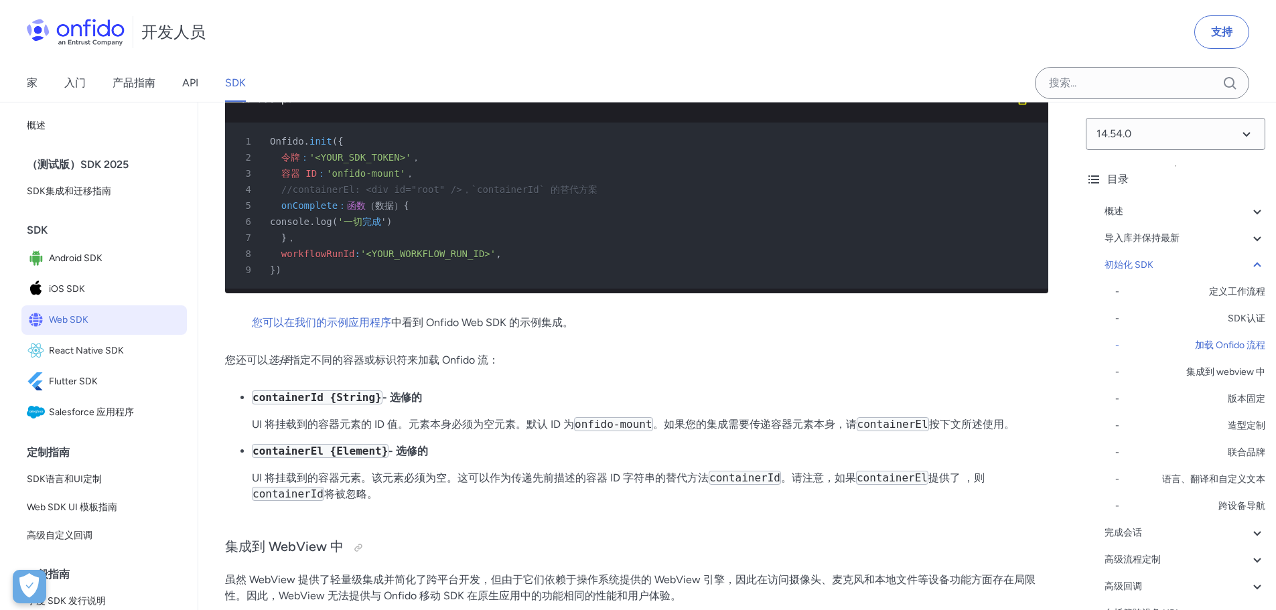
scroll to position [3233, 0]
drag, startPoint x: 373, startPoint y: 549, endPoint x: 599, endPoint y: 553, distance: 225.8
click at [599, 484] on font "UI 将挂载到的容器元素。该元素必须为空。这可以作为传递先前描述的容器 ID 字符串的替代方法" at bounding box center [480, 477] width 457 height 13
click at [831, 459] on p "containerEl {Element} - 选修的" at bounding box center [650, 451] width 796 height 16
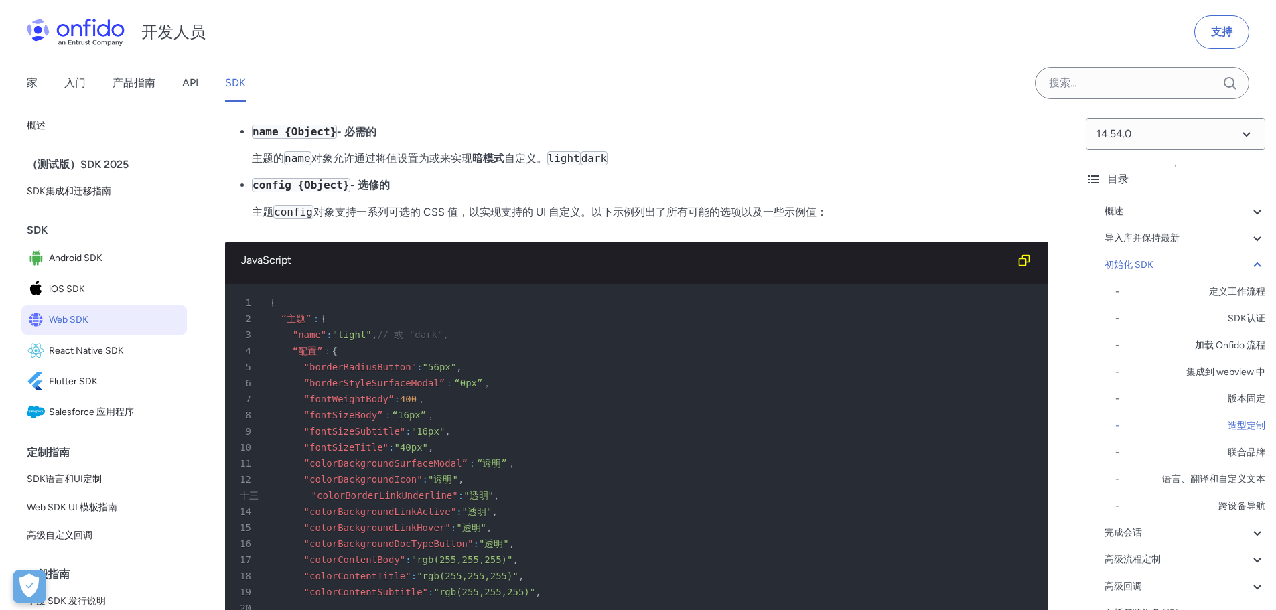
scroll to position [4238, 0]
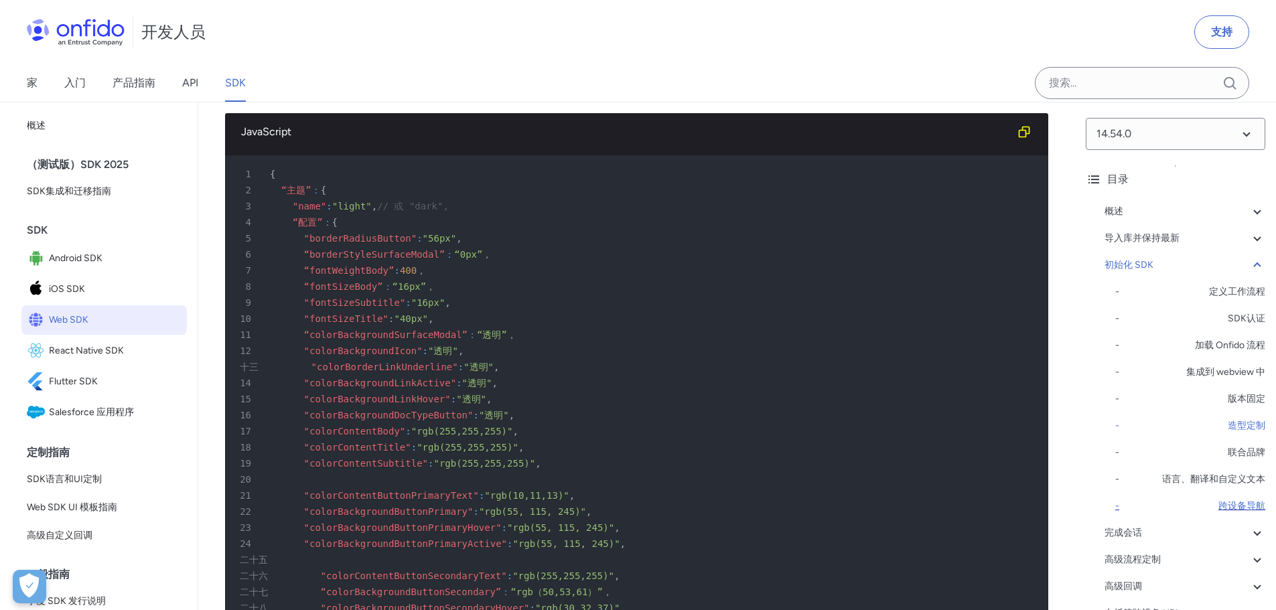
click at [1222, 506] on font "跨设备导航" at bounding box center [1241, 505] width 47 height 11
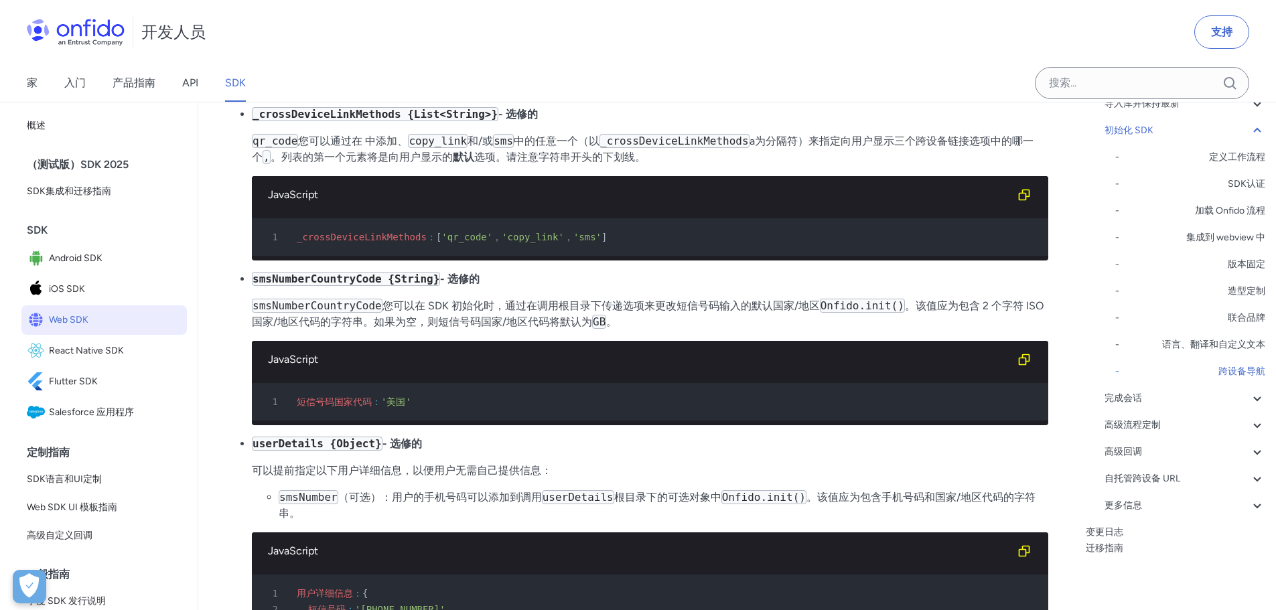
scroll to position [10287, 0]
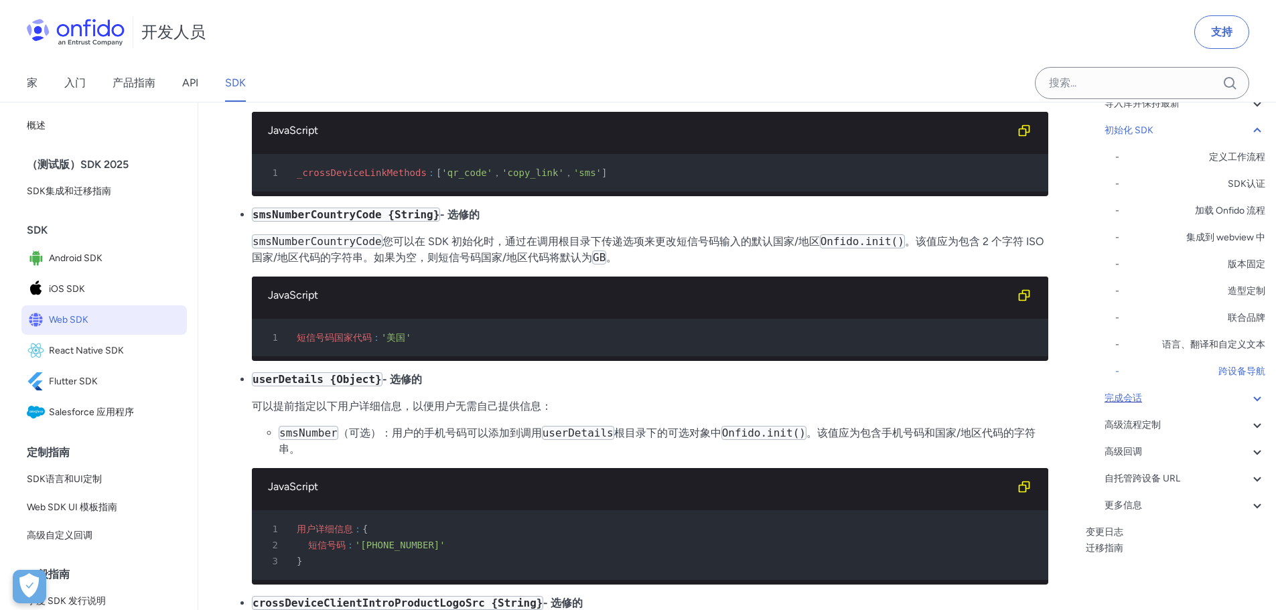
click at [1139, 401] on font "完成会话" at bounding box center [1123, 398] width 38 height 11
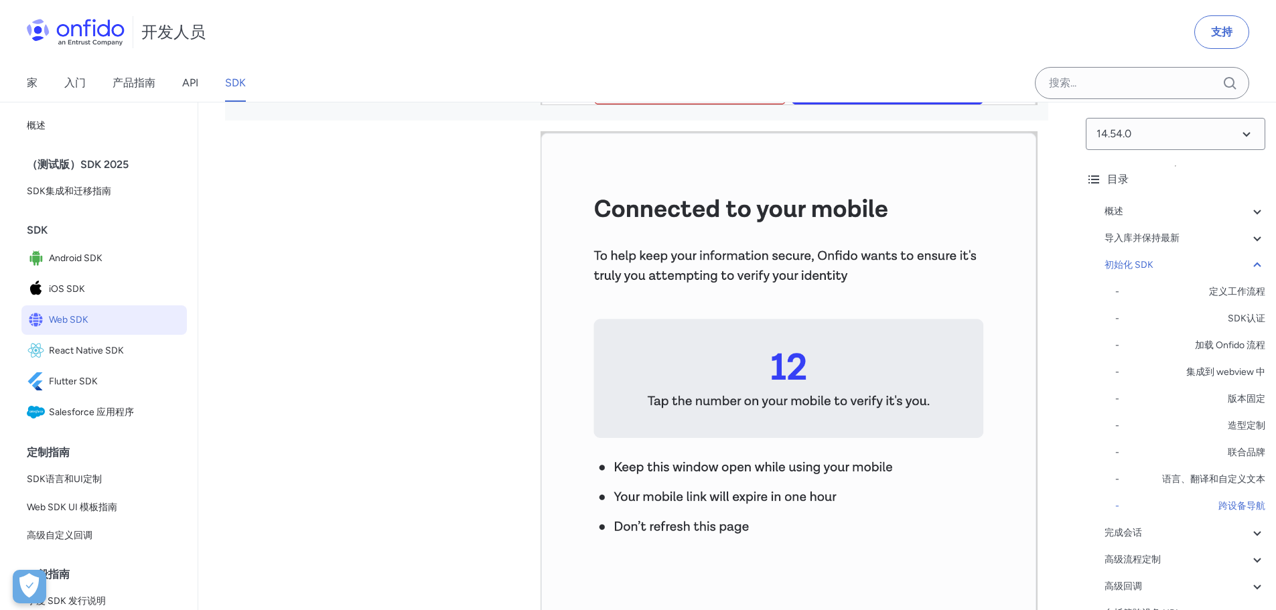
scroll to position [11711, 0]
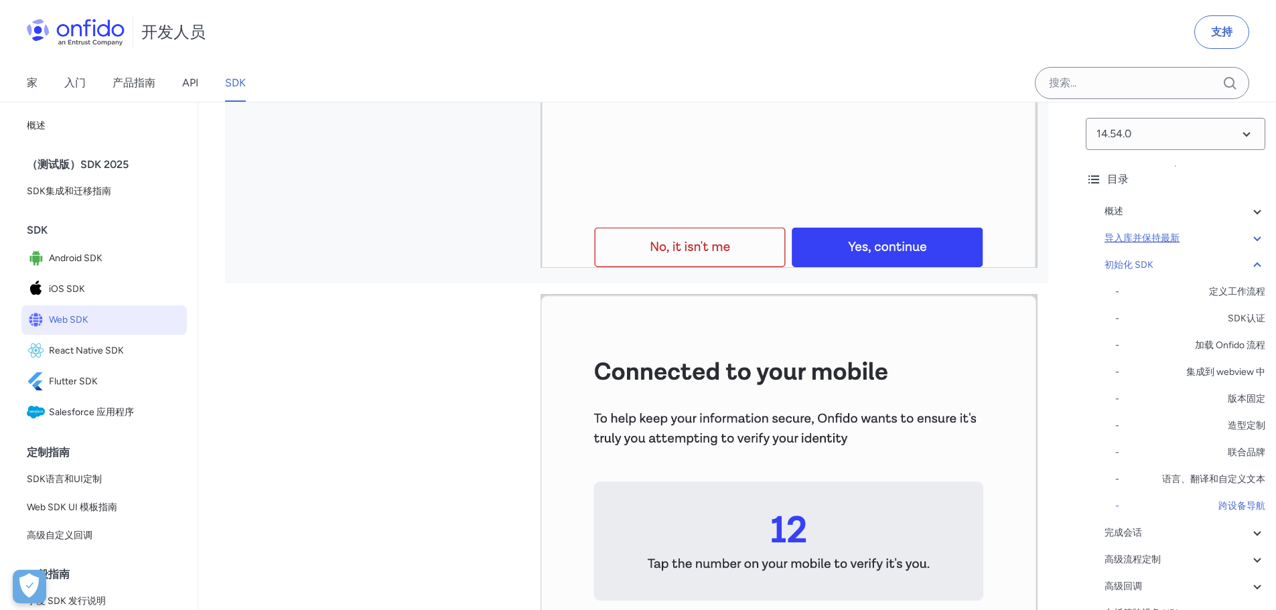
click at [1205, 240] on div "导入库并保持最新" at bounding box center [1184, 238] width 161 height 16
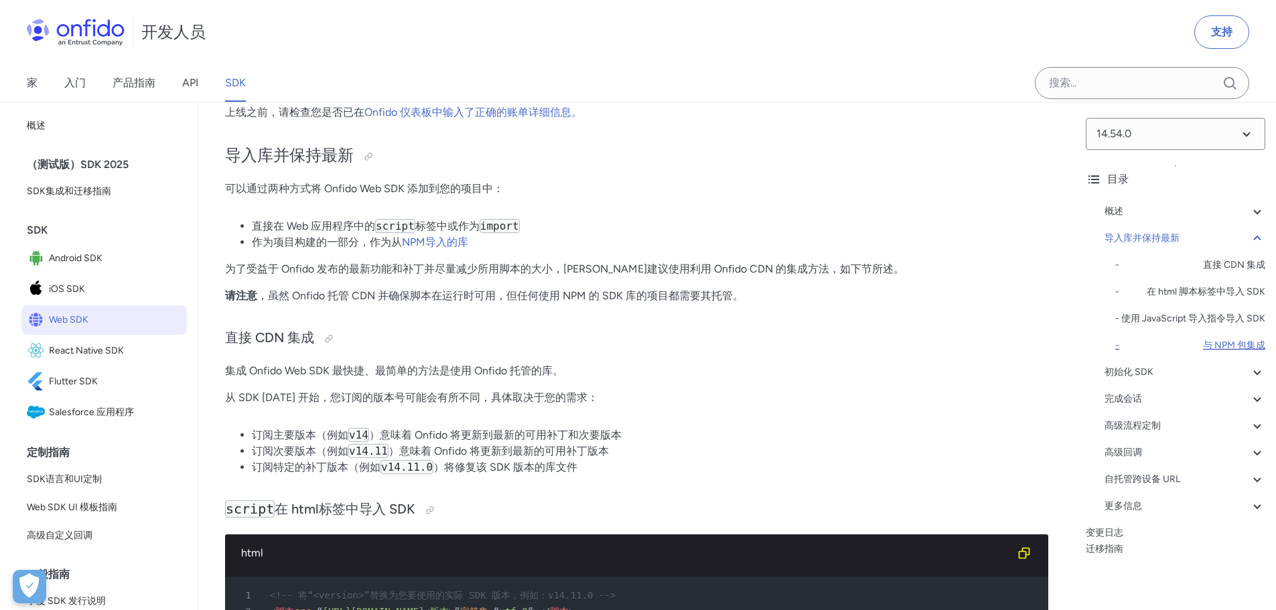
click at [1208, 351] on font "与 NPM 包集成" at bounding box center [1234, 345] width 62 height 11
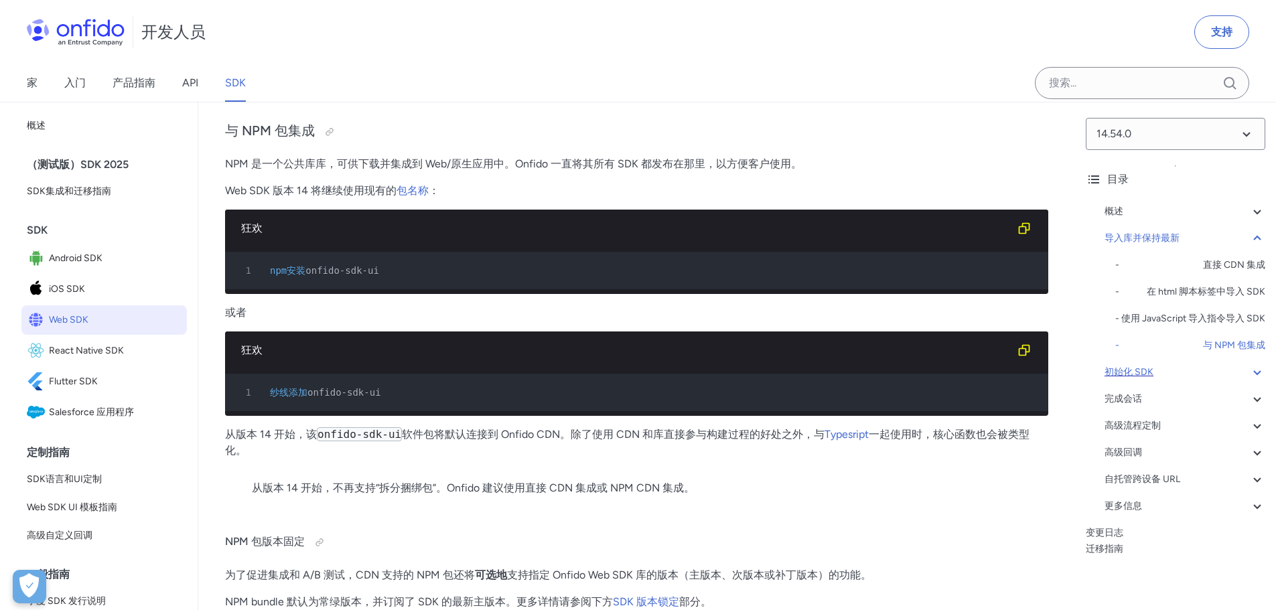
click at [1165, 380] on div "初始化 SDK" at bounding box center [1184, 372] width 161 height 16
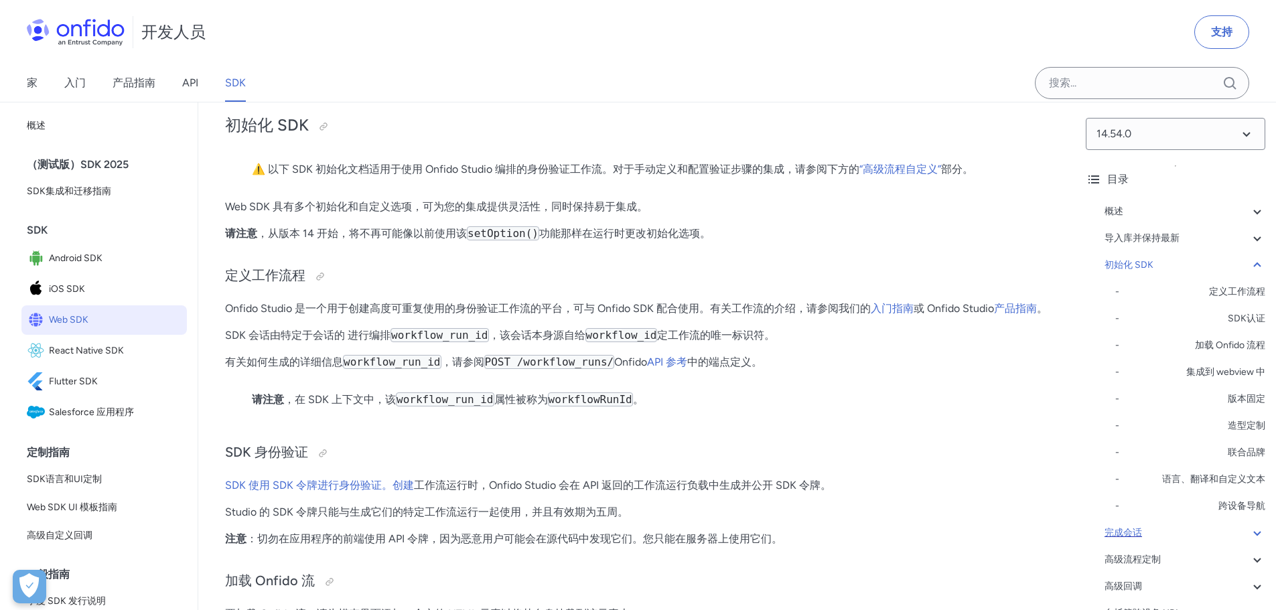
click at [1159, 534] on div "完成会话" at bounding box center [1184, 533] width 161 height 16
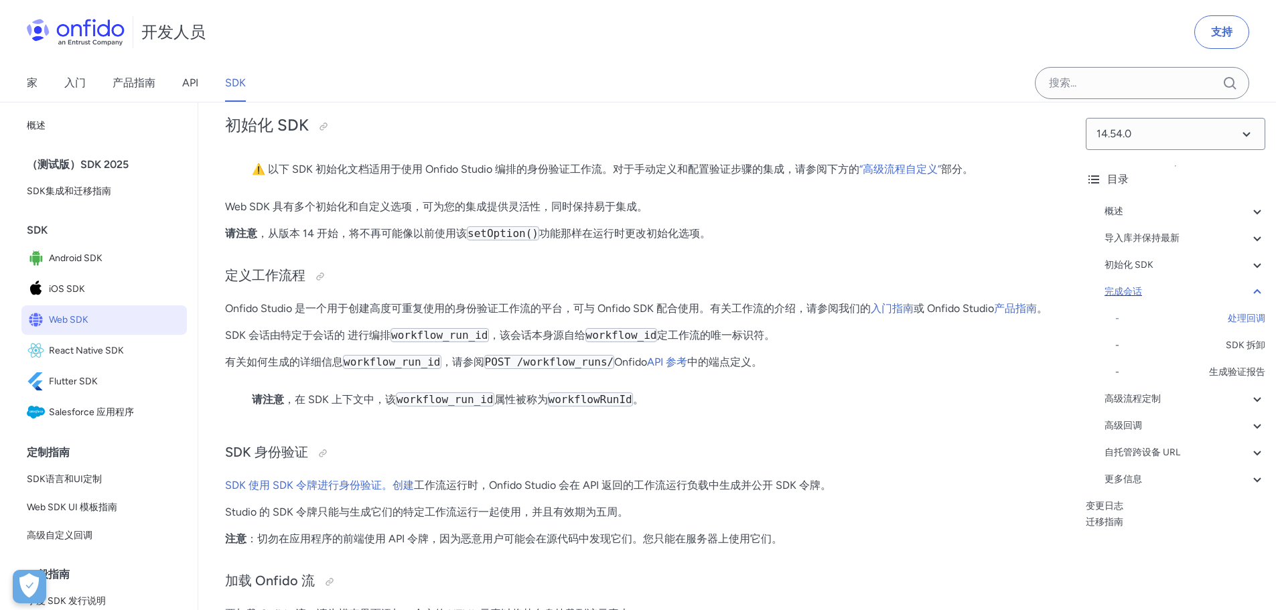
scroll to position [13342, 0]
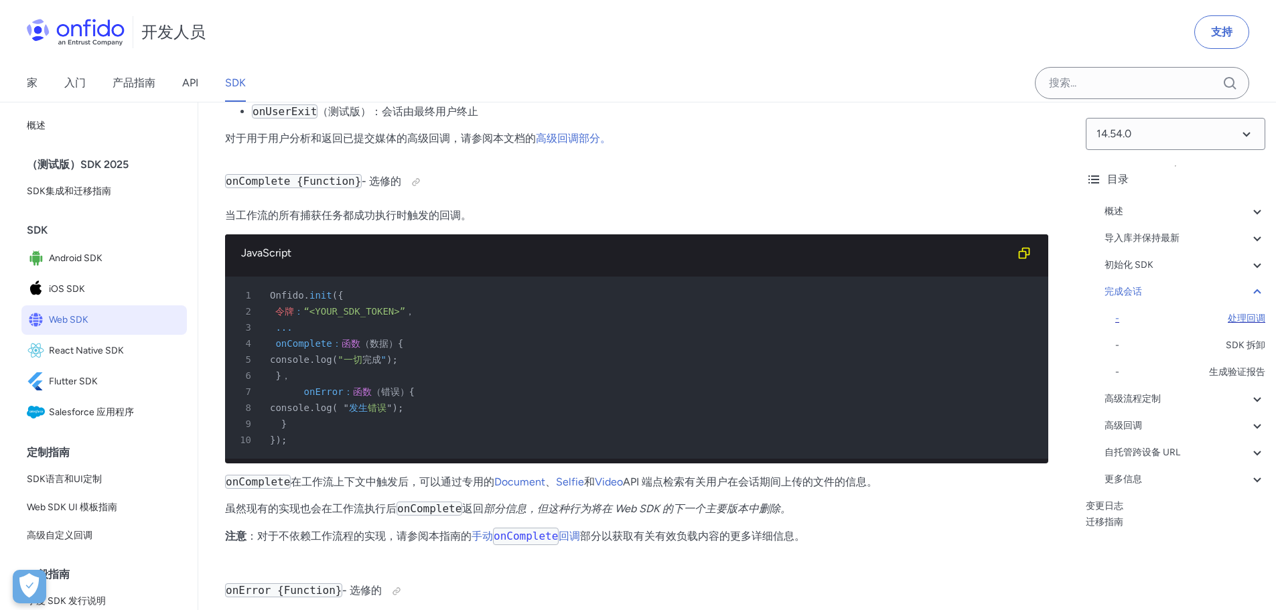
click at [1228, 319] on font "处理回调" at bounding box center [1247, 318] width 38 height 11
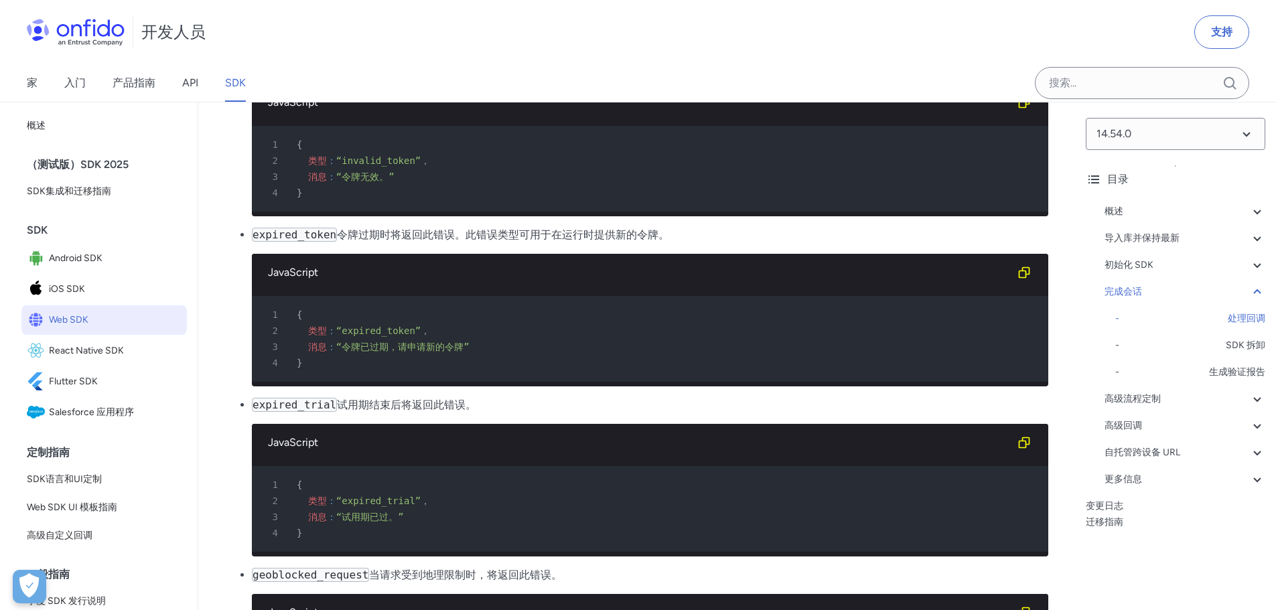
scroll to position [14195, 0]
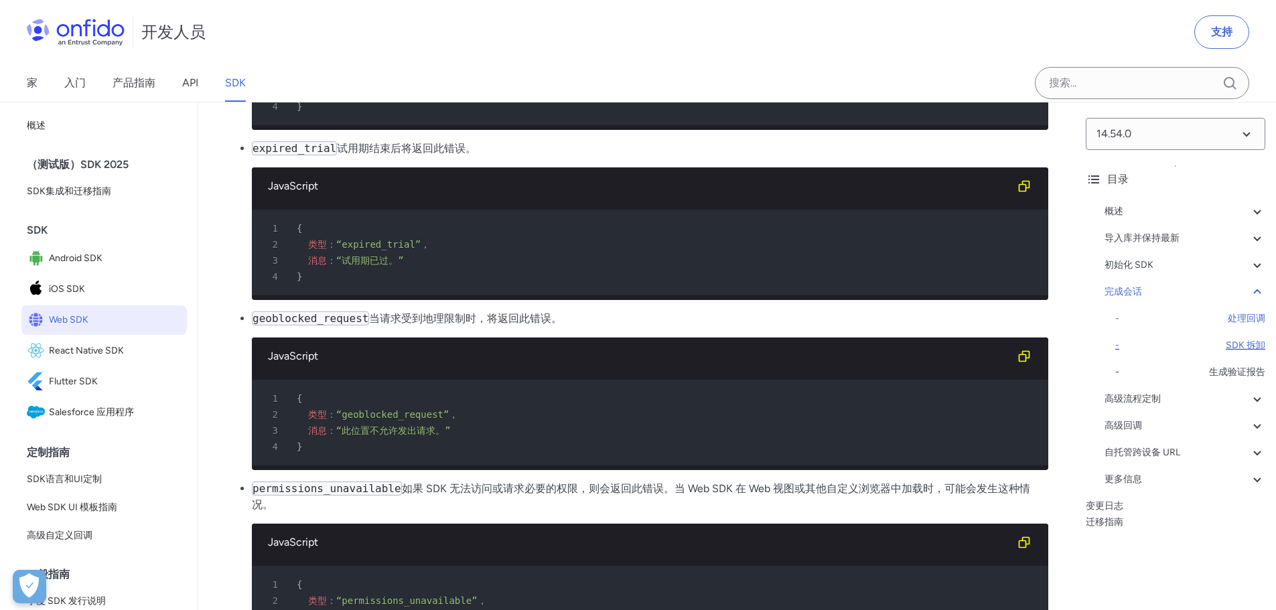
click at [1240, 345] on font "SDK 拆卸" at bounding box center [1246, 345] width 40 height 11
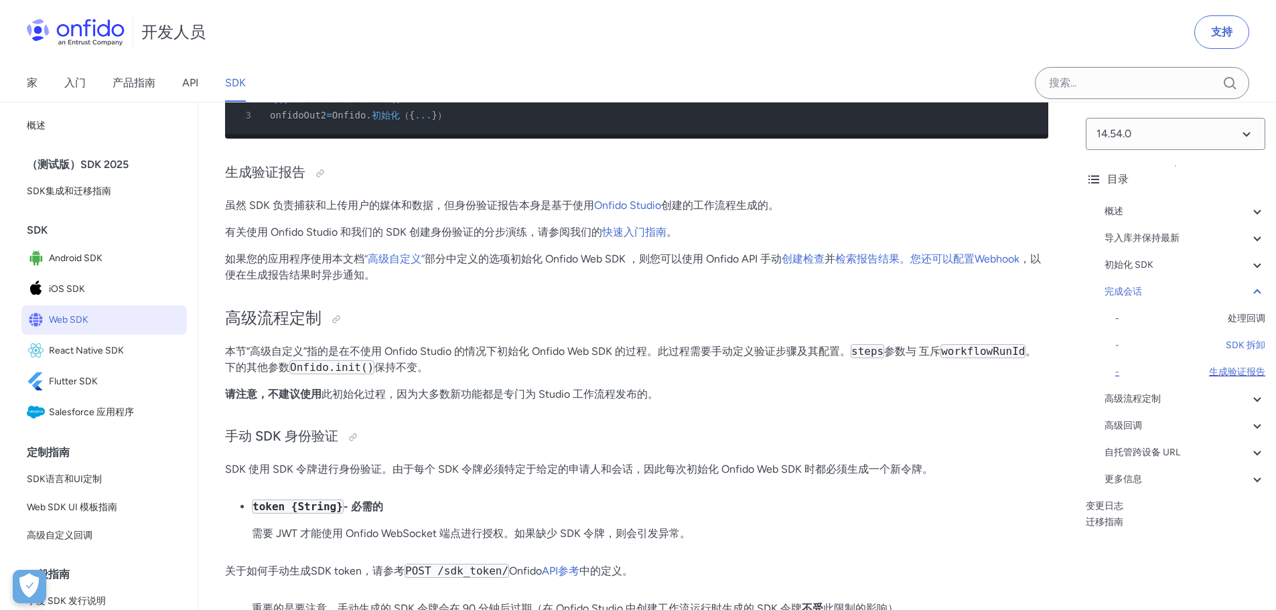
click at [1228, 366] on font "生成验证报告" at bounding box center [1237, 372] width 56 height 16
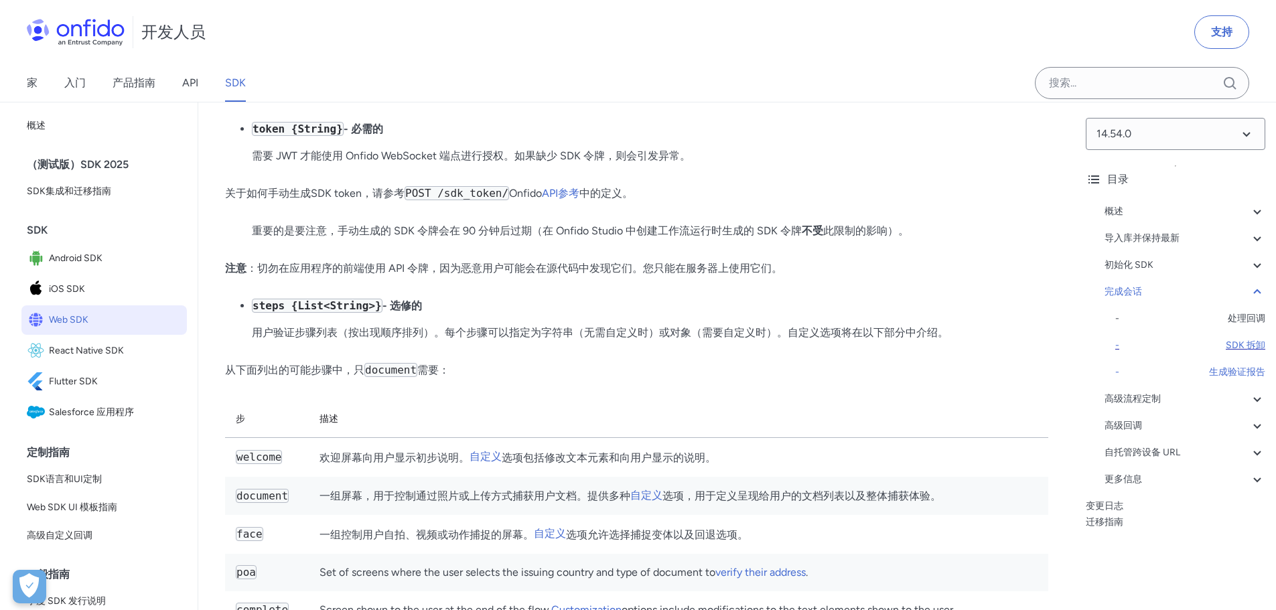
click at [1237, 339] on font "SDK 拆卸" at bounding box center [1246, 346] width 40 height 16
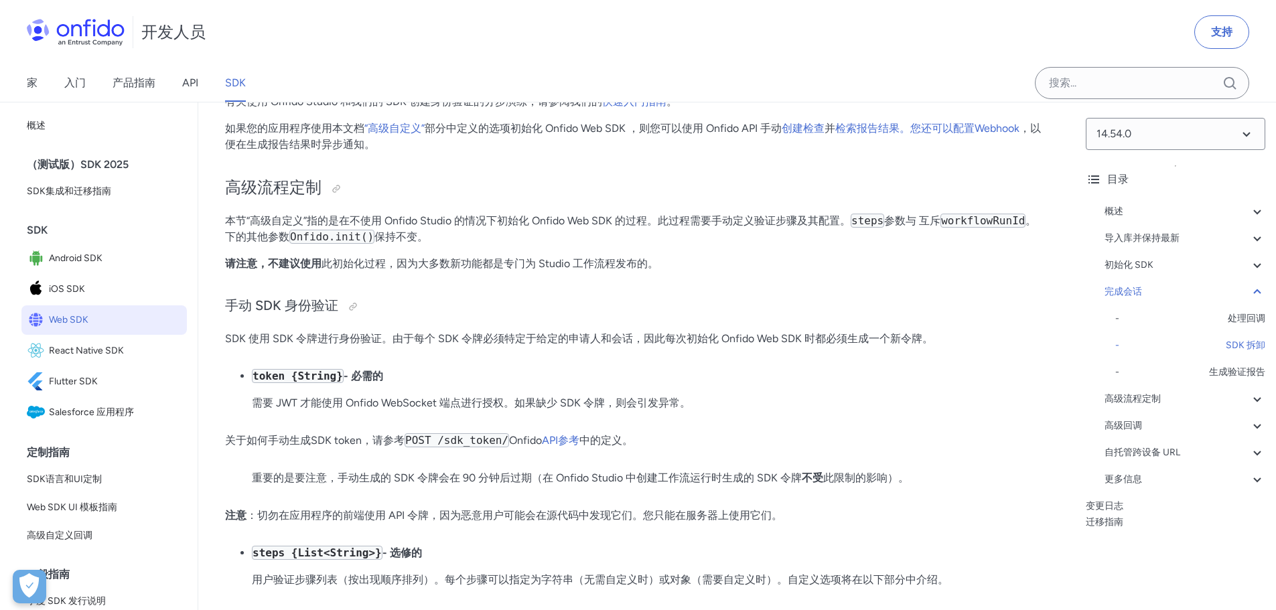
scroll to position [17222, 0]
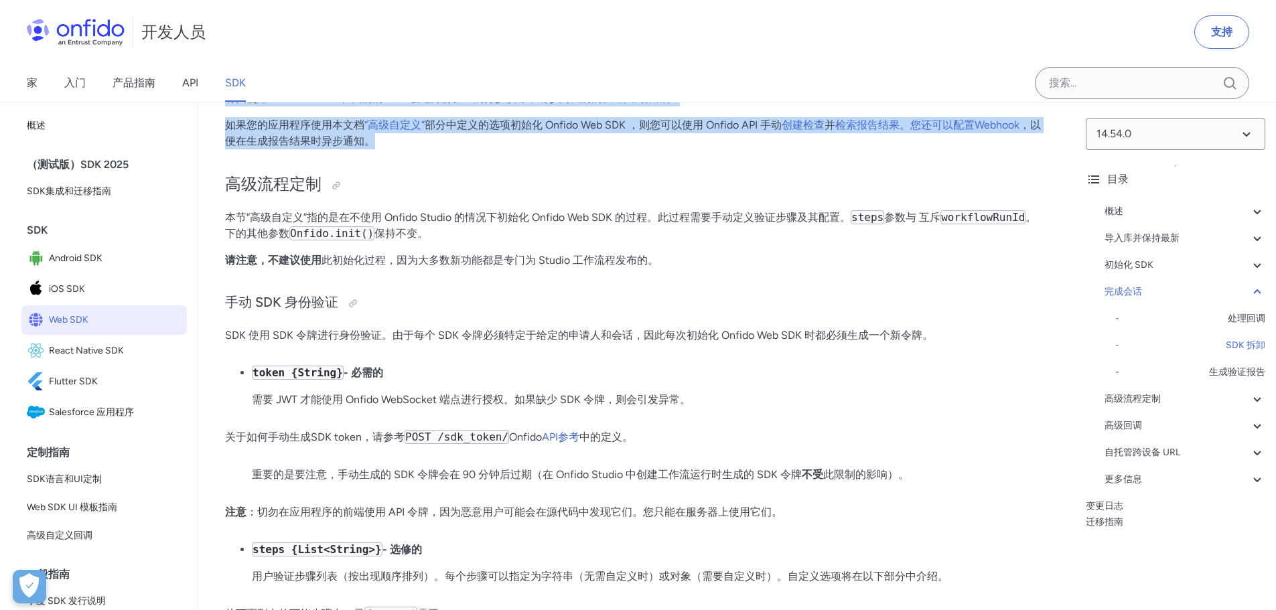
drag, startPoint x: 224, startPoint y: 396, endPoint x: 439, endPoint y: 498, distance: 238.5
click at [464, 50] on h3 "生成验证报告" at bounding box center [636, 39] width 823 height 21
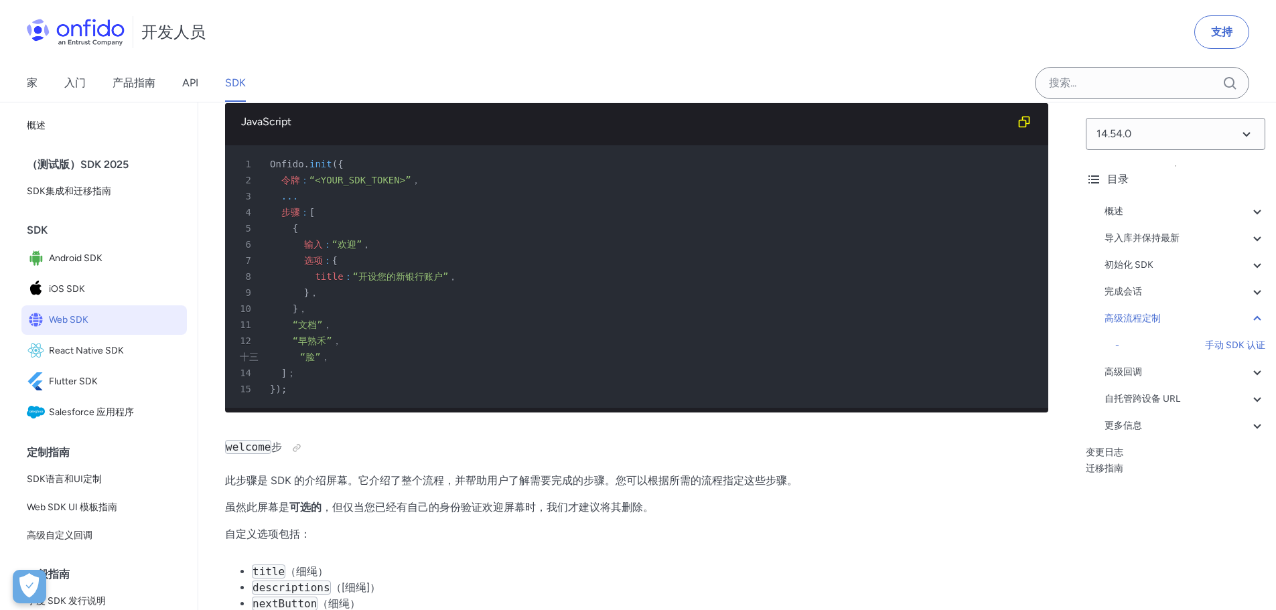
scroll to position [18026, 0]
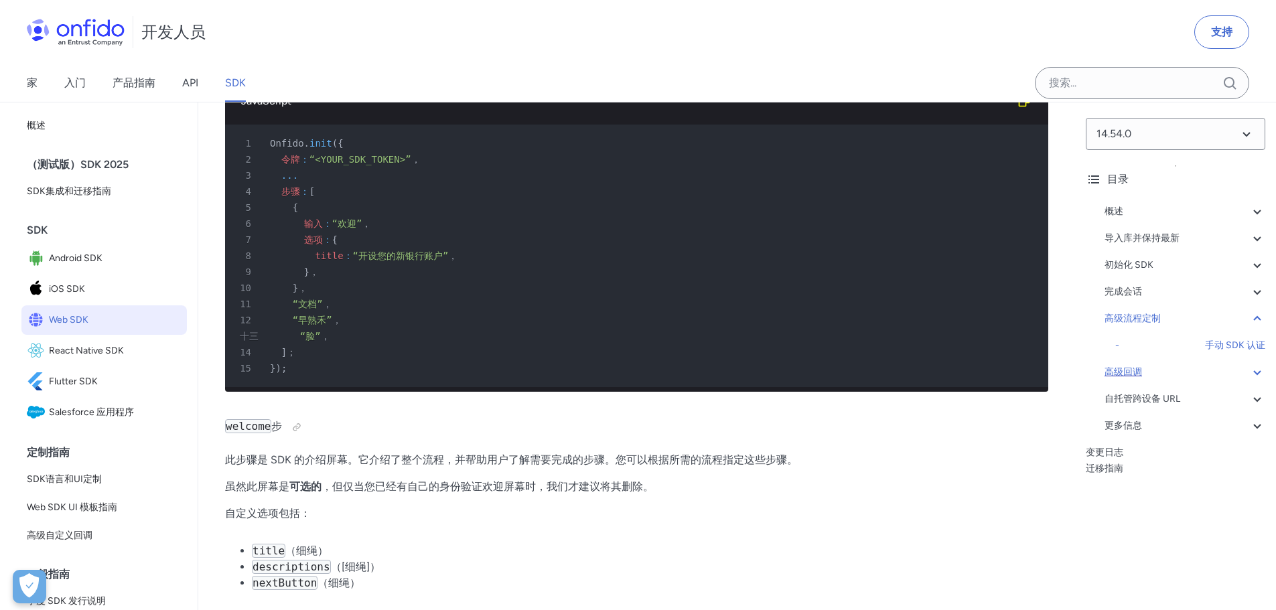
click at [1141, 373] on font "高级回调" at bounding box center [1123, 371] width 38 height 11
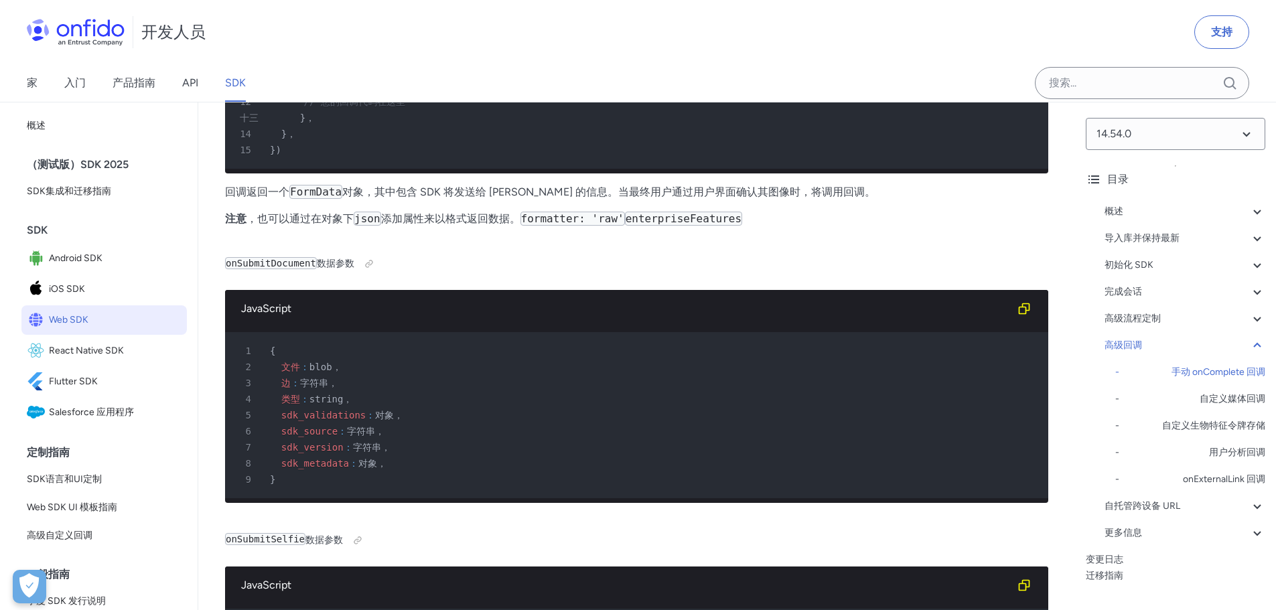
scroll to position [25486, 0]
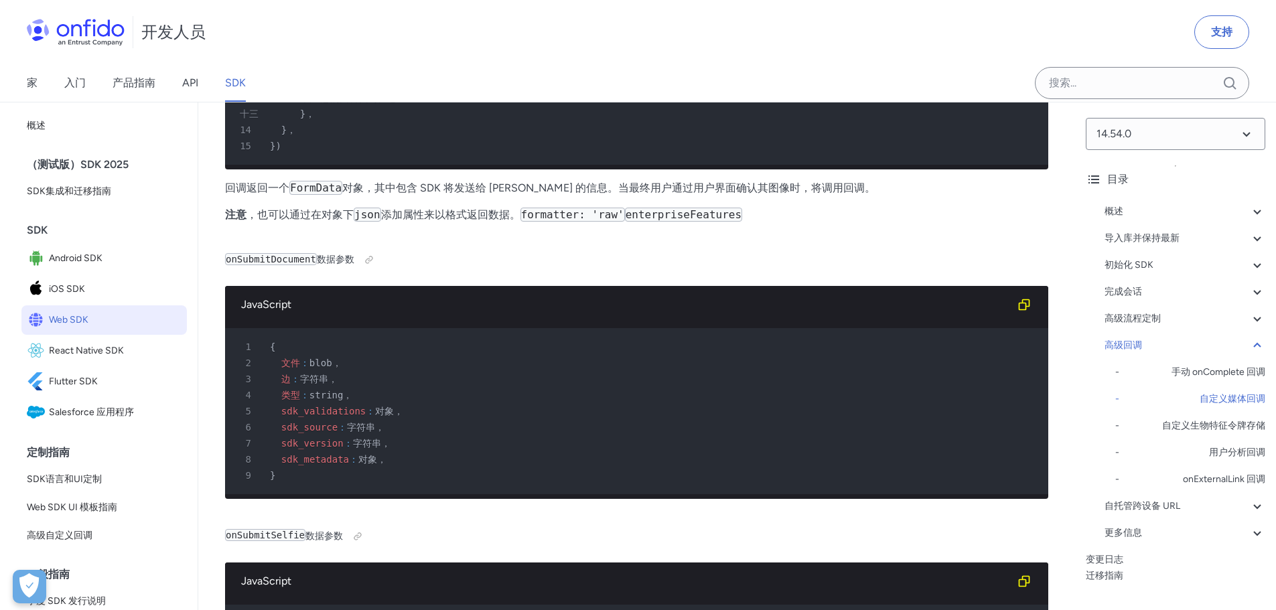
drag, startPoint x: 226, startPoint y: 268, endPoint x: 498, endPoint y: 328, distance: 279.0
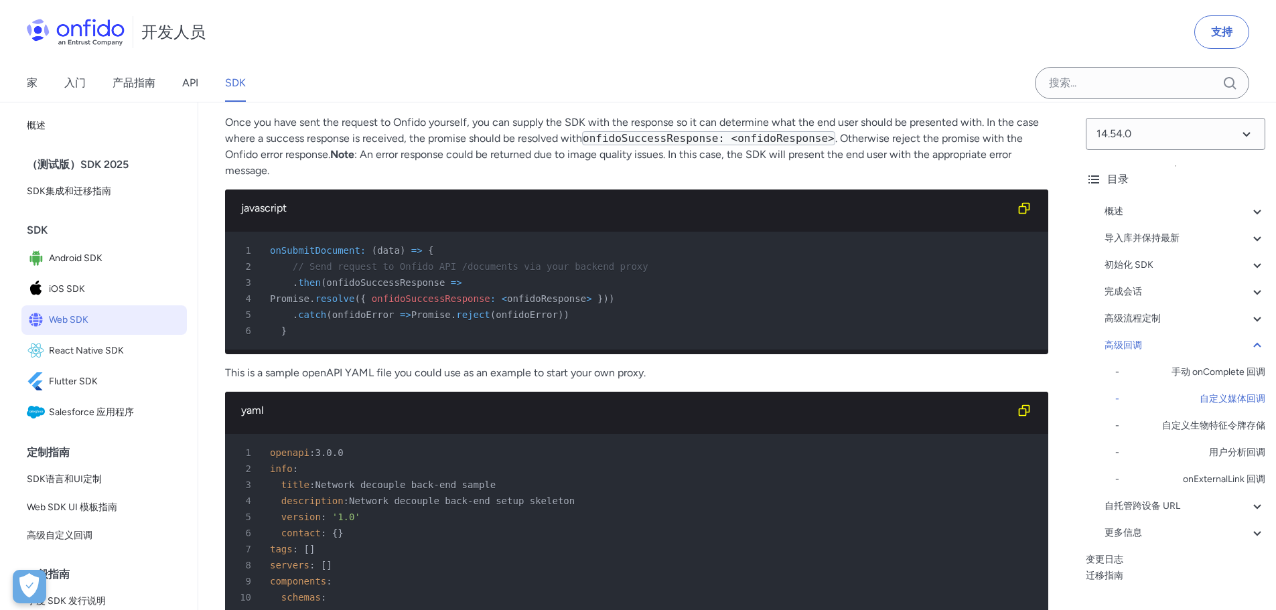
scroll to position [26893, 0]
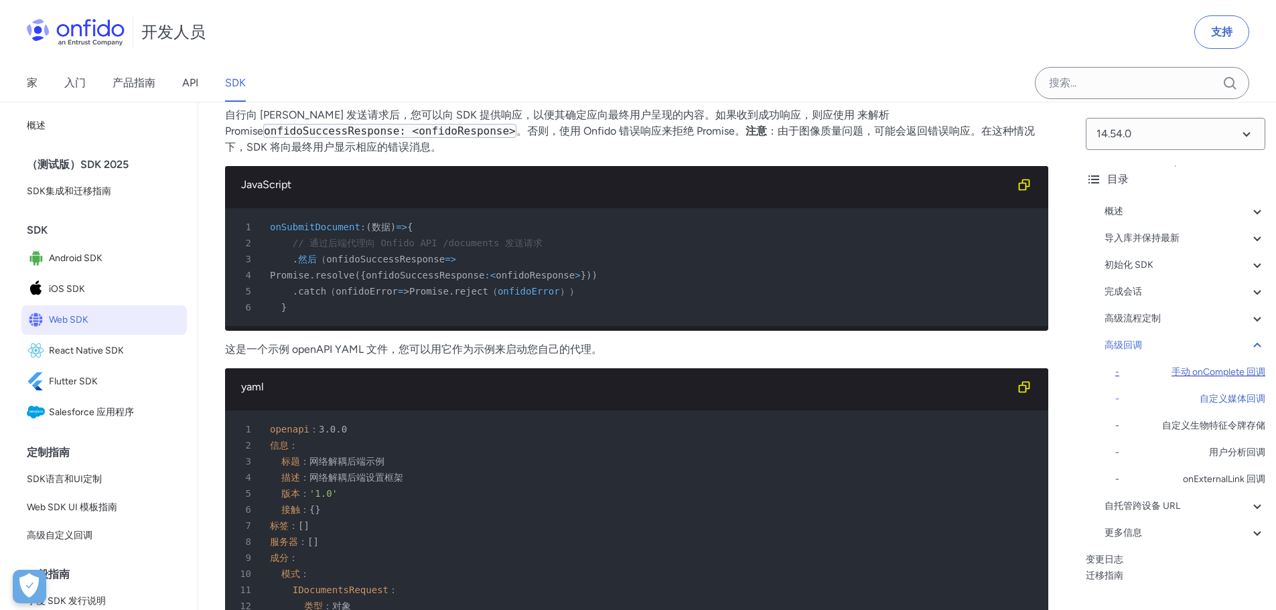
drag, startPoint x: 1234, startPoint y: 372, endPoint x: 1218, endPoint y: 368, distance: 15.8
click at [1234, 372] on font "手动 onComplete 回调" at bounding box center [1218, 371] width 94 height 11
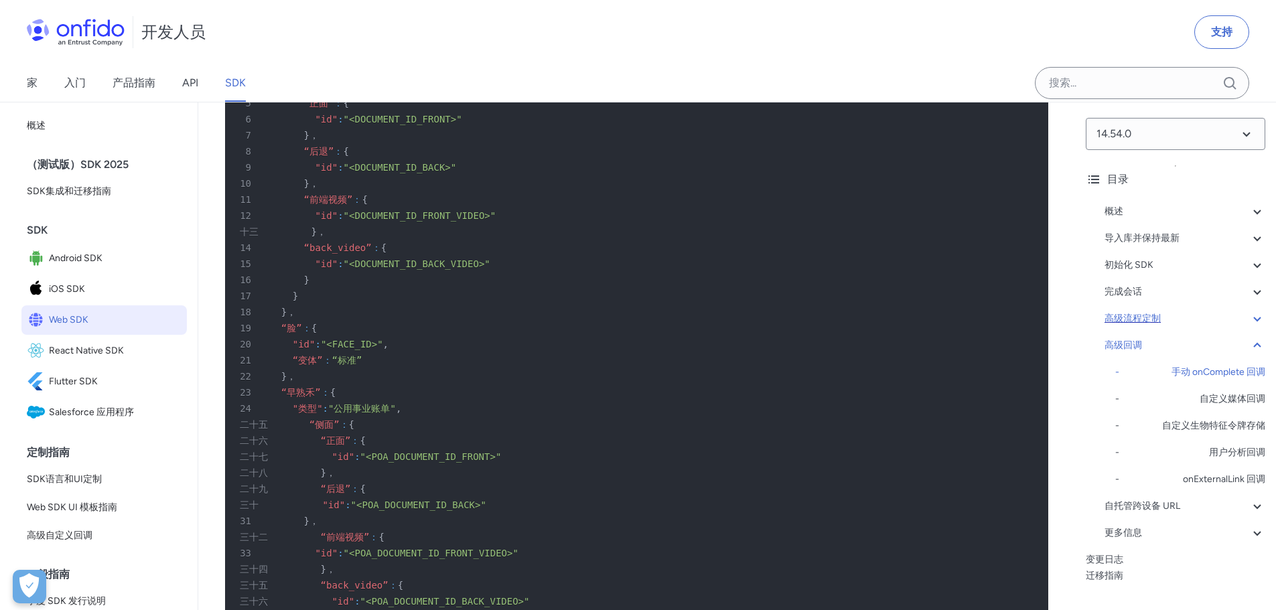
click at [1127, 315] on font "高级流程定制" at bounding box center [1132, 318] width 56 height 11
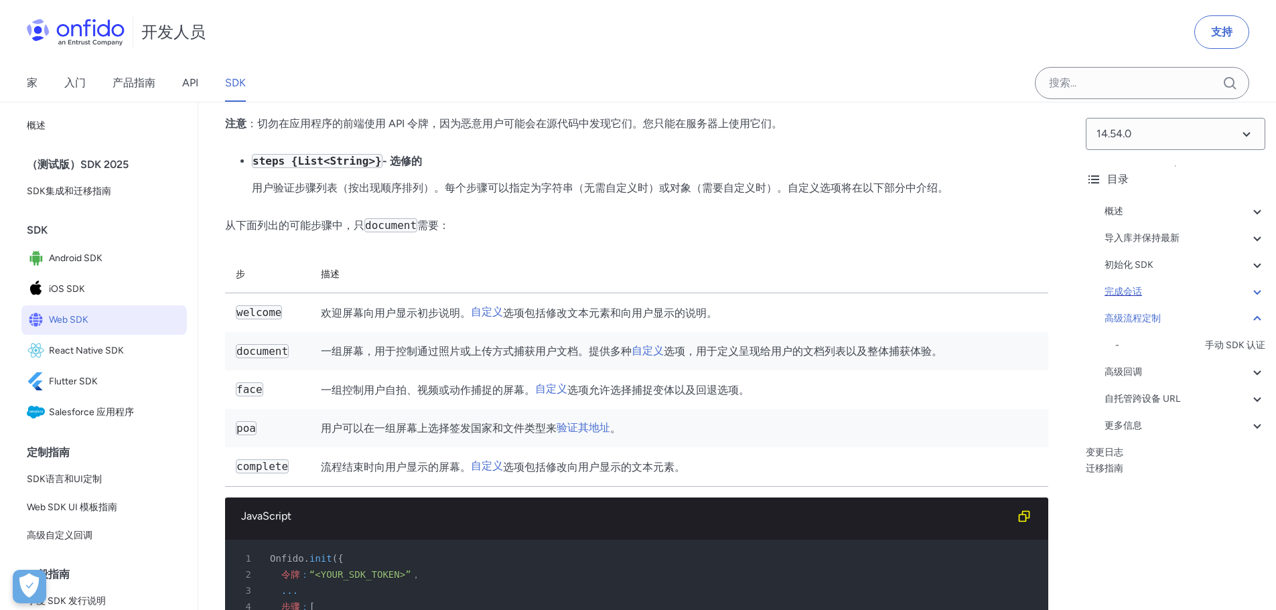
click at [1117, 285] on font "完成会话" at bounding box center [1123, 292] width 38 height 16
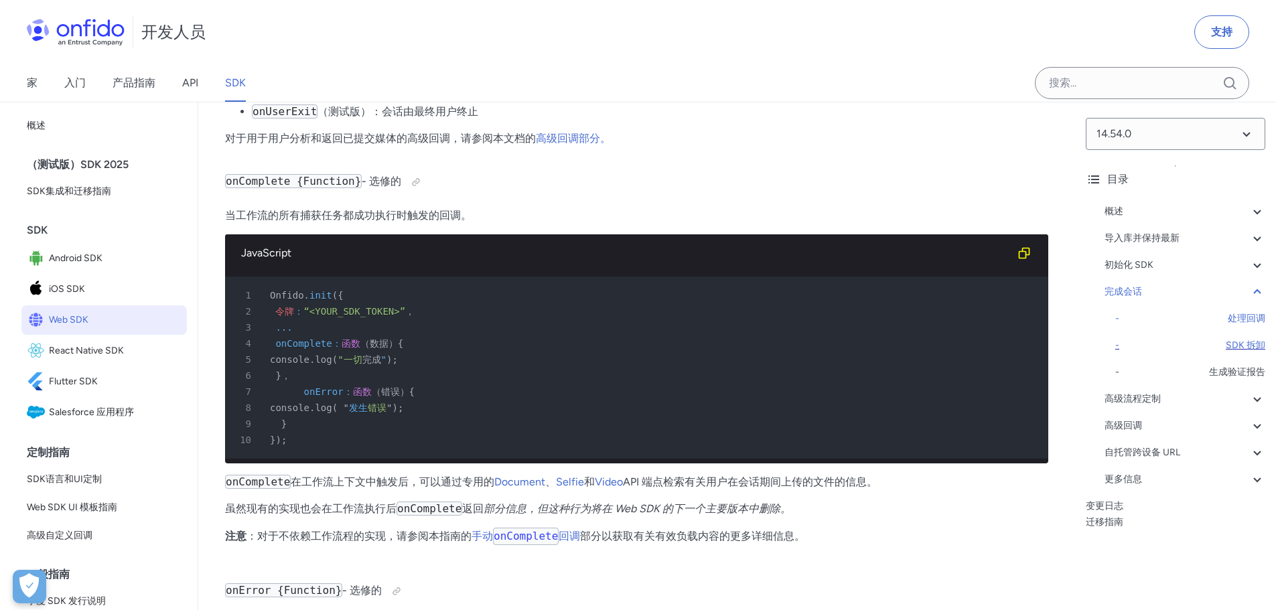
click at [1239, 341] on font "SDK 拆卸" at bounding box center [1246, 345] width 40 height 11
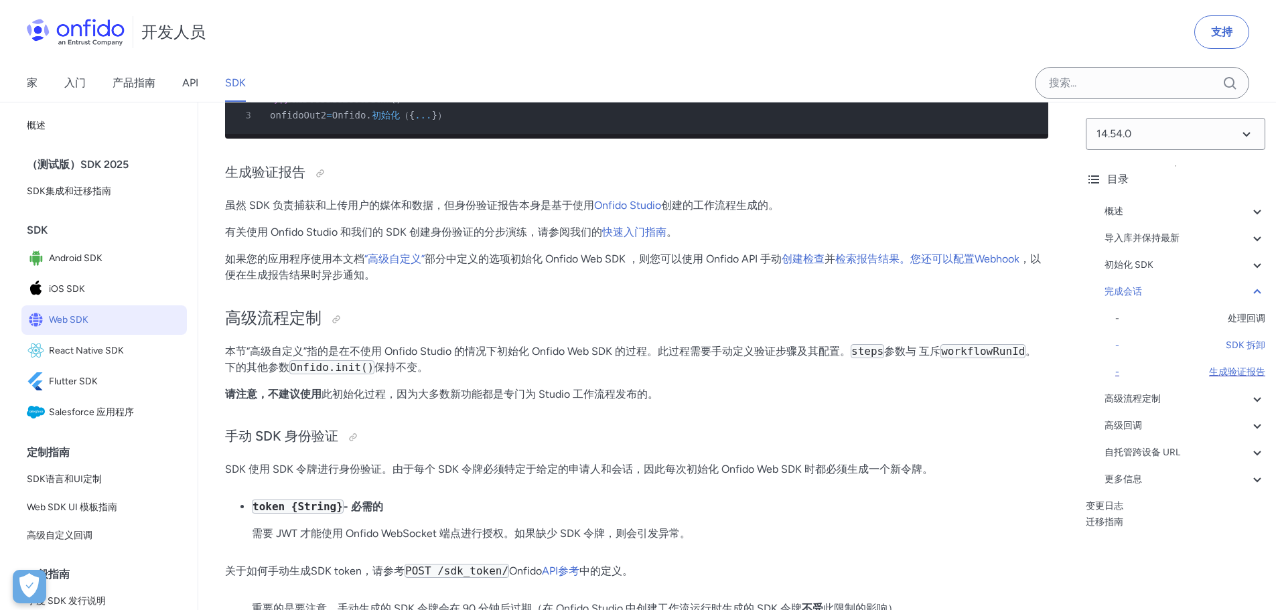
click at [1222, 366] on font "生成验证报告" at bounding box center [1237, 371] width 56 height 11
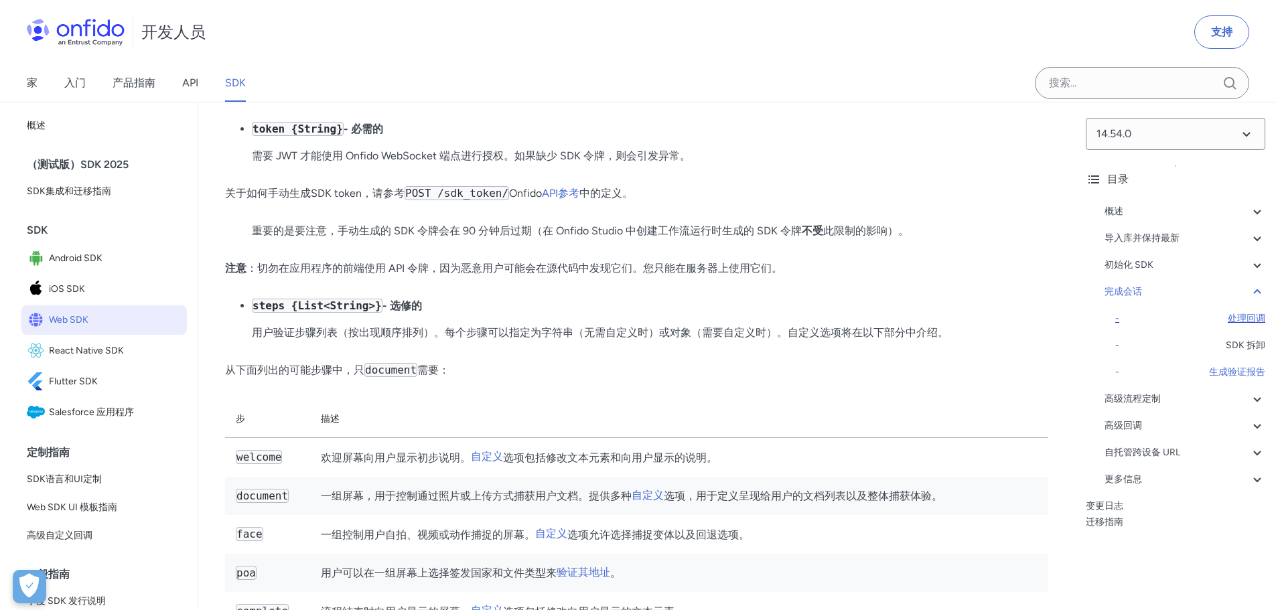
click at [1228, 320] on font "处理回调" at bounding box center [1247, 318] width 38 height 11
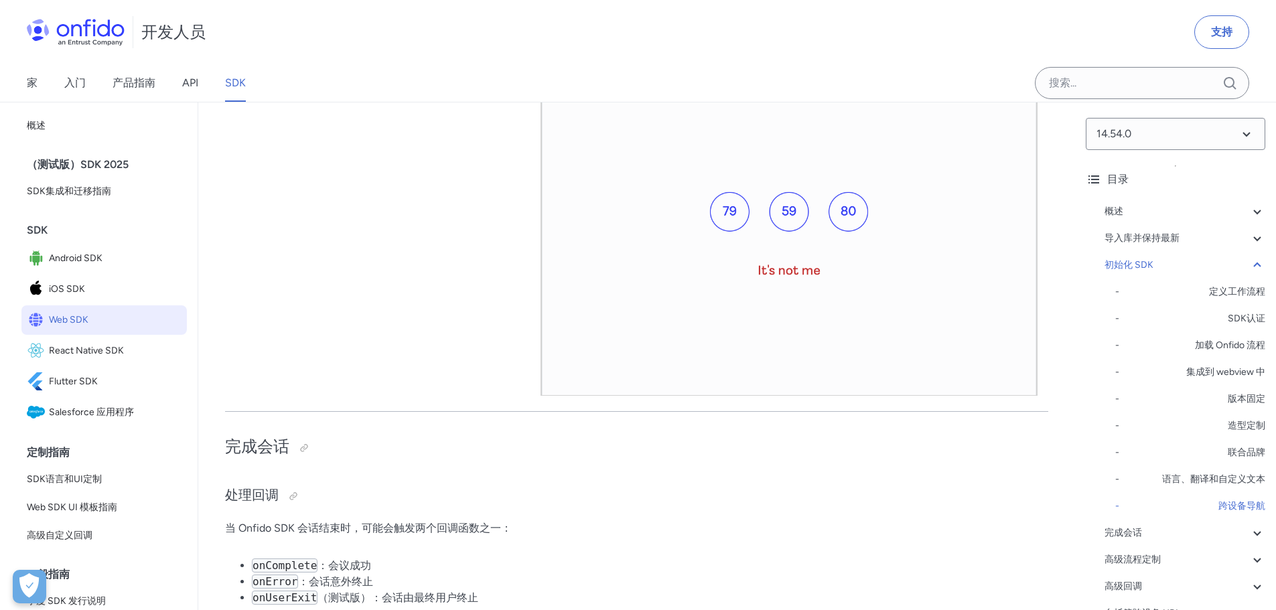
scroll to position [12520, 0]
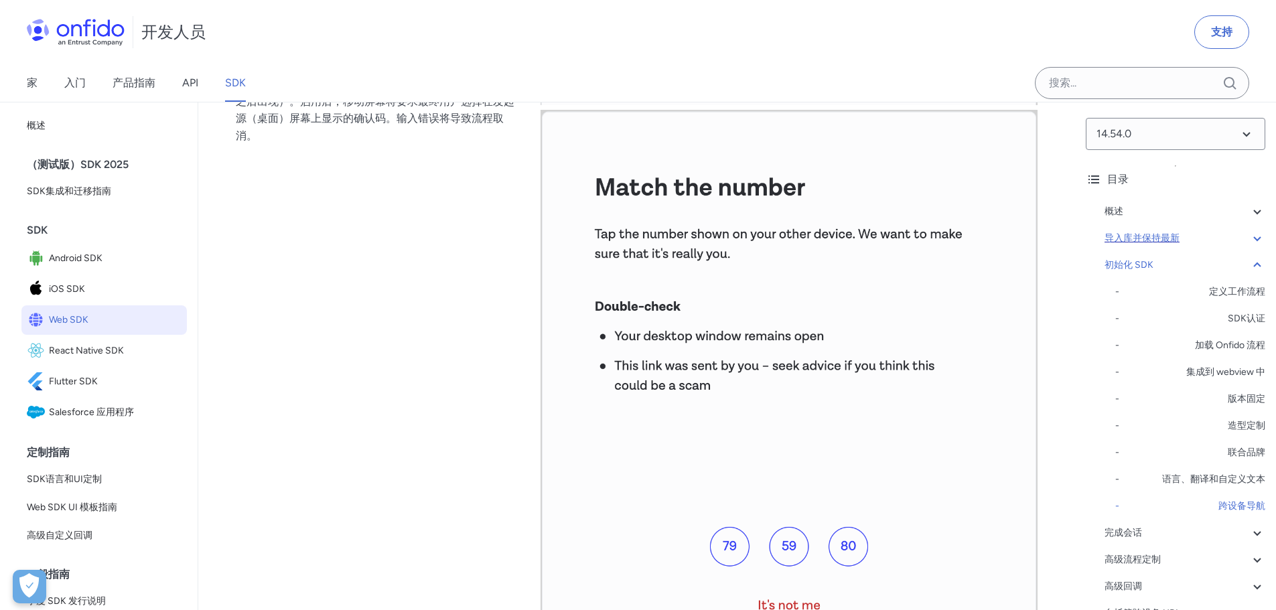
click at [1135, 231] on font "导入库并保持最新" at bounding box center [1141, 238] width 75 height 16
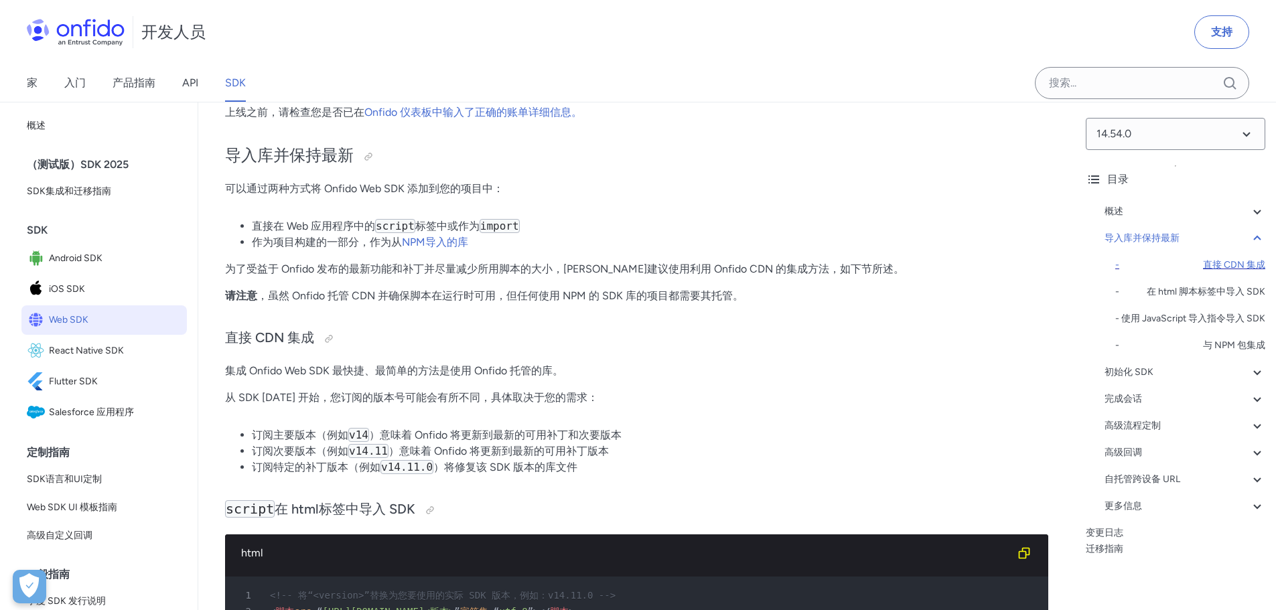
click at [1214, 257] on font "直接 CDN 集成" at bounding box center [1234, 265] width 62 height 16
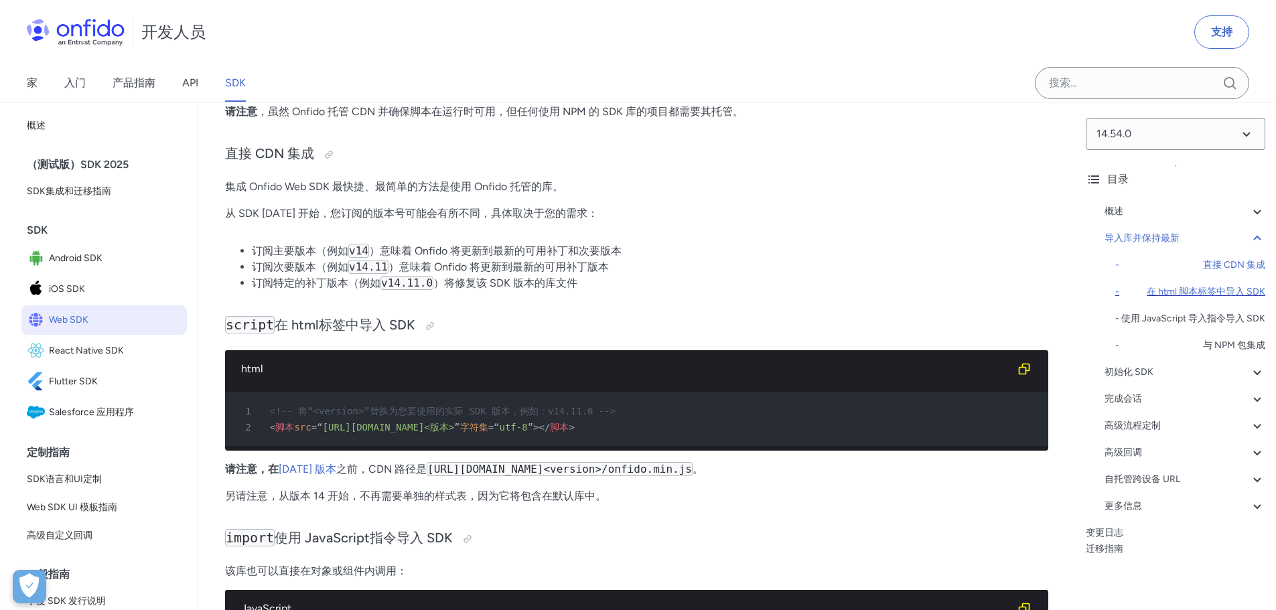
click at [1211, 288] on font "在 html 脚本标签中导入 SDK" at bounding box center [1206, 291] width 119 height 11
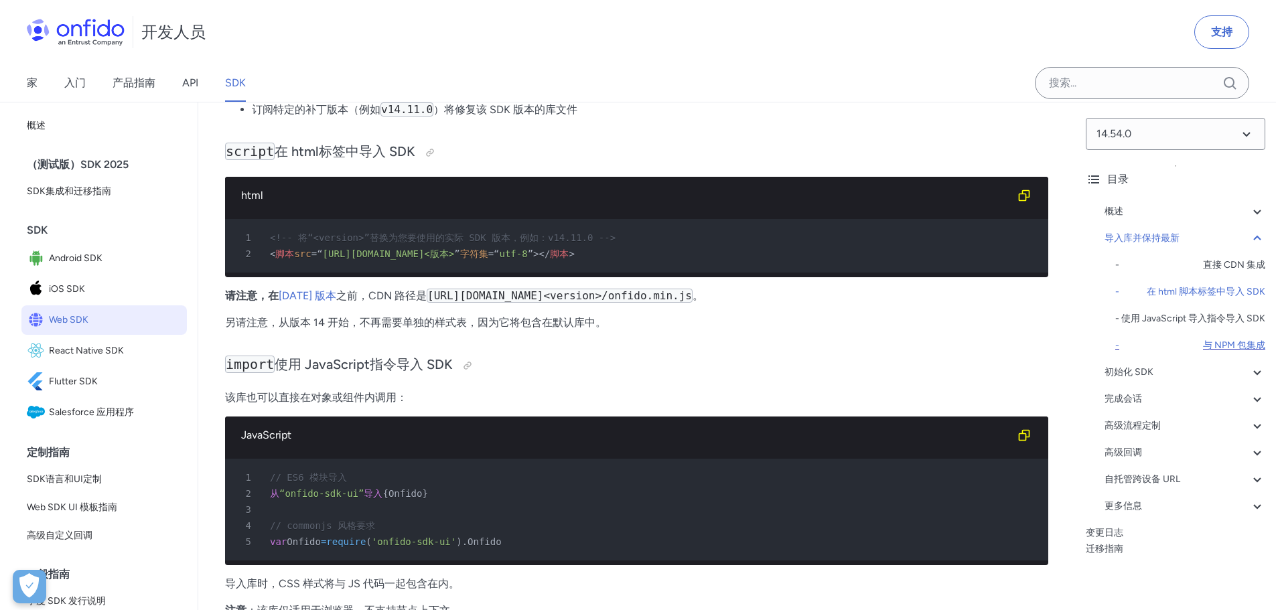
click at [1241, 351] on font "与 NPM 包集成" at bounding box center [1234, 345] width 62 height 11
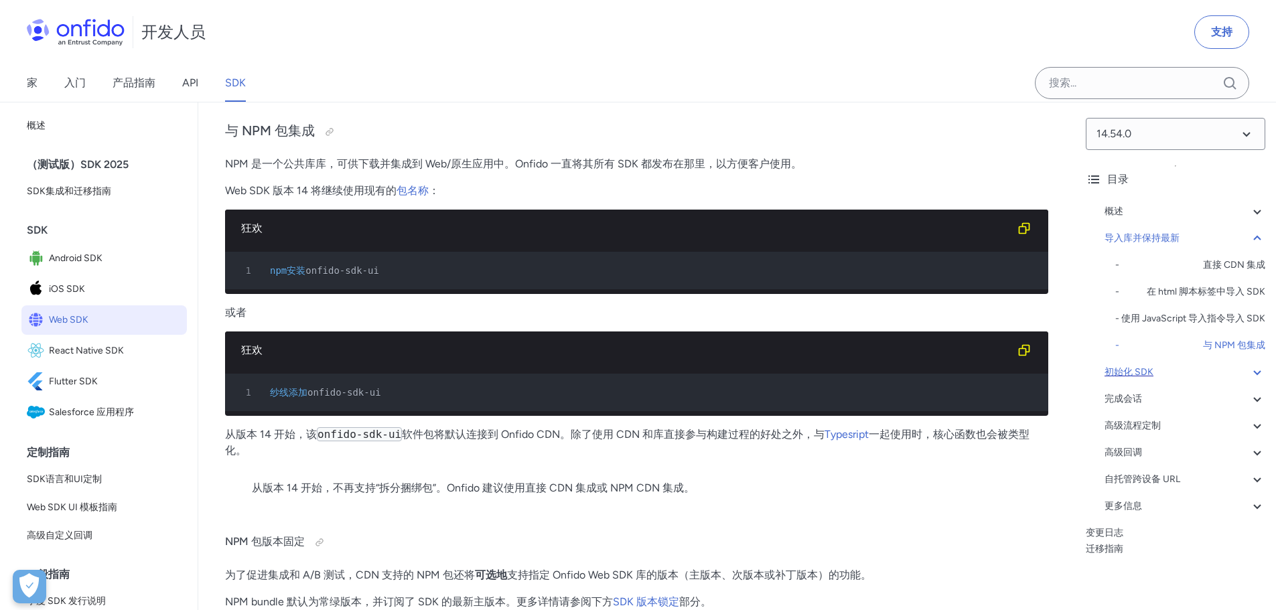
click at [1169, 380] on div "初始化 SDK" at bounding box center [1184, 372] width 161 height 16
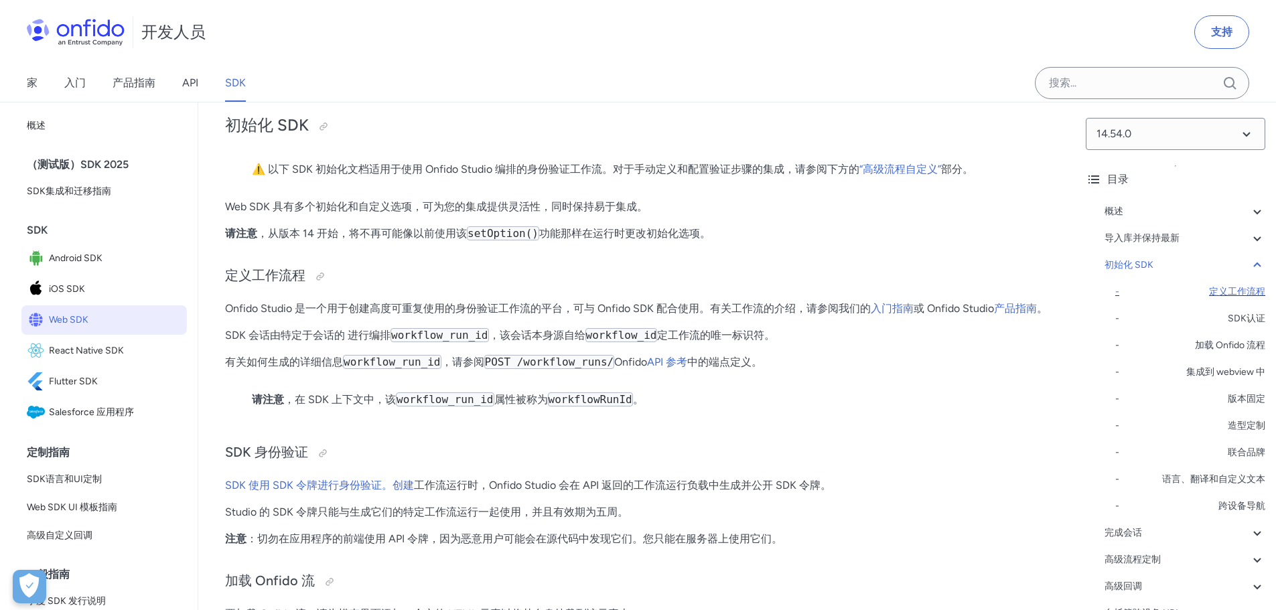
click at [1211, 289] on font "定义工作流程" at bounding box center [1237, 291] width 56 height 11
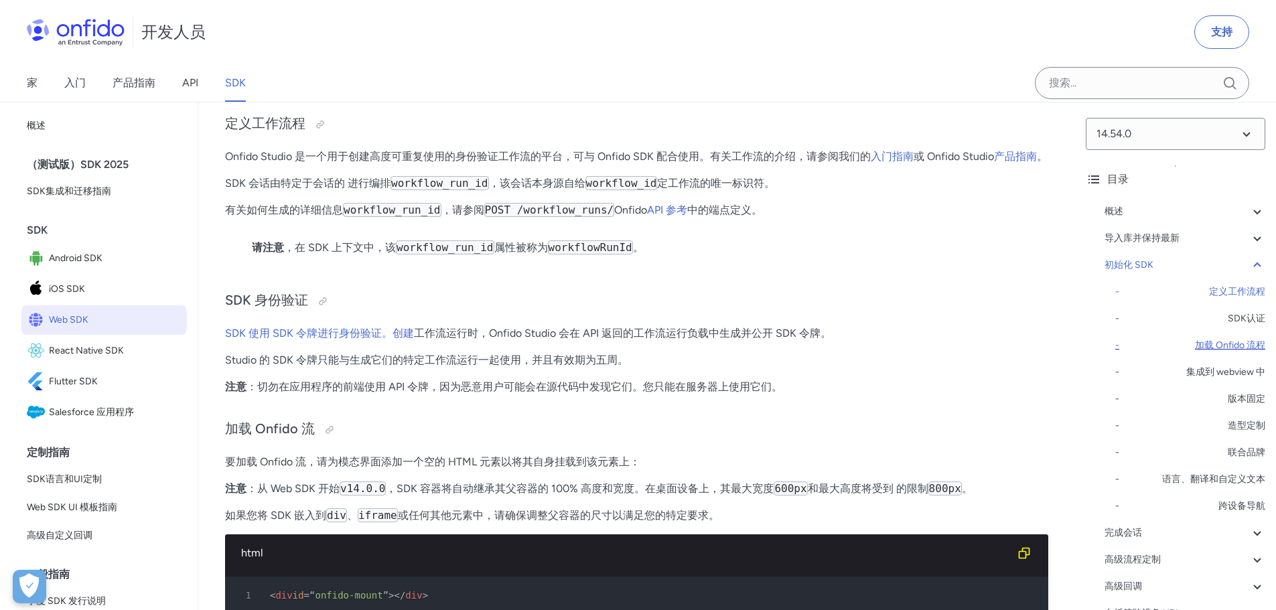
click at [1232, 342] on font "加载 Onfido 流程" at bounding box center [1230, 345] width 70 height 11
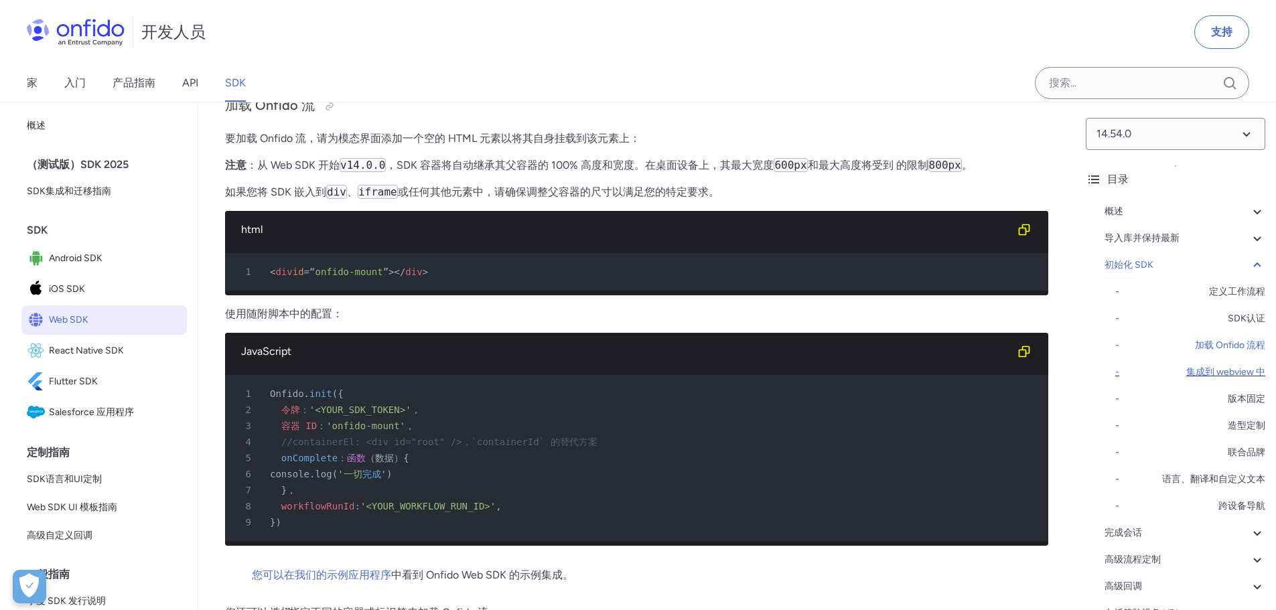
click at [1228, 367] on font "集成到 webview 中" at bounding box center [1225, 371] width 79 height 11
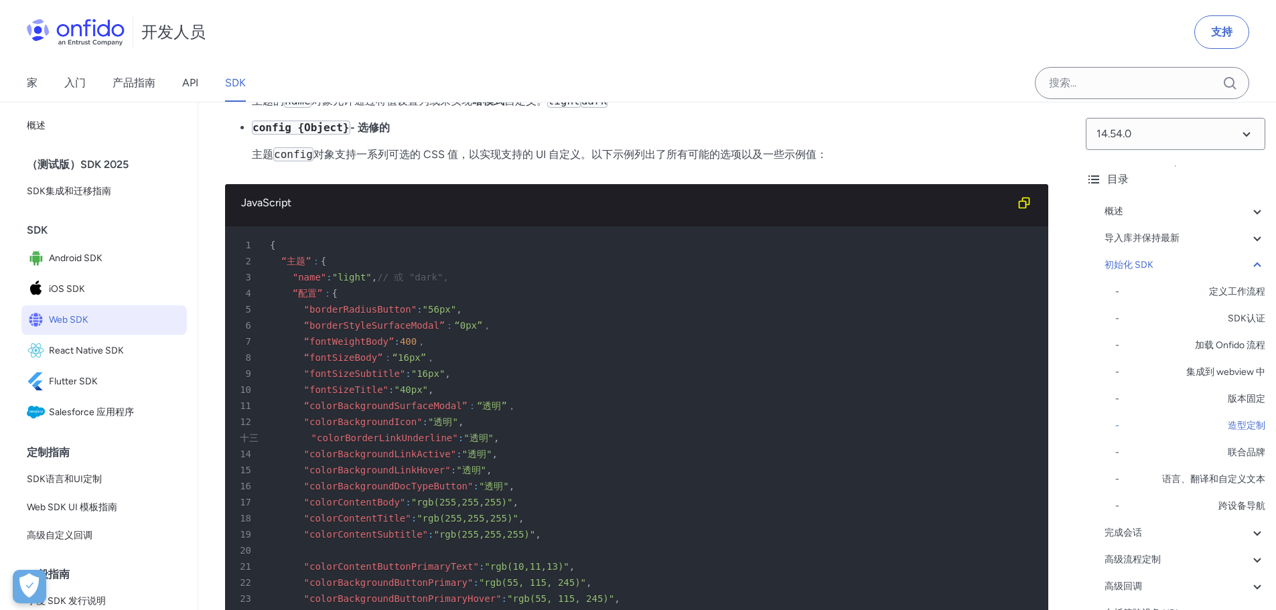
scroll to position [4368, 0]
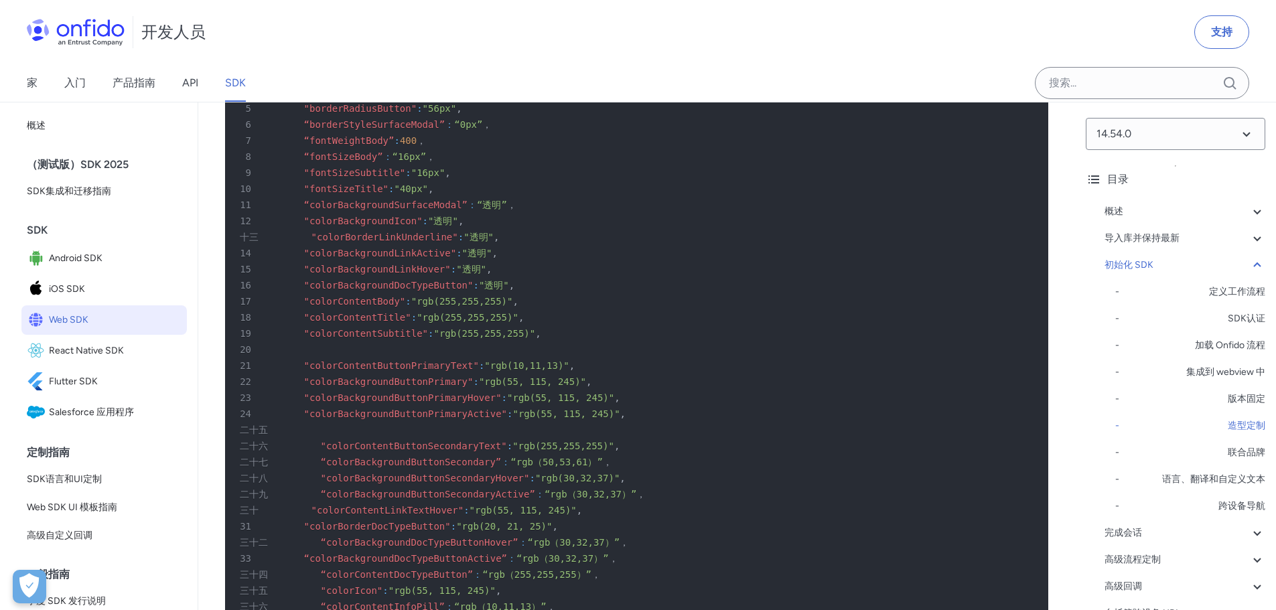
click at [1229, 443] on div "- 定义工作流程 - SDK认证 - 加载 Onfido 流程 - 集成到 webview 中 - 版本固定 - 造型定制 - 联合品牌 - 语言、翻译和自定…" at bounding box center [1190, 399] width 150 height 230
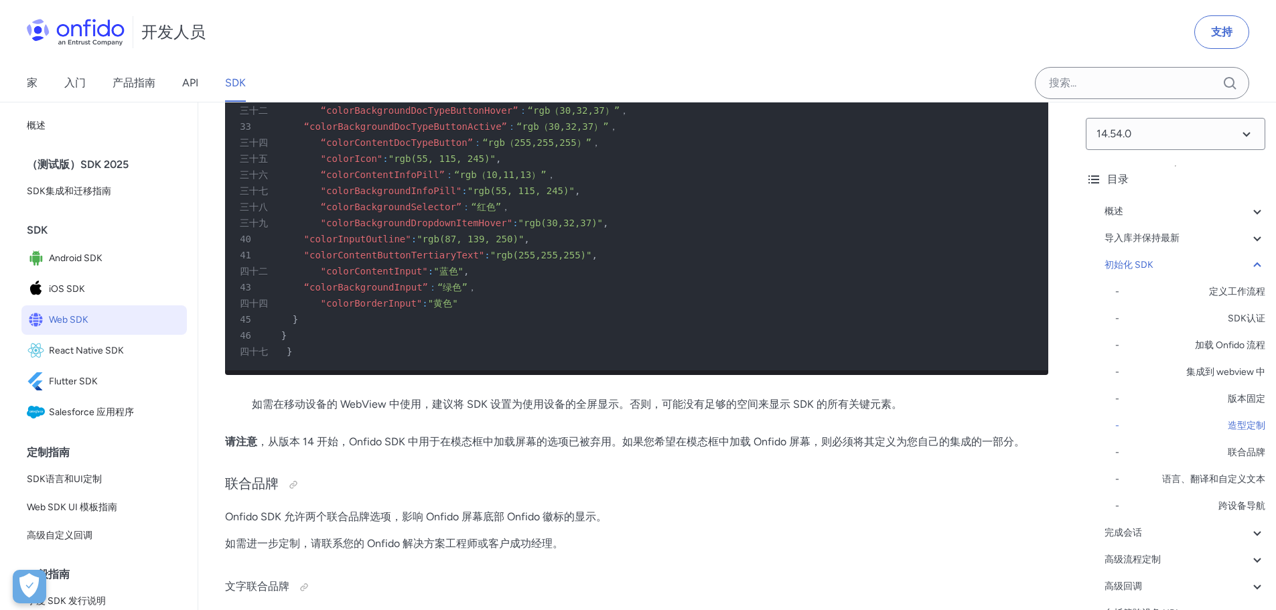
scroll to position [5038, 0]
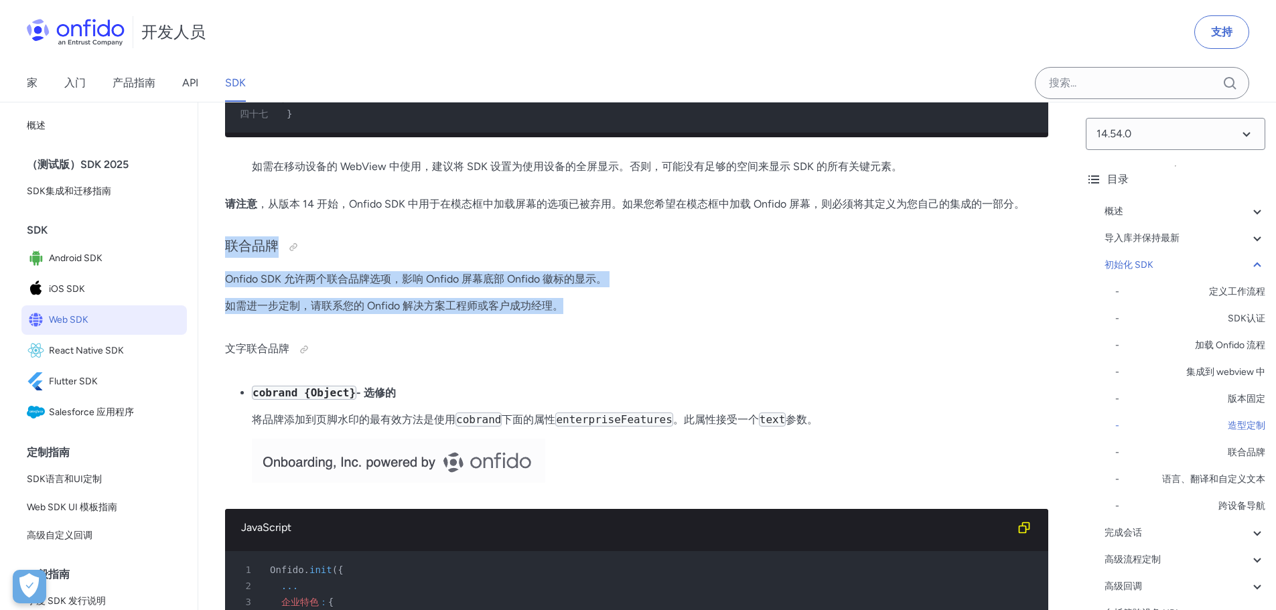
drag, startPoint x: 221, startPoint y: 328, endPoint x: 642, endPoint y: 397, distance: 427.0
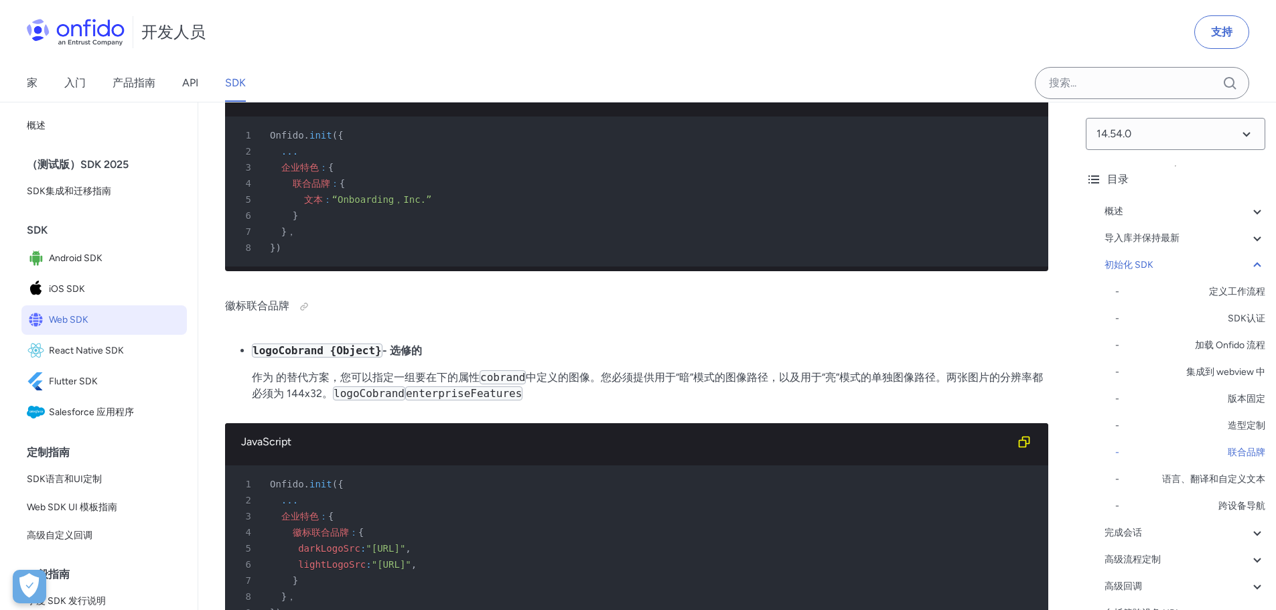
scroll to position [5506, 0]
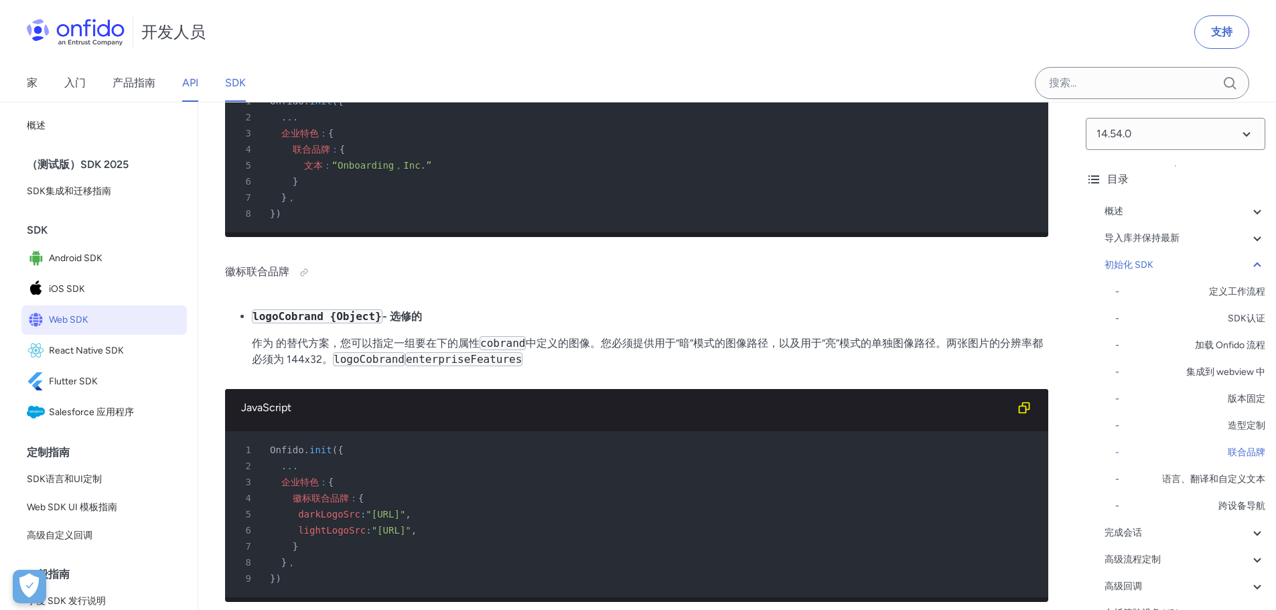
click at [192, 82] on font "API" at bounding box center [190, 82] width 16 height 13
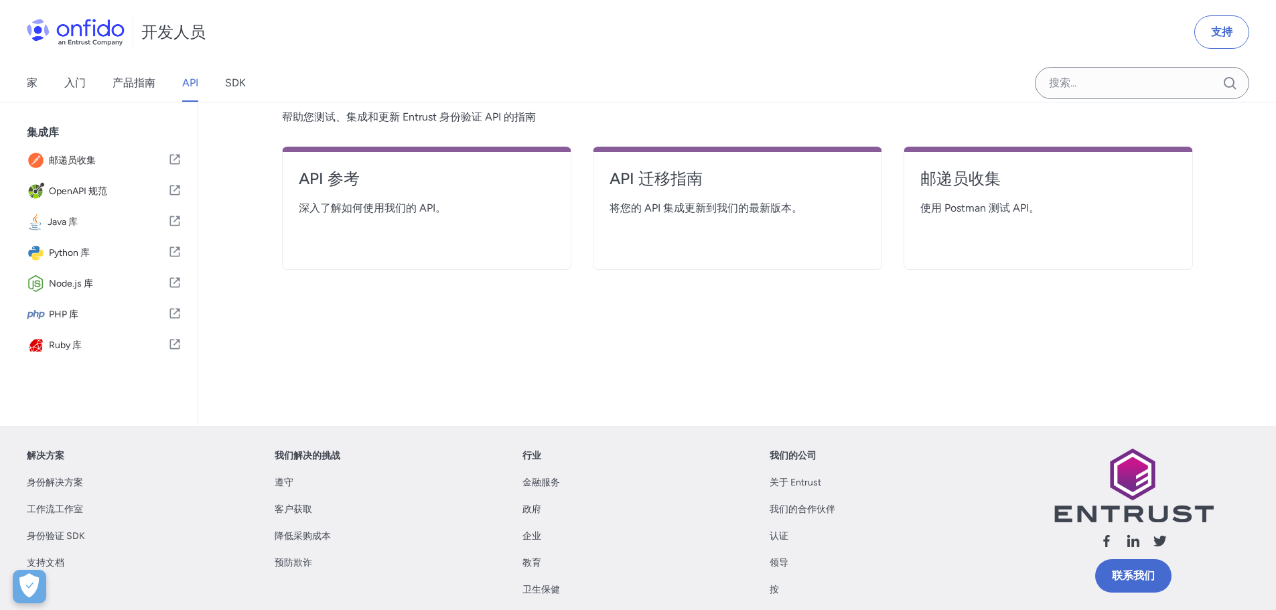
scroll to position [33, 0]
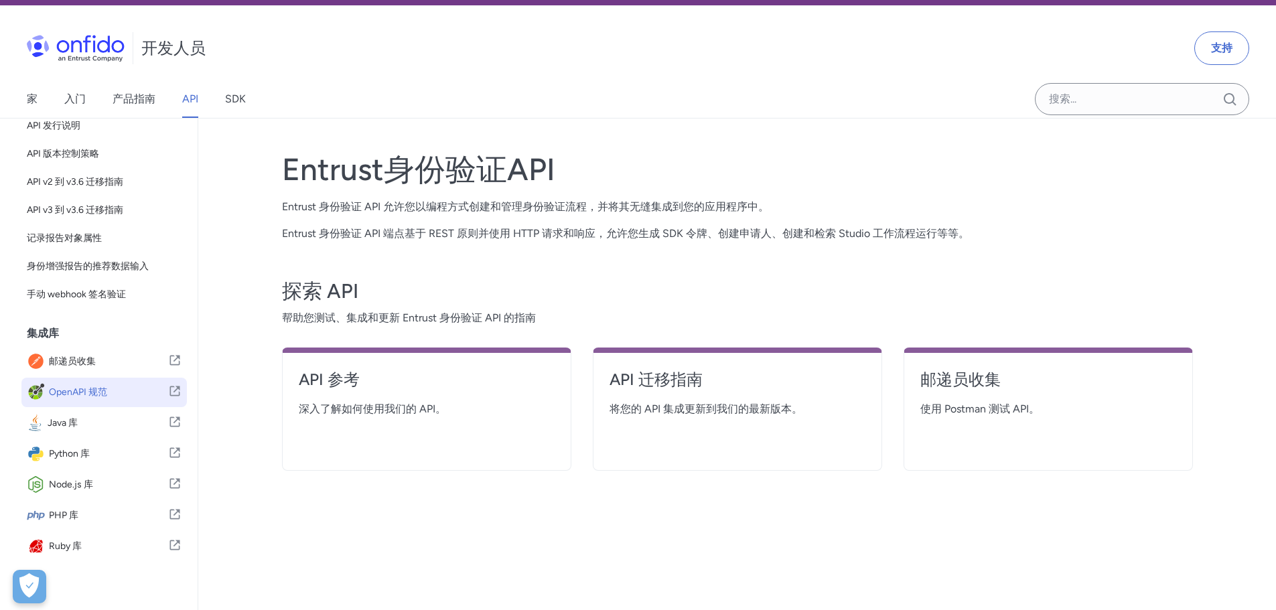
click at [90, 389] on font "OpenAPI 规范" at bounding box center [78, 391] width 58 height 11
click at [119, 268] on font "身份增强报告的推荐数据输入" at bounding box center [88, 266] width 122 height 11
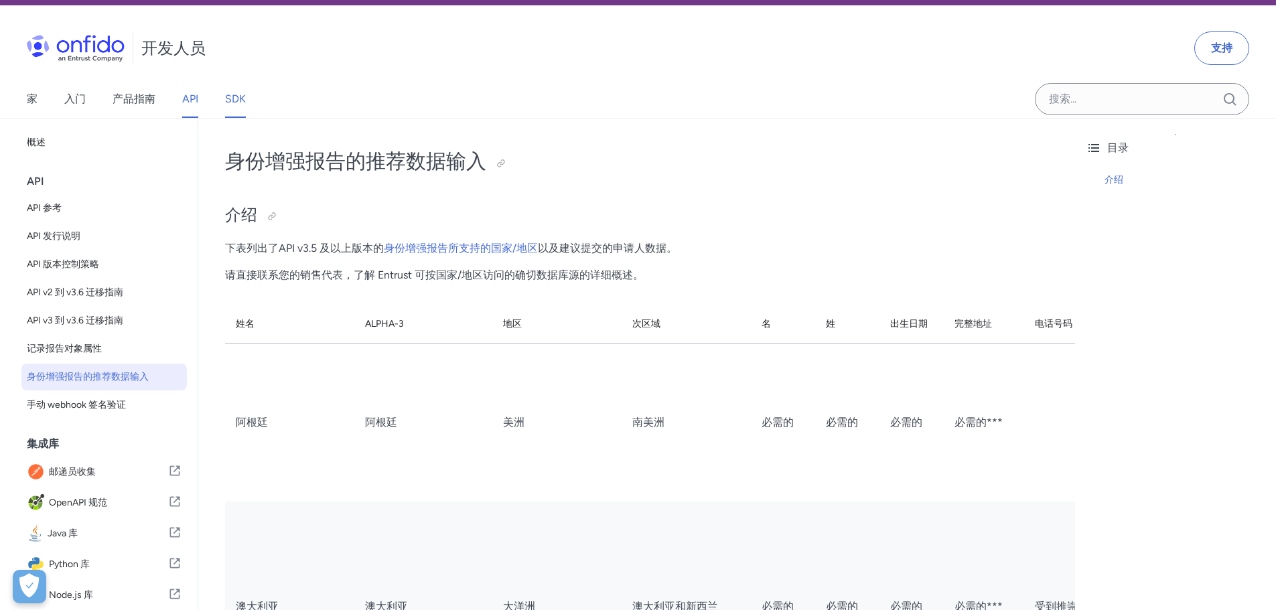
click at [236, 101] on font "SDK" at bounding box center [235, 98] width 21 height 13
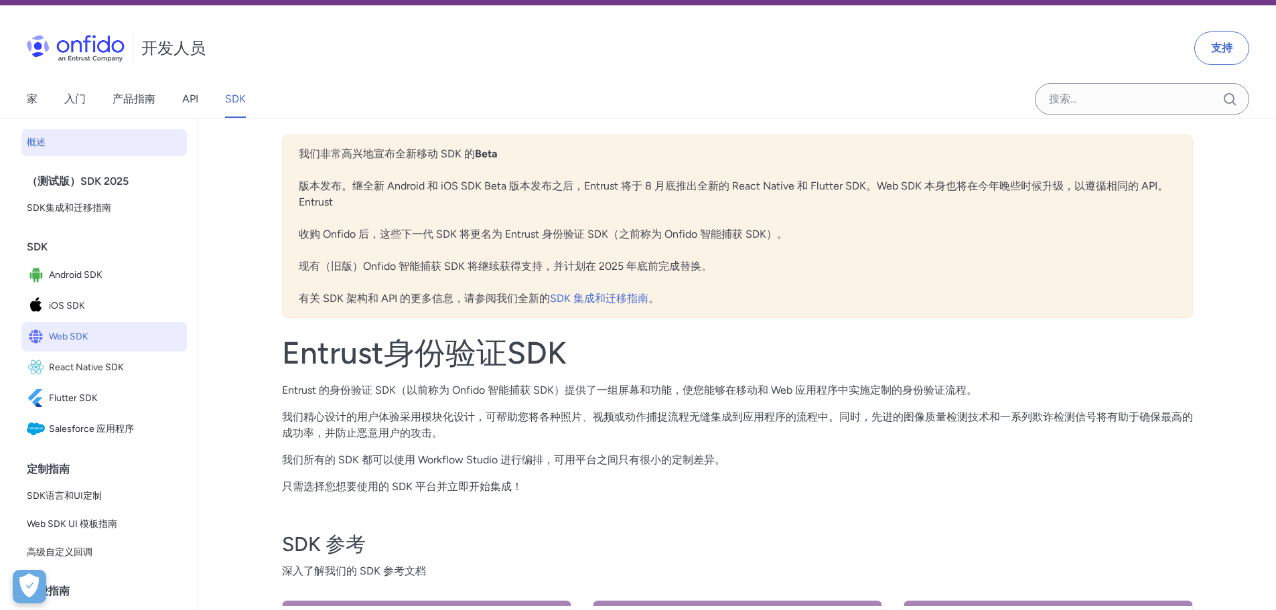
click at [76, 337] on font "Web SDK" at bounding box center [69, 336] width 40 height 11
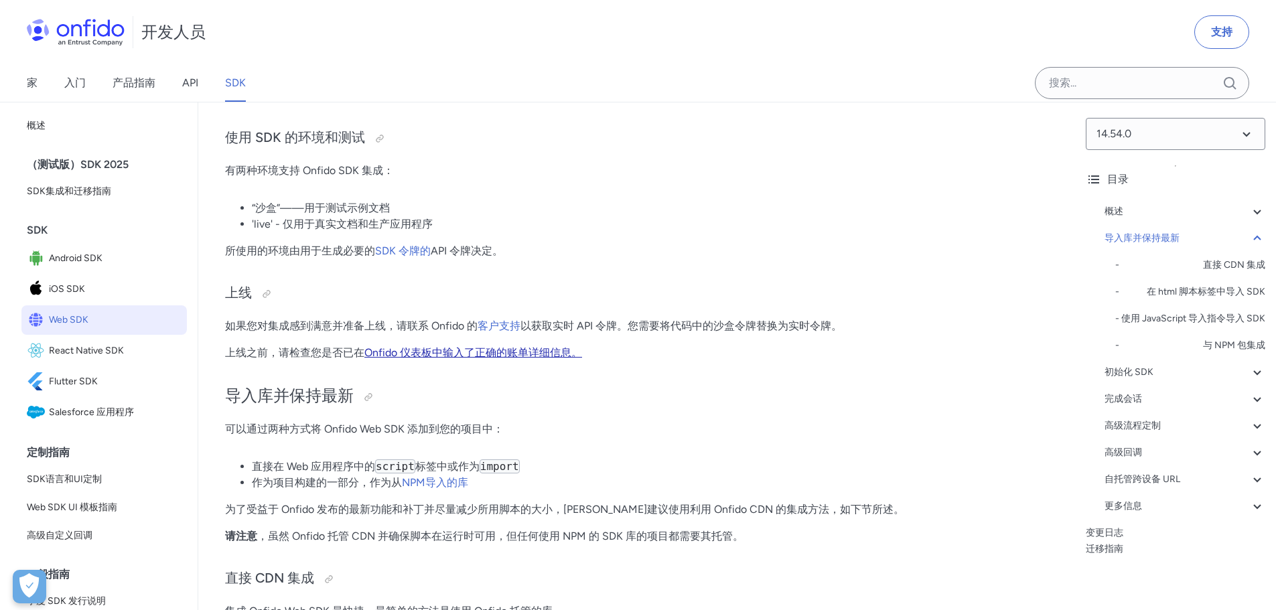
scroll to position [703, 0]
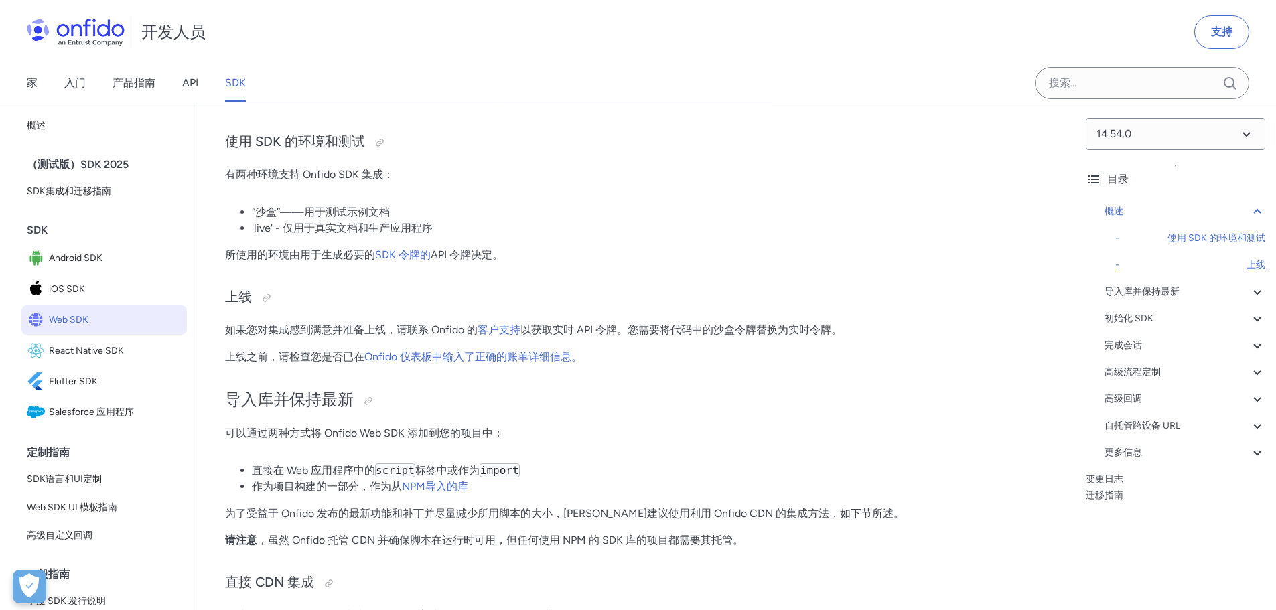
click at [1251, 265] on font "上线" at bounding box center [1255, 264] width 19 height 11
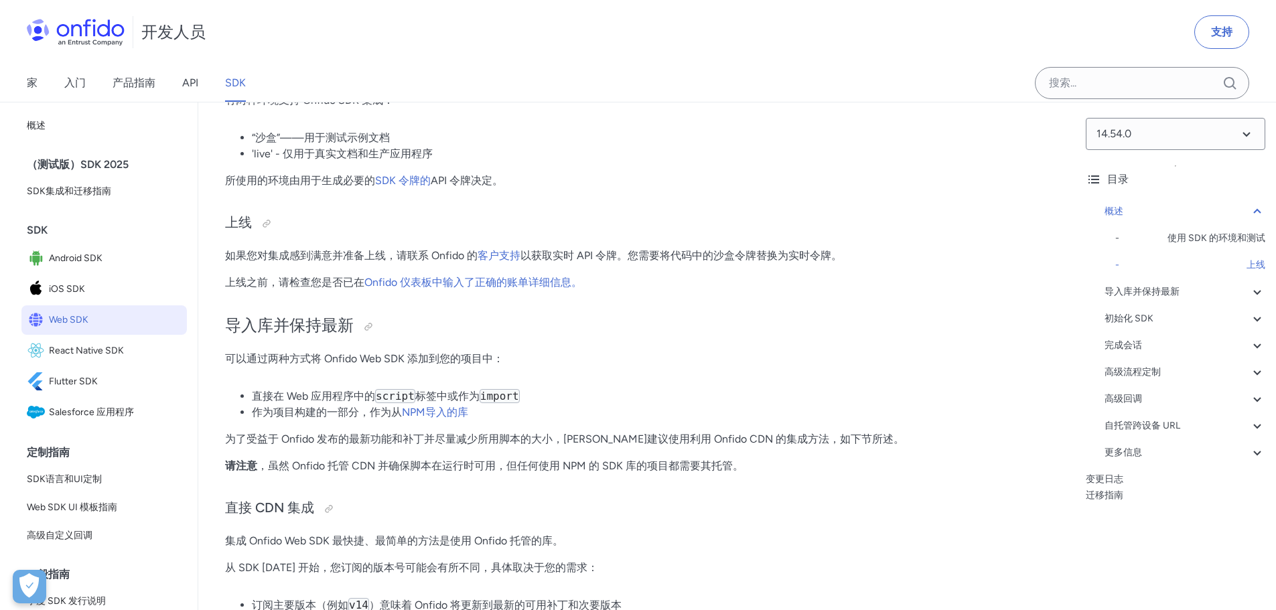
scroll to position [712, 0]
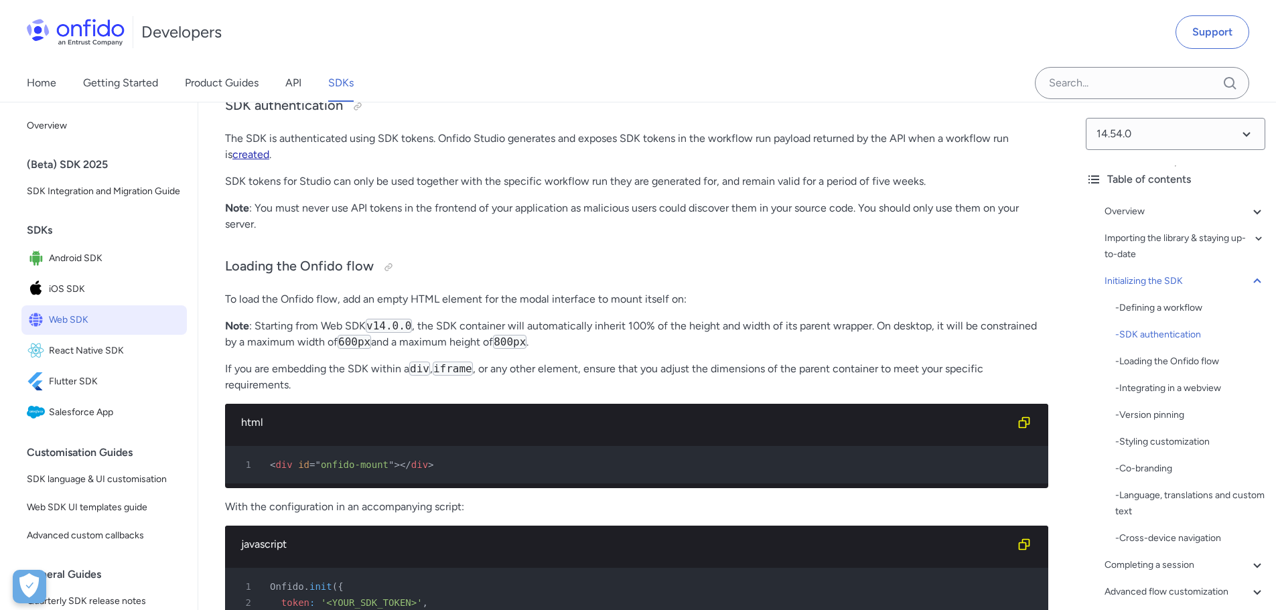
click at [247, 161] on link "created" at bounding box center [250, 154] width 37 height 13
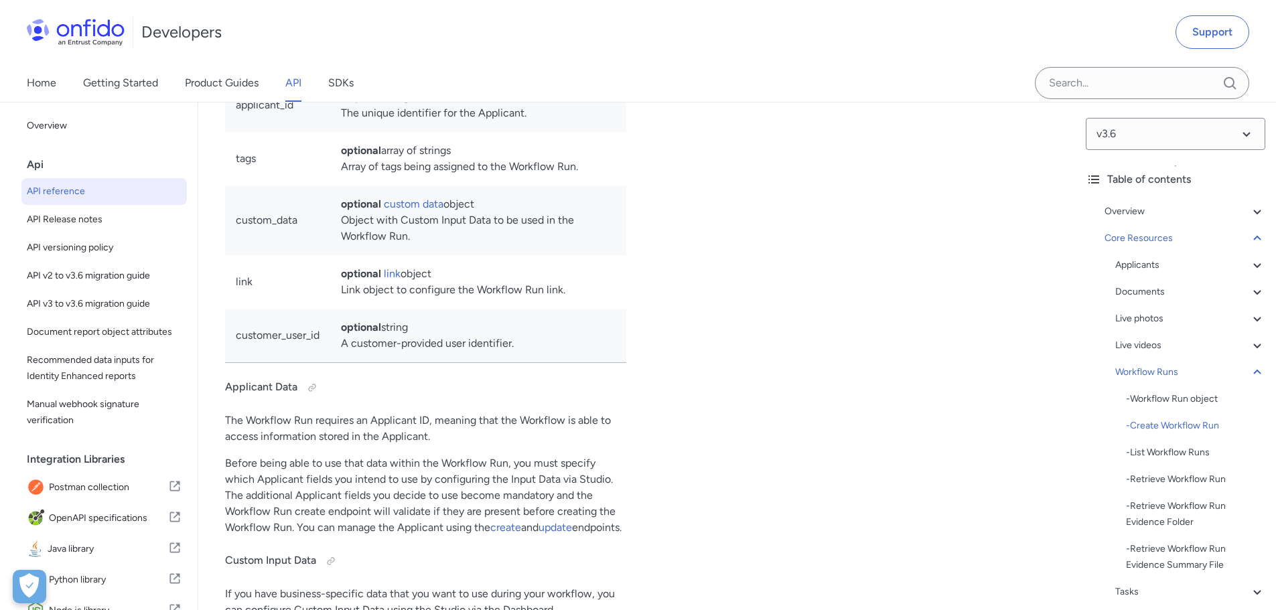
drag, startPoint x: 0, startPoint y: 0, endPoint x: 423, endPoint y: 386, distance: 572.7
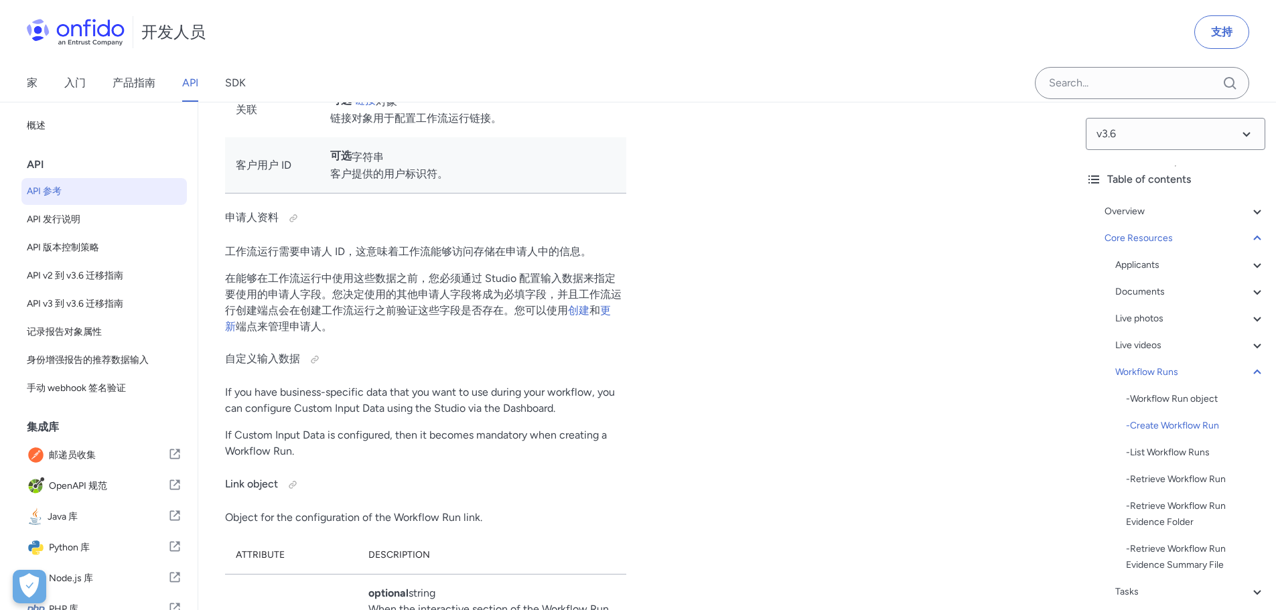
scroll to position [31871, 0]
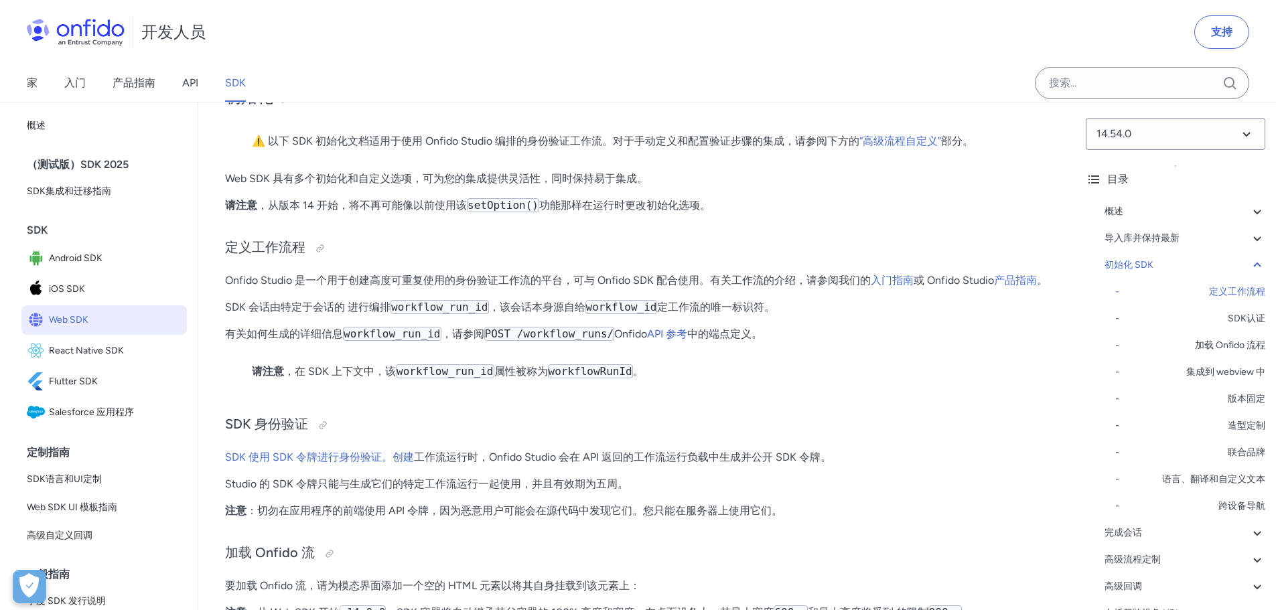
scroll to position [2516, 0]
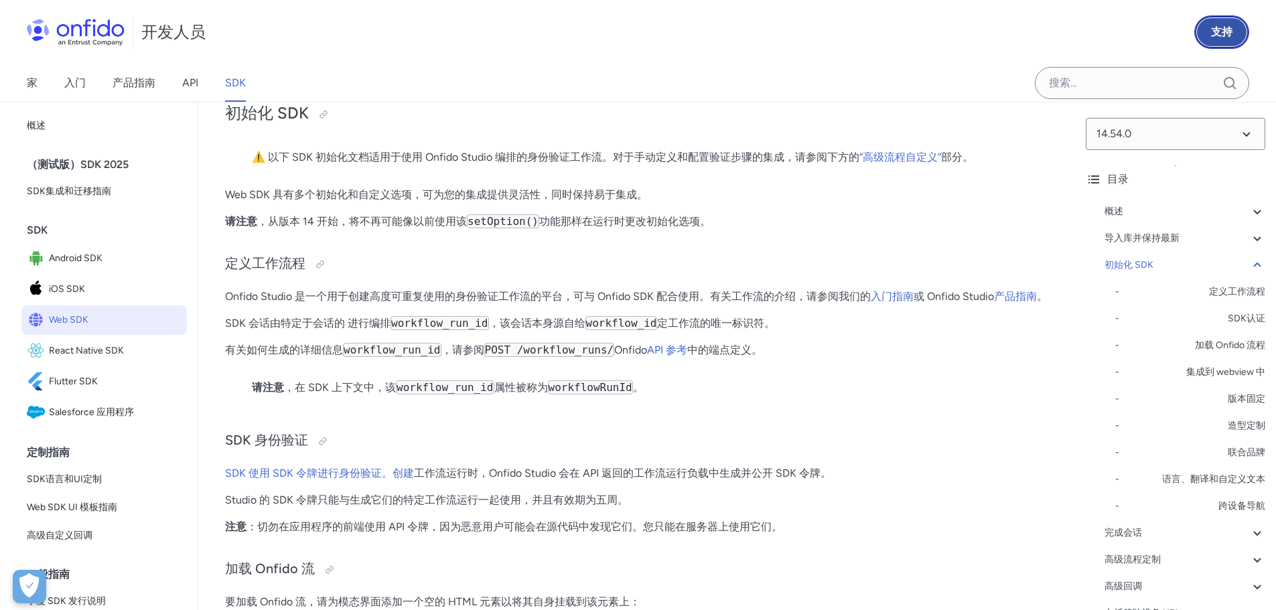
click at [1212, 23] on link "支持" at bounding box center [1221, 31] width 55 height 33
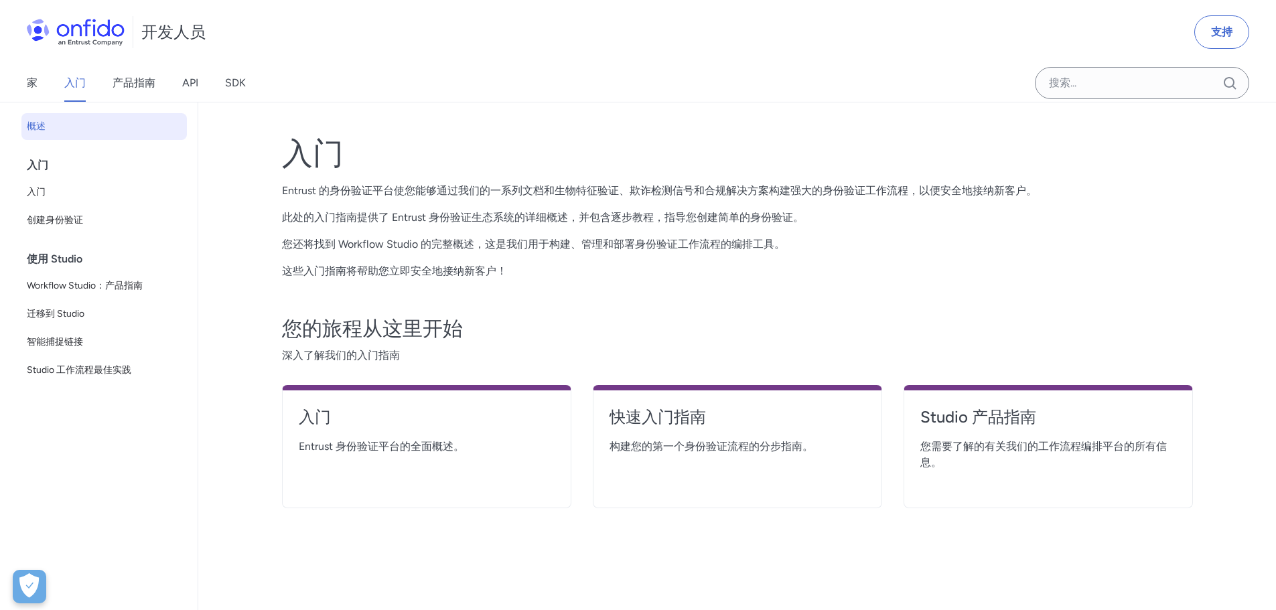
scroll to position [134, 0]
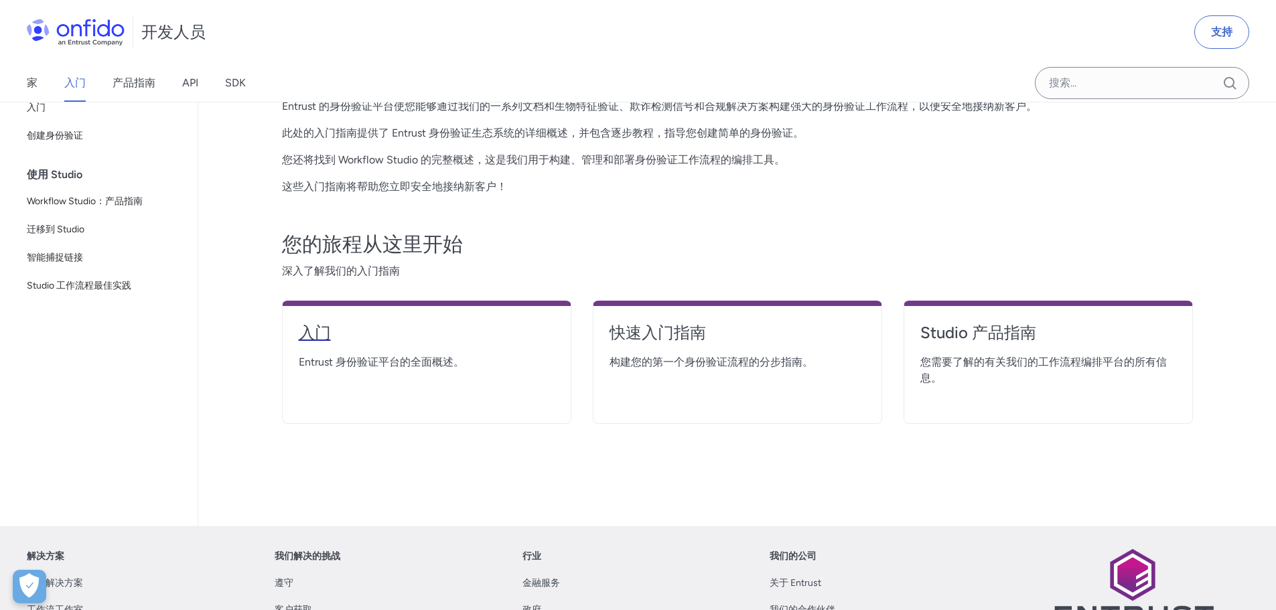
click at [322, 332] on font "入门" at bounding box center [315, 332] width 32 height 19
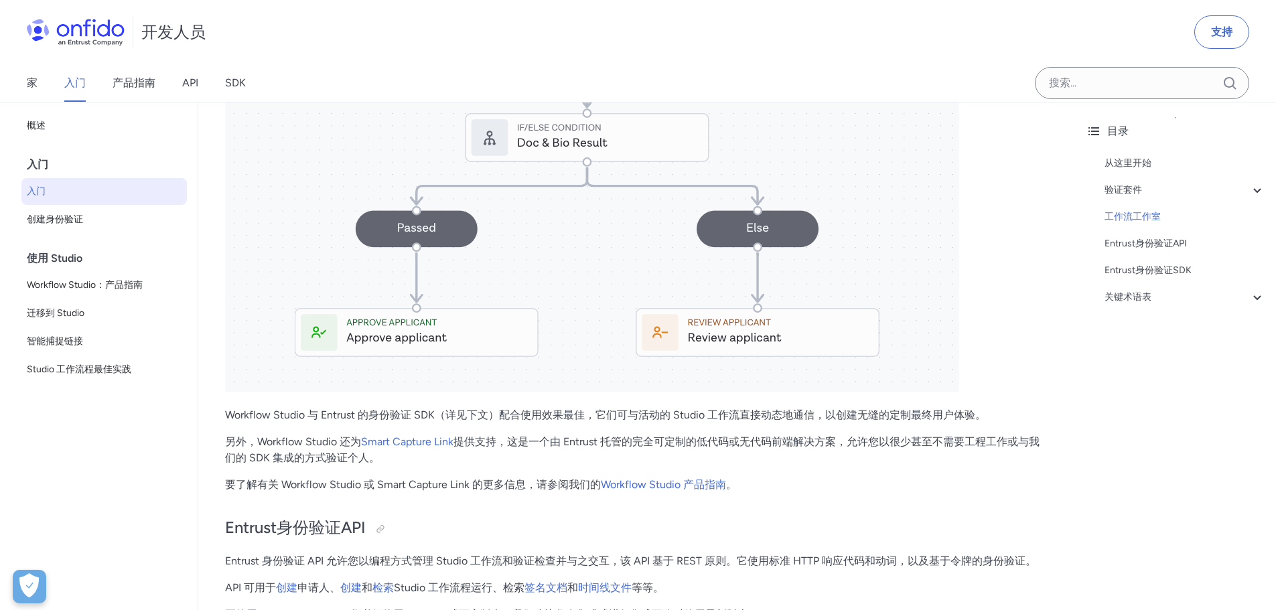
scroll to position [2210, 0]
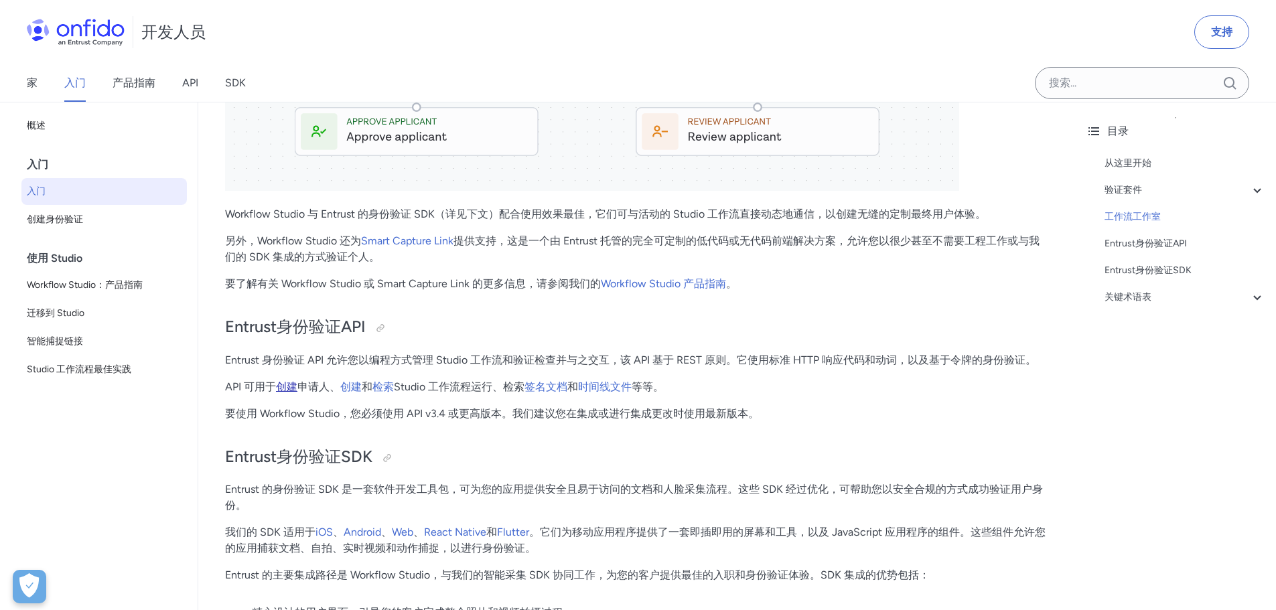
click at [290, 393] on font "创建" at bounding box center [286, 386] width 21 height 13
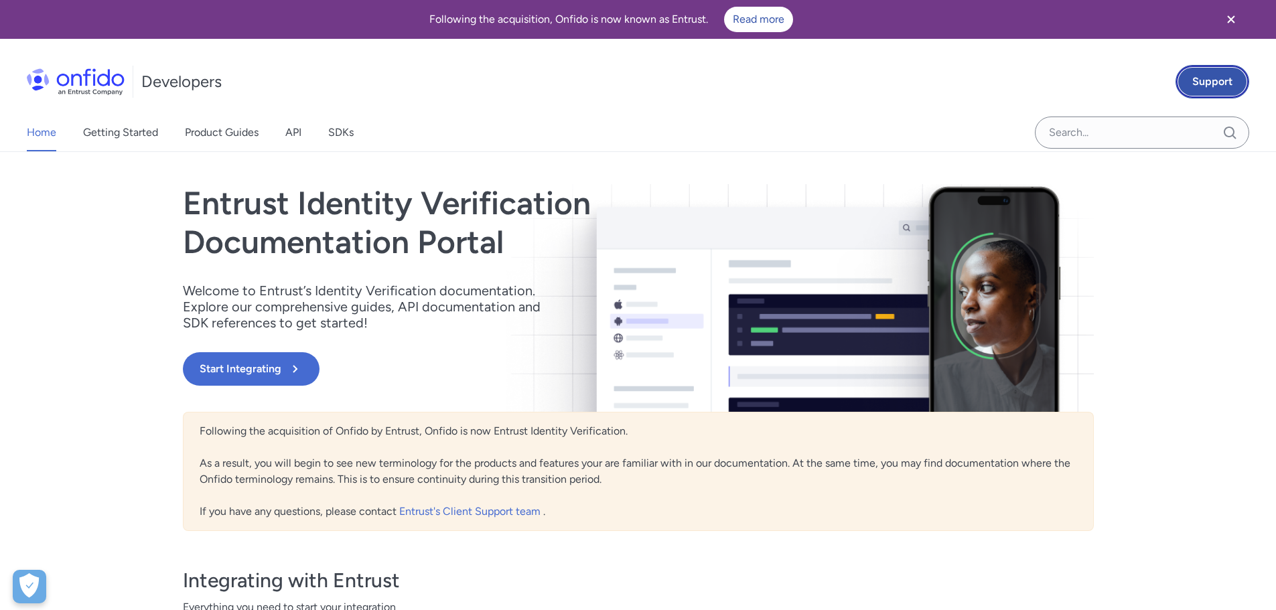
click at [1224, 76] on link "Support" at bounding box center [1212, 81] width 74 height 33
click at [106, 135] on link "Getting Started" at bounding box center [120, 133] width 75 height 38
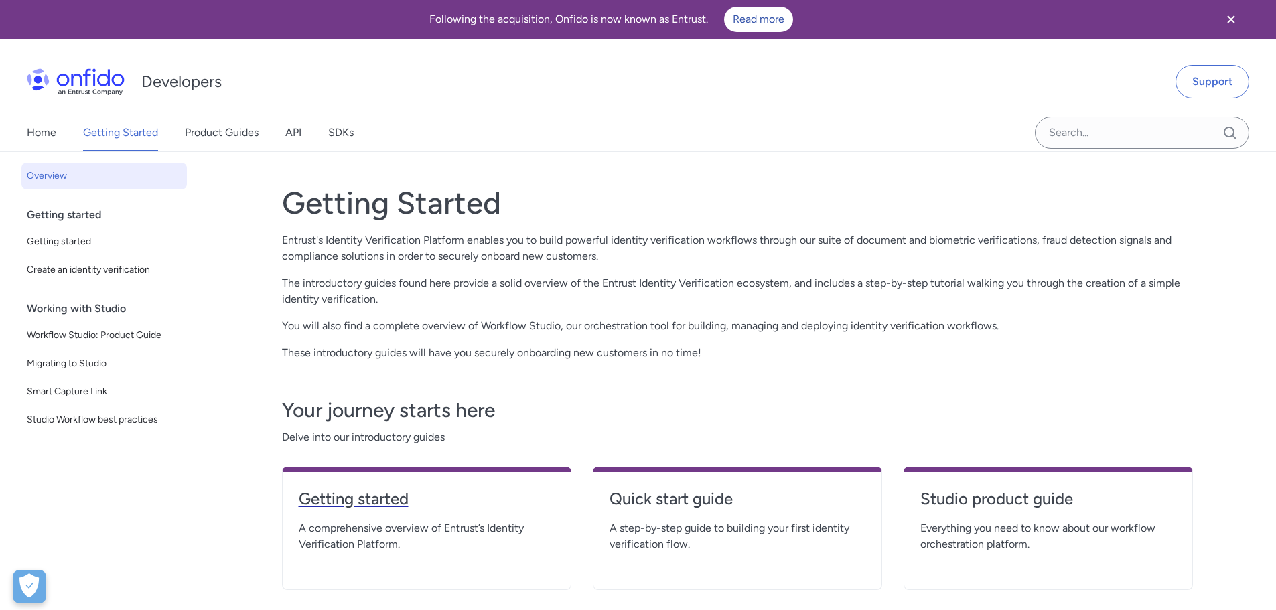
click at [364, 500] on h4 "Getting started" at bounding box center [427, 498] width 256 height 21
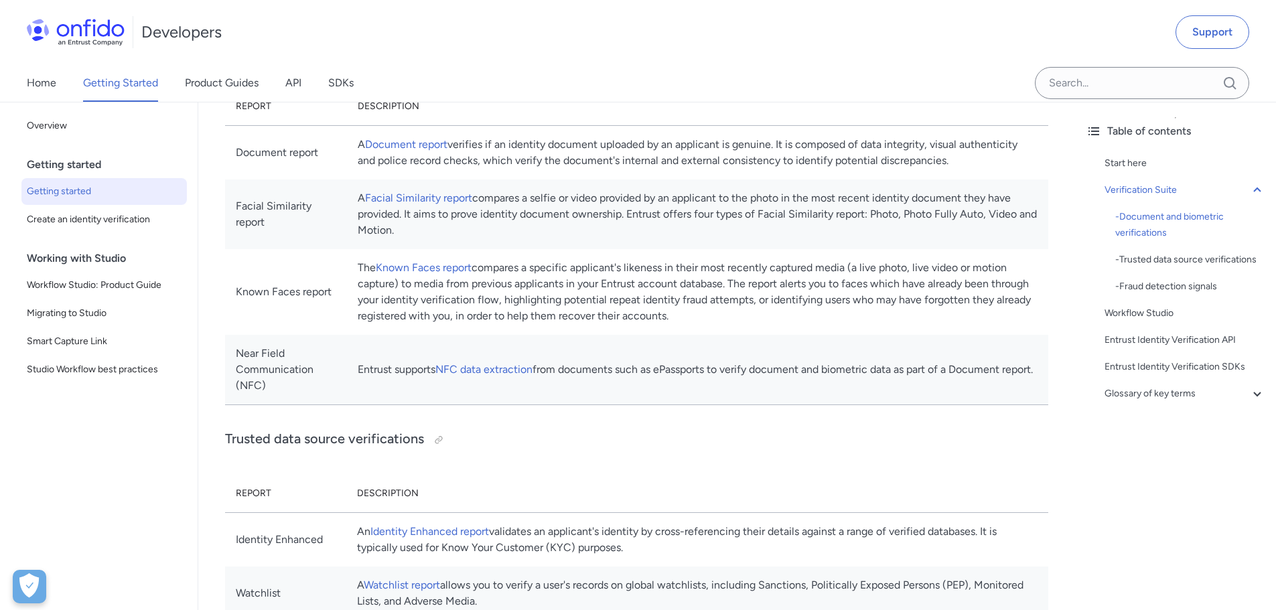
scroll to position [402, 0]
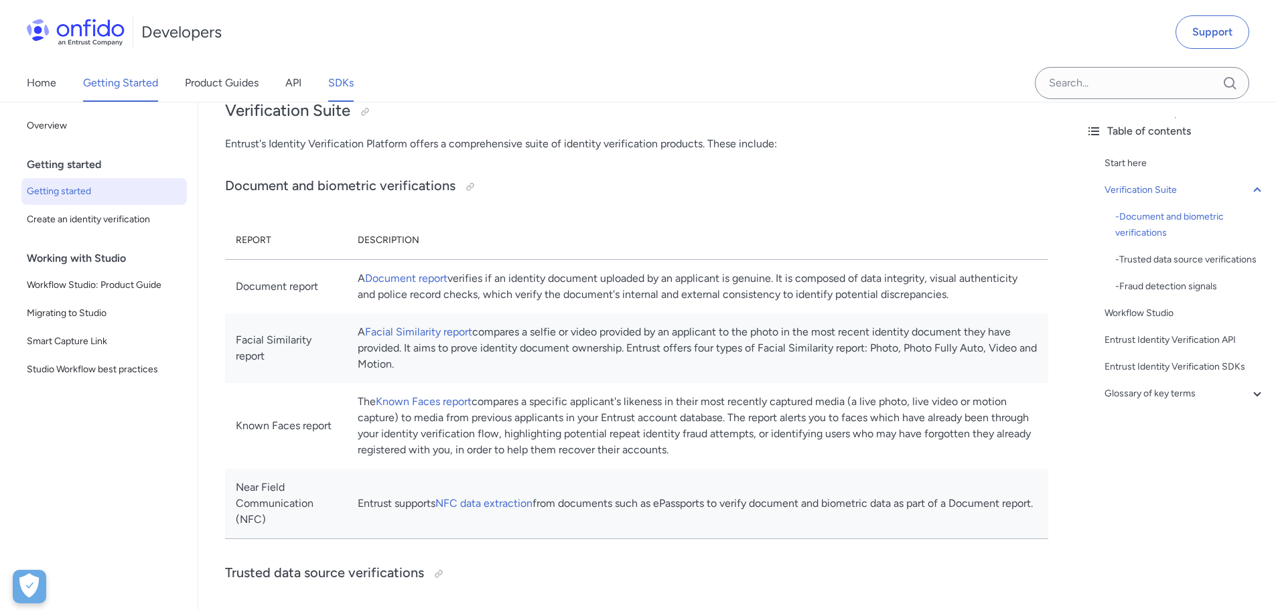
click at [342, 81] on link "SDKs" at bounding box center [340, 83] width 25 height 38
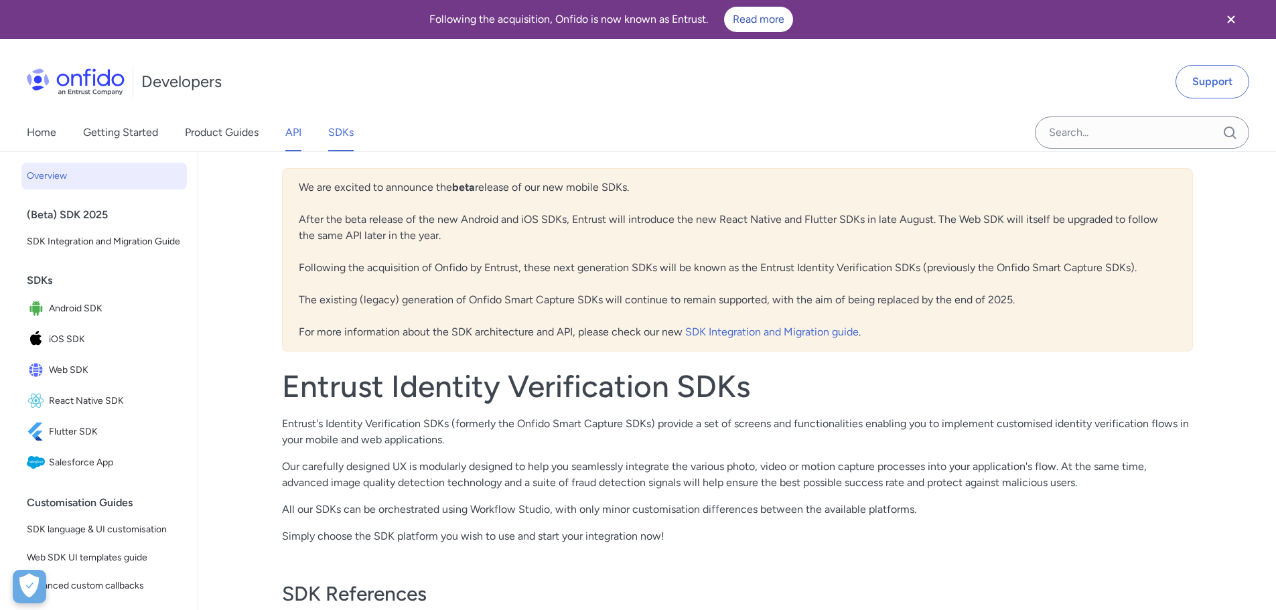
click at [289, 127] on link "API" at bounding box center [293, 133] width 16 height 38
